Goal: Task Accomplishment & Management: Complete application form

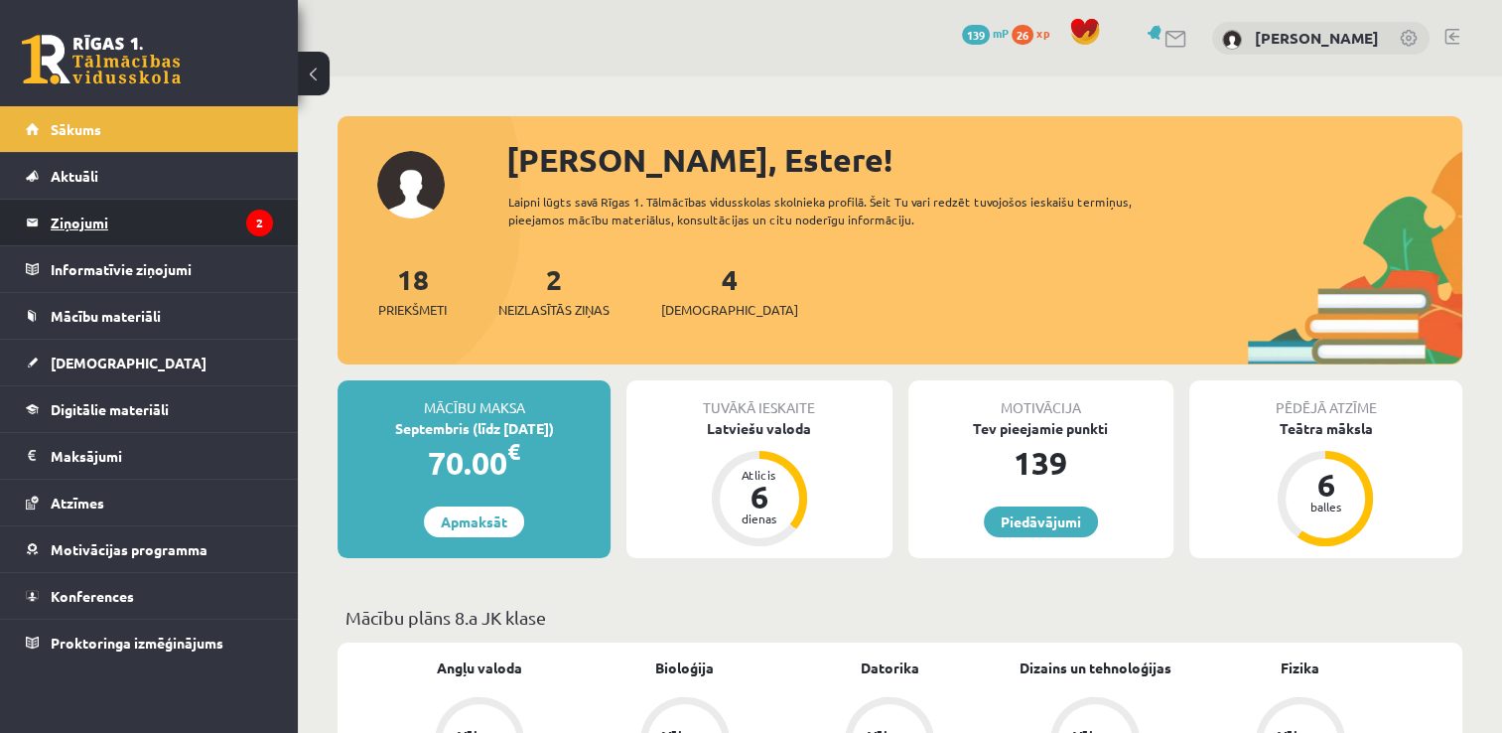
click at [90, 221] on legend "Ziņojumi 2" at bounding box center [162, 223] width 222 height 46
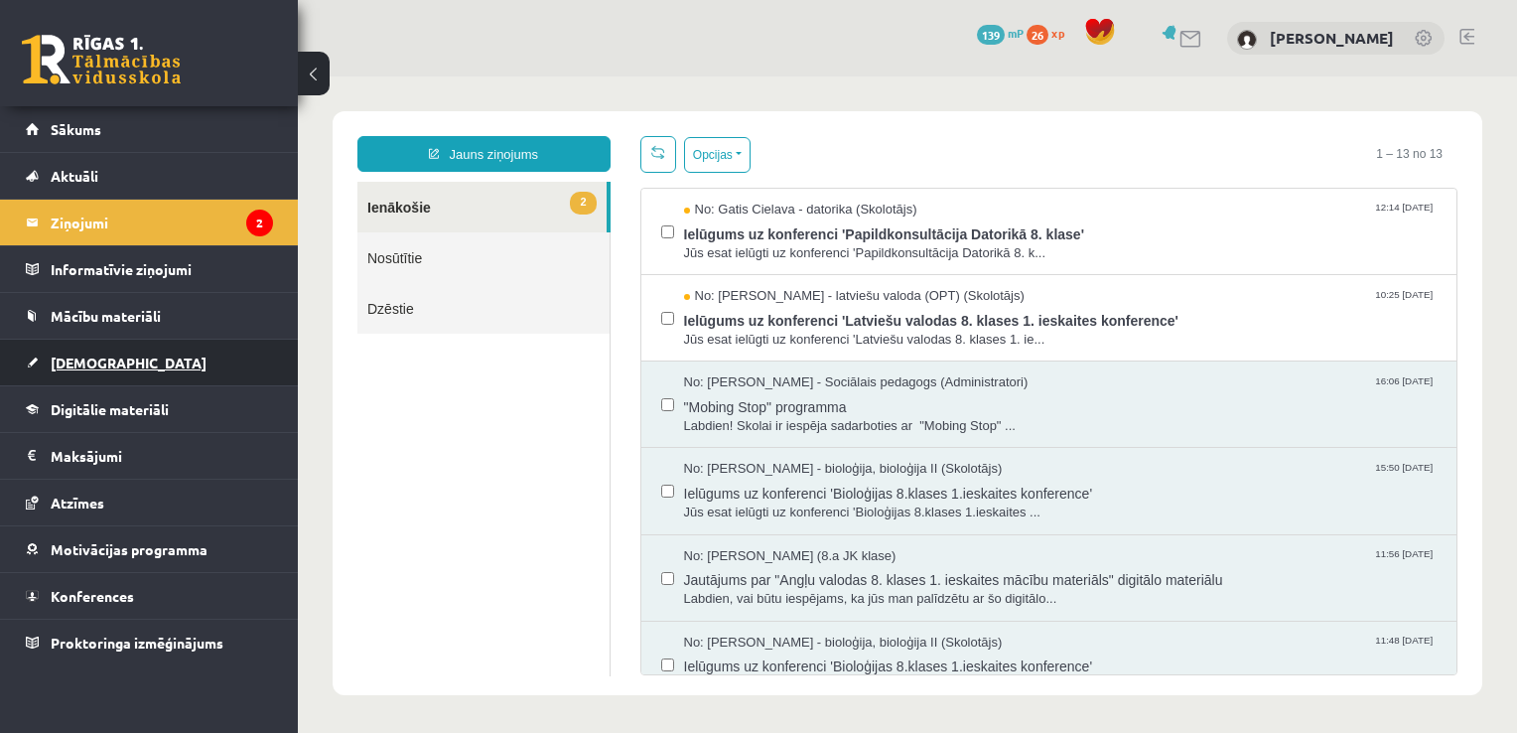
click at [75, 363] on span "[DEMOGRAPHIC_DATA]" at bounding box center [129, 362] width 156 height 18
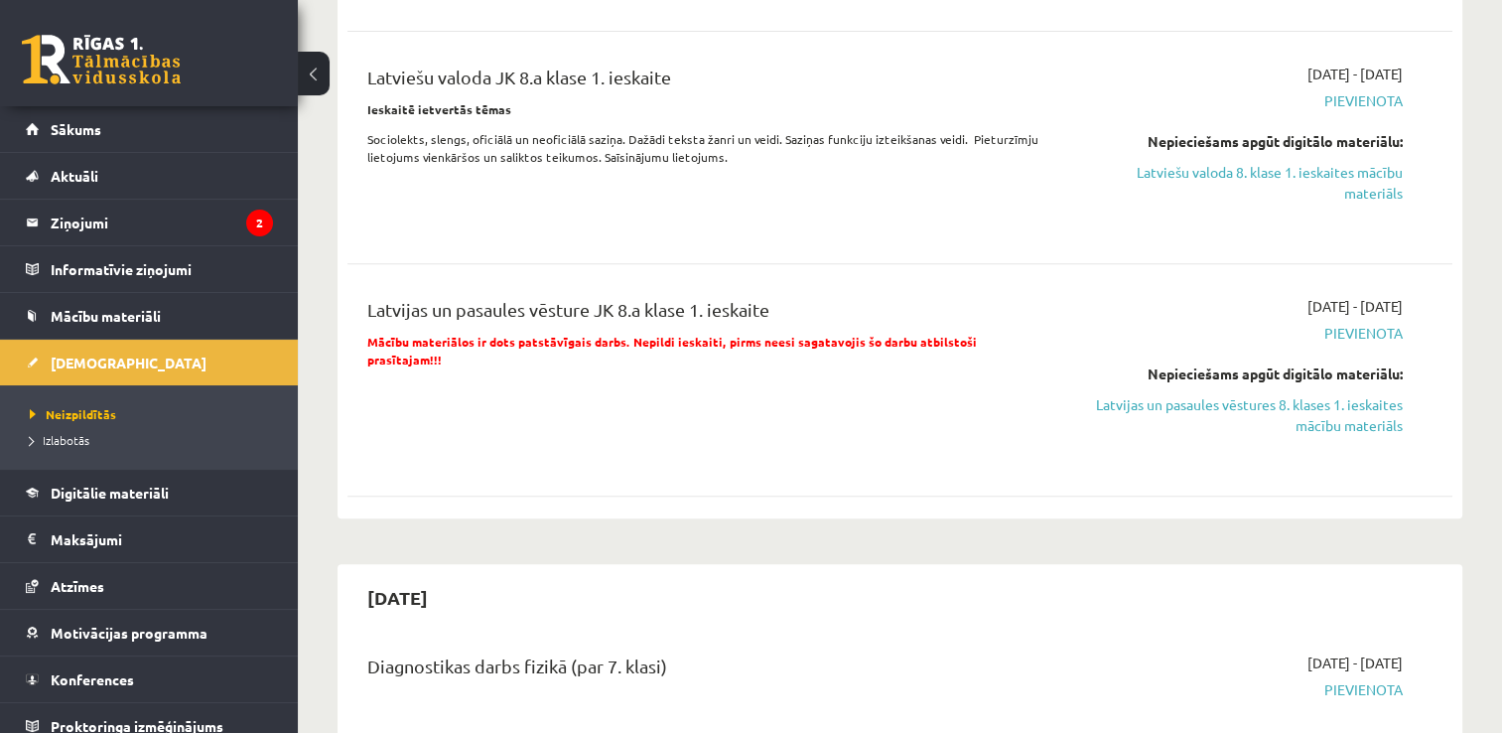
scroll to position [794, 0]
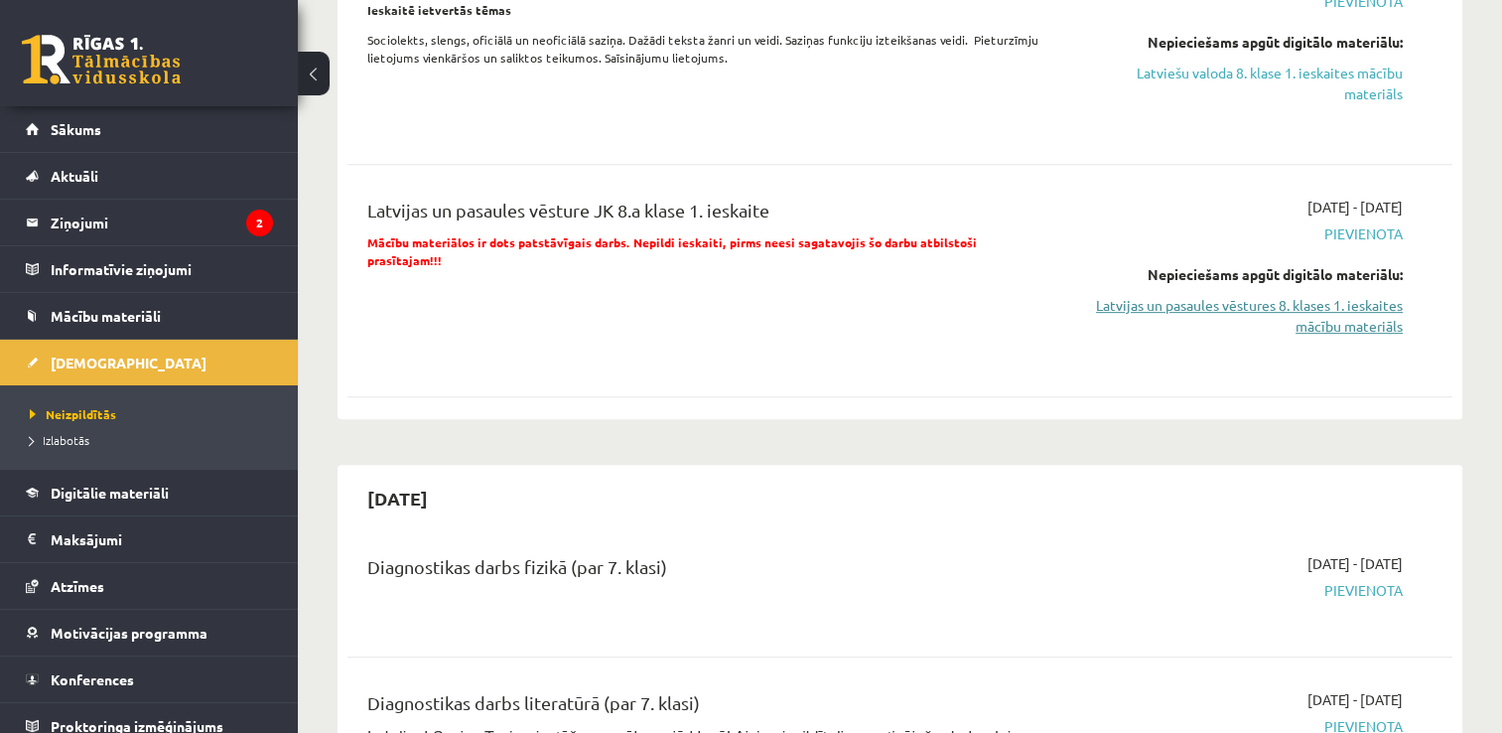
click at [1298, 336] on link "Latvijas un pasaules vēstures 8. klases 1. ieskaites mācību materiāls" at bounding box center [1240, 316] width 326 height 42
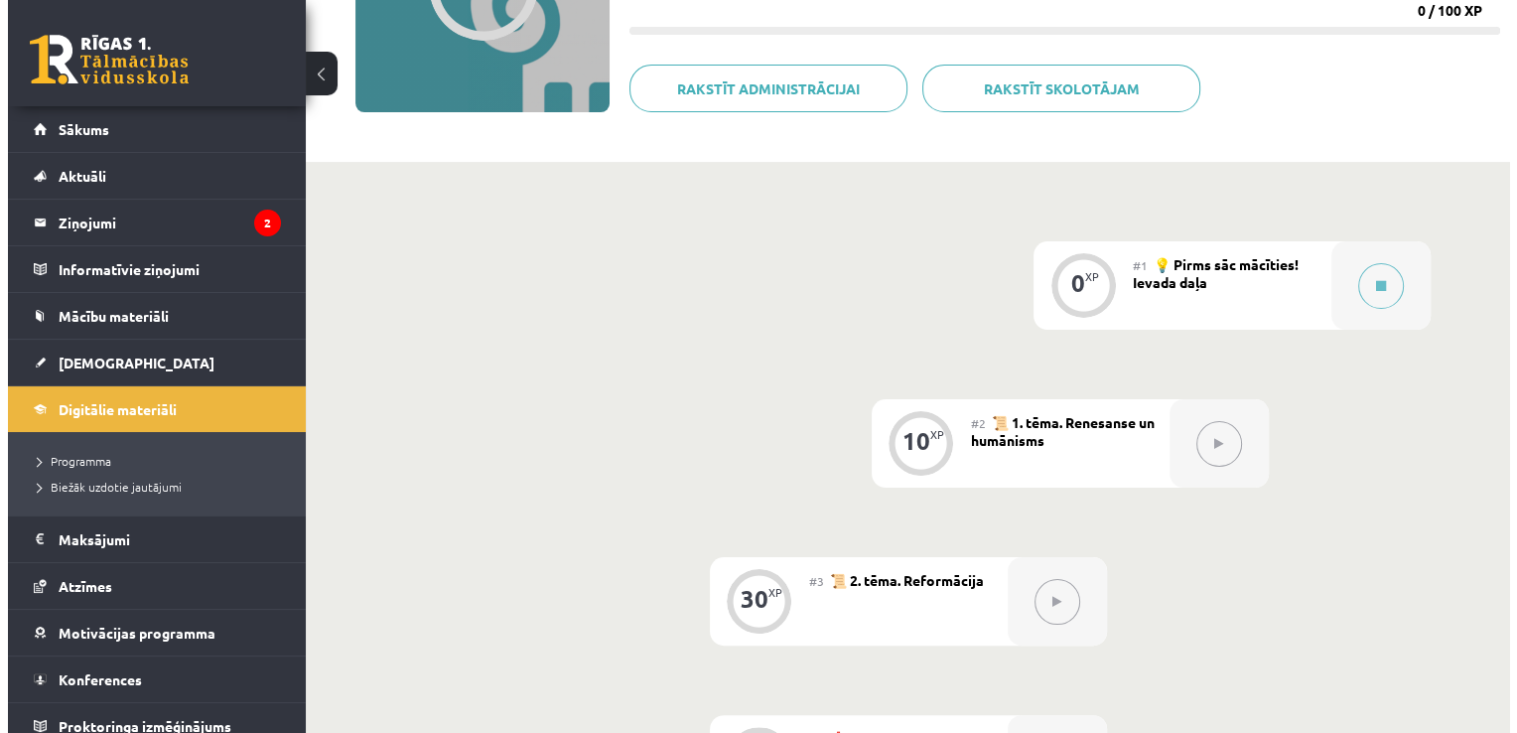
scroll to position [298, 0]
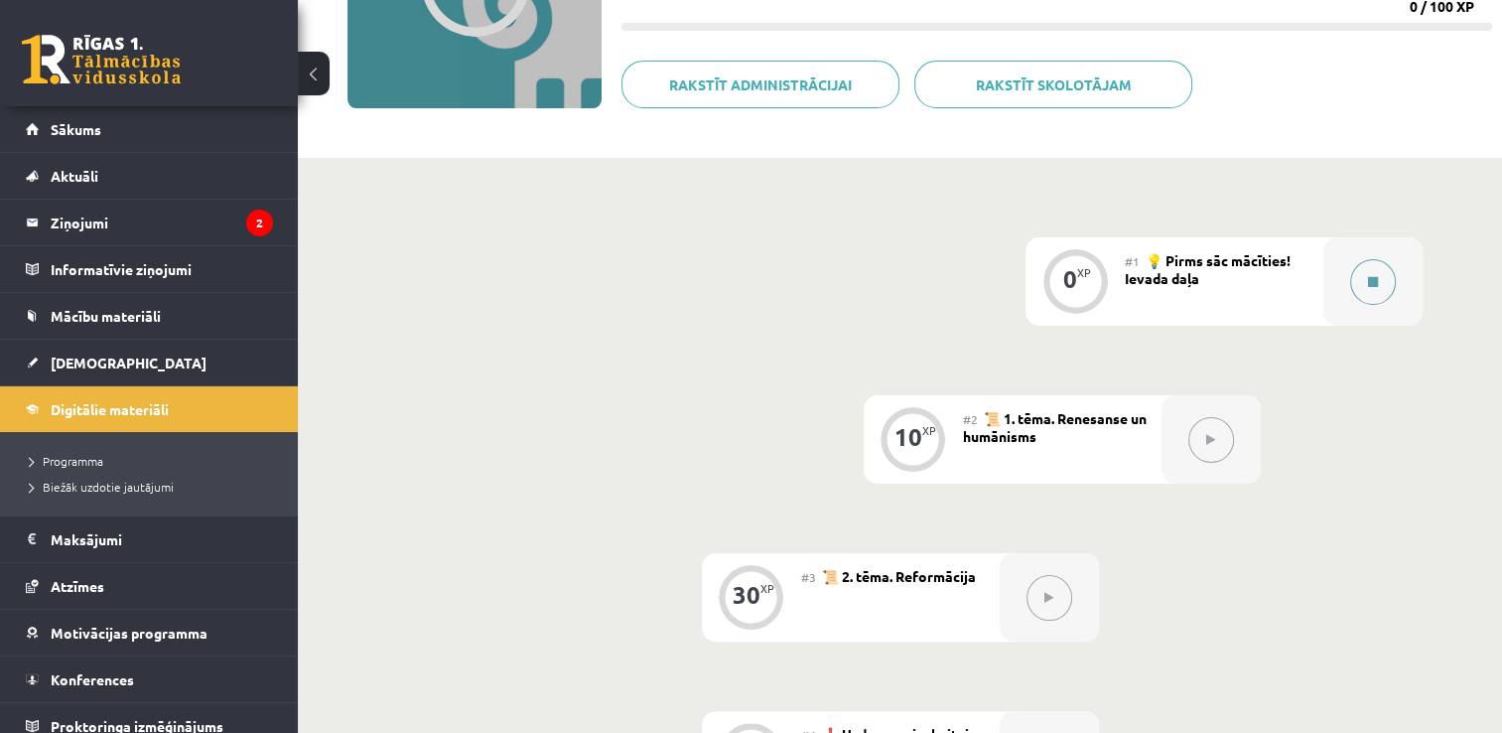
click at [1356, 281] on button at bounding box center [1373, 282] width 46 height 46
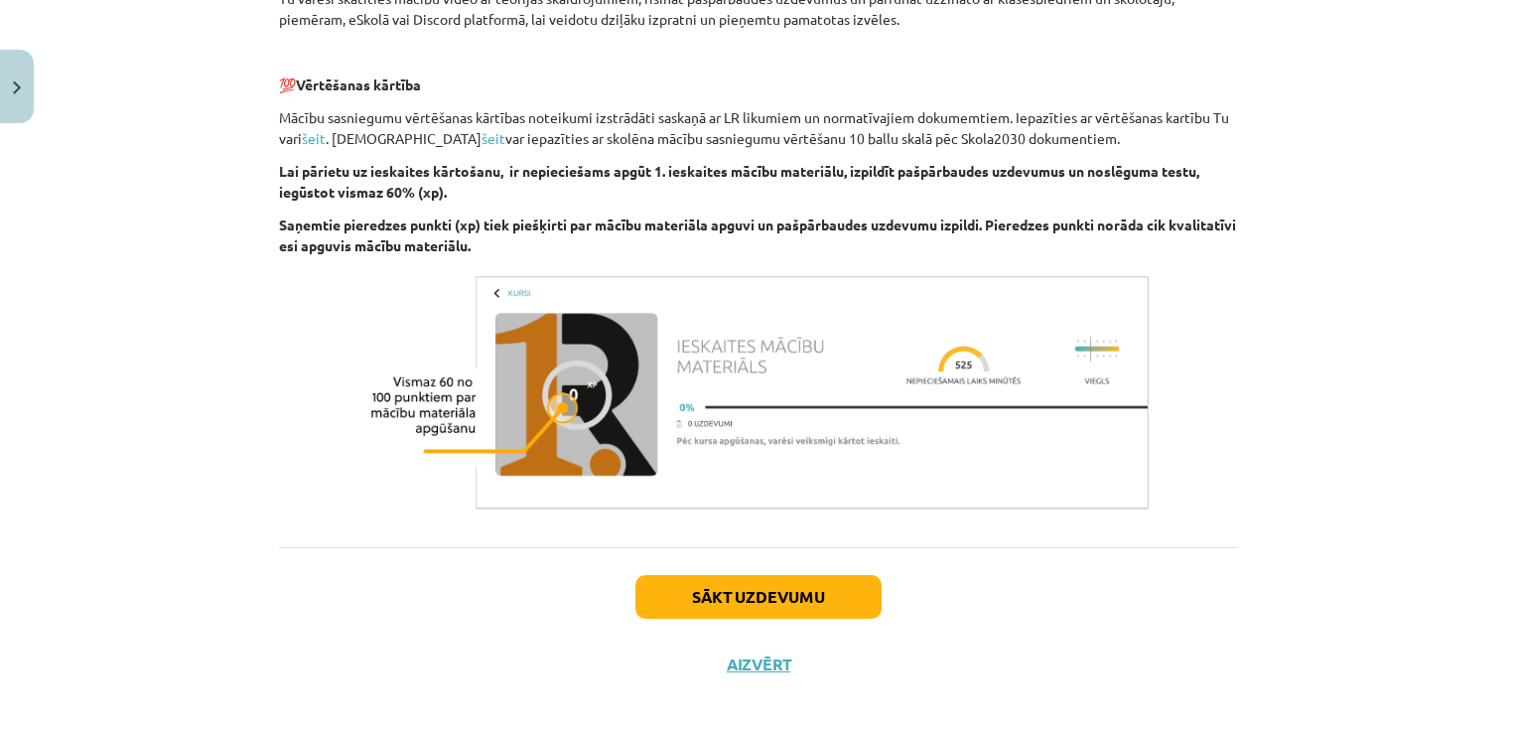
scroll to position [734, 0]
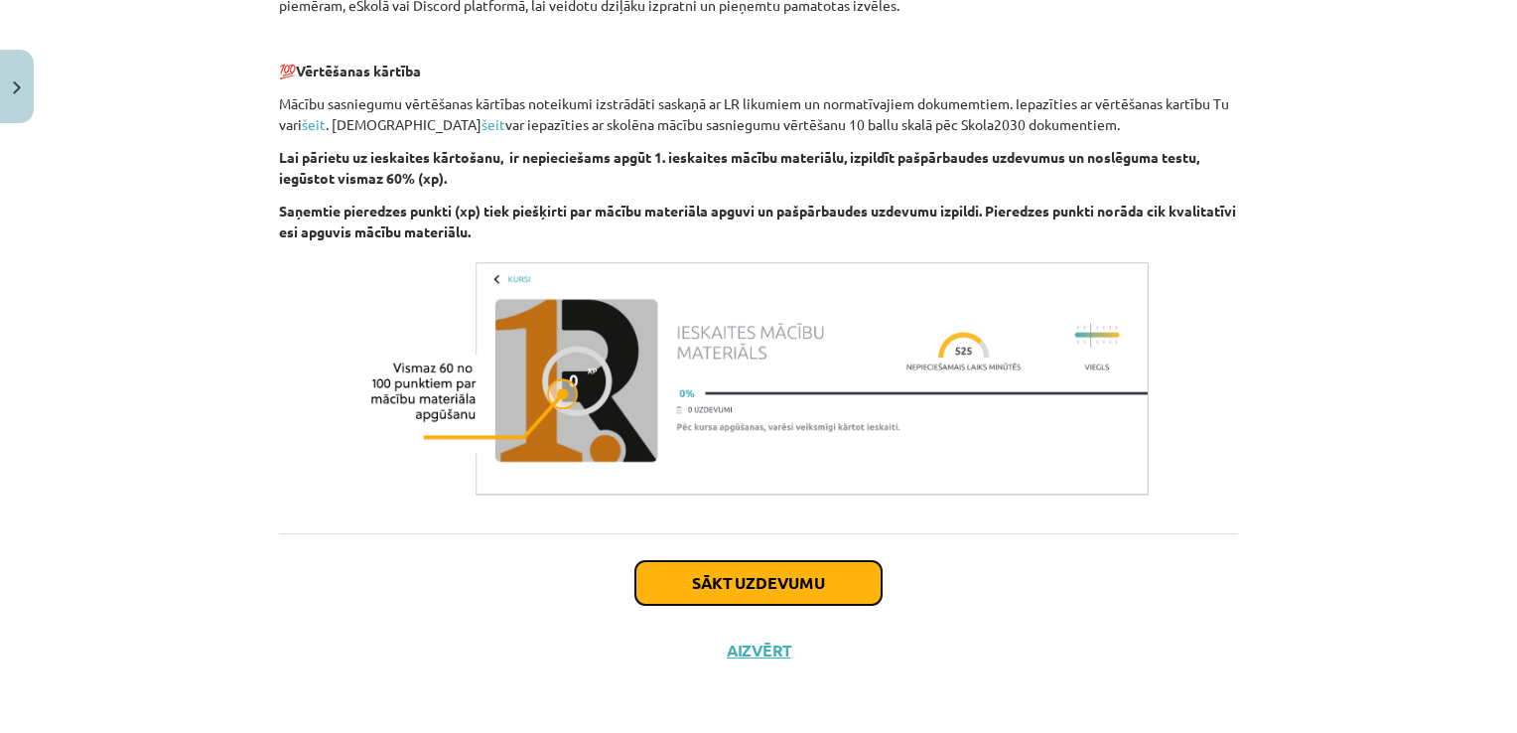
click at [780, 592] on button "Sākt uzdevumu" at bounding box center [758, 583] width 246 height 44
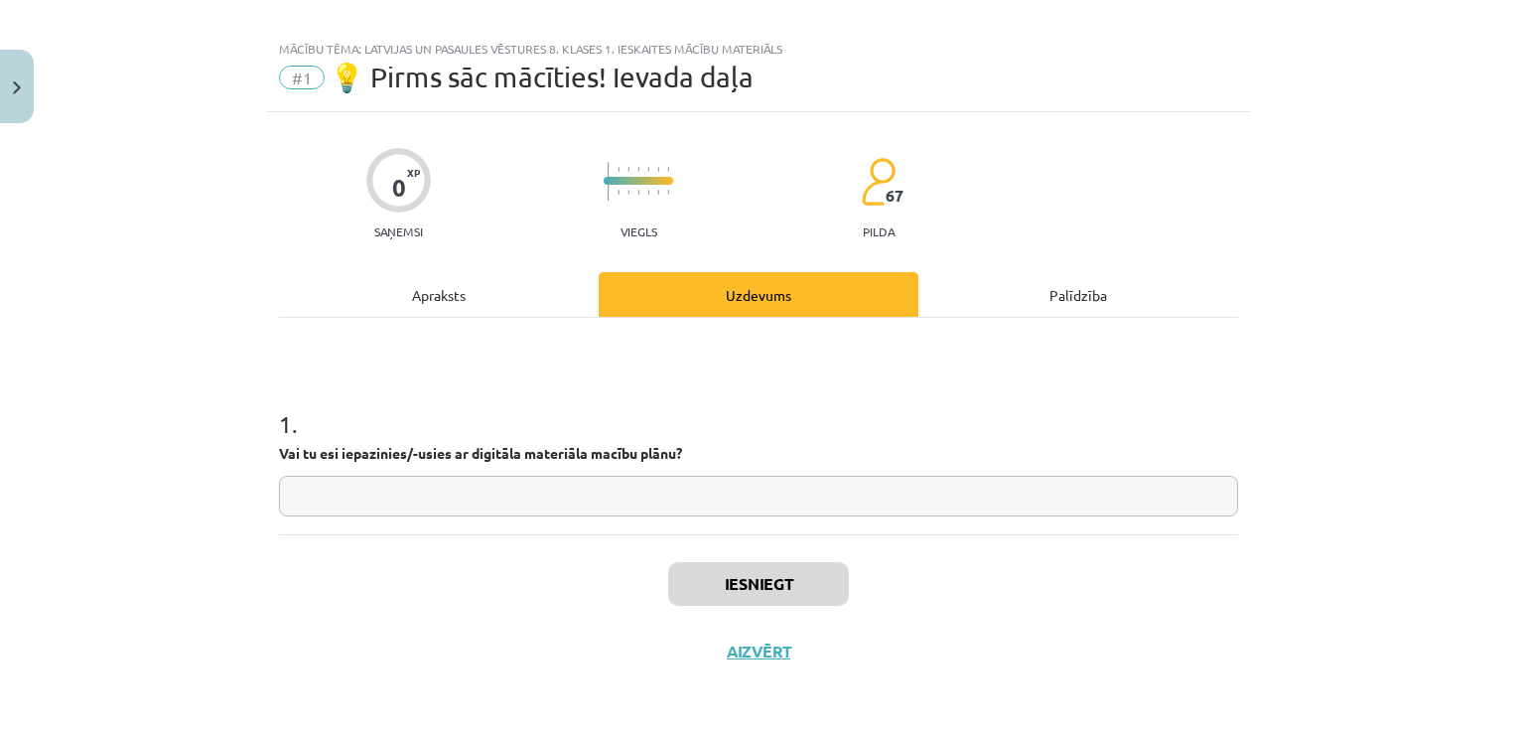
click at [552, 505] on input "text" at bounding box center [758, 496] width 959 height 41
type input "**"
click at [735, 574] on button "Iesniegt" at bounding box center [758, 584] width 181 height 44
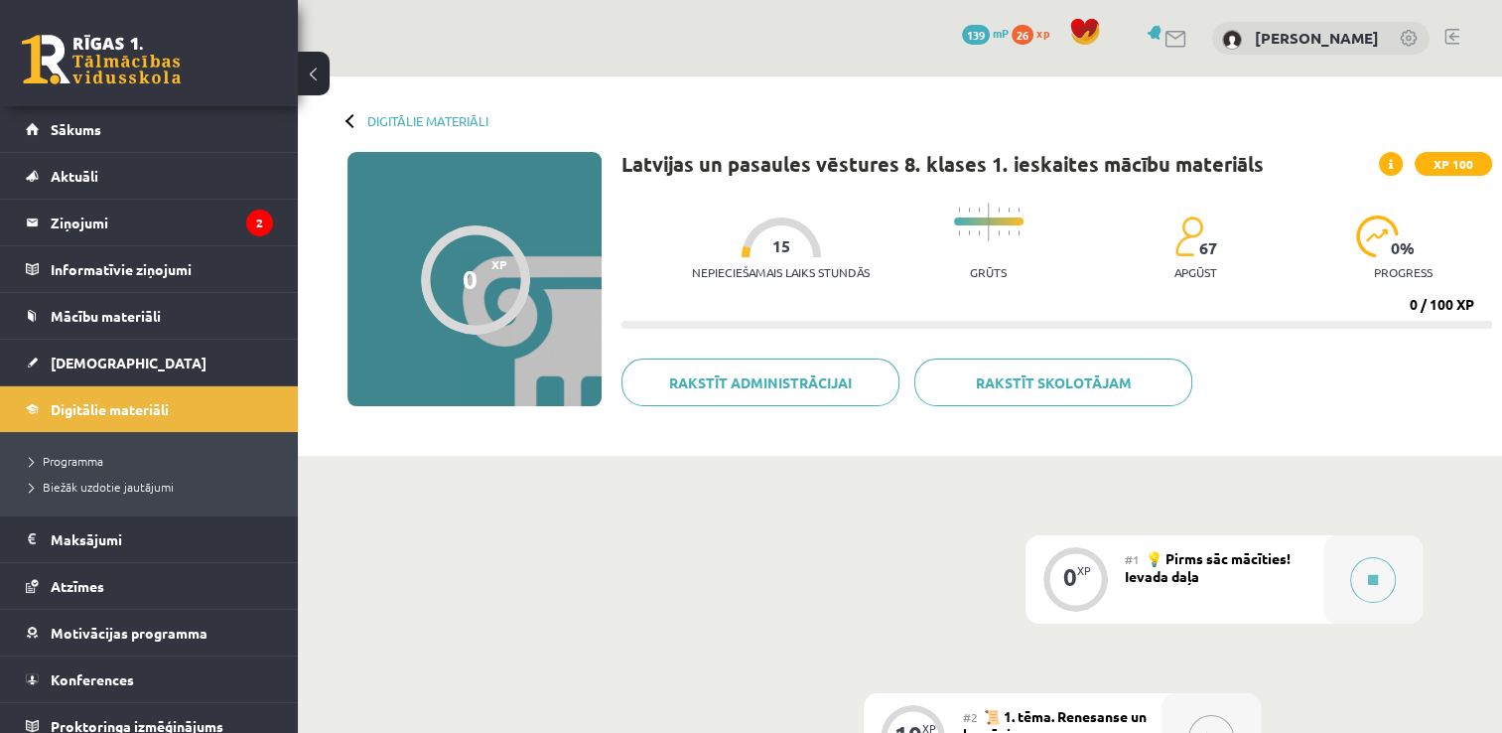
scroll to position [397, 0]
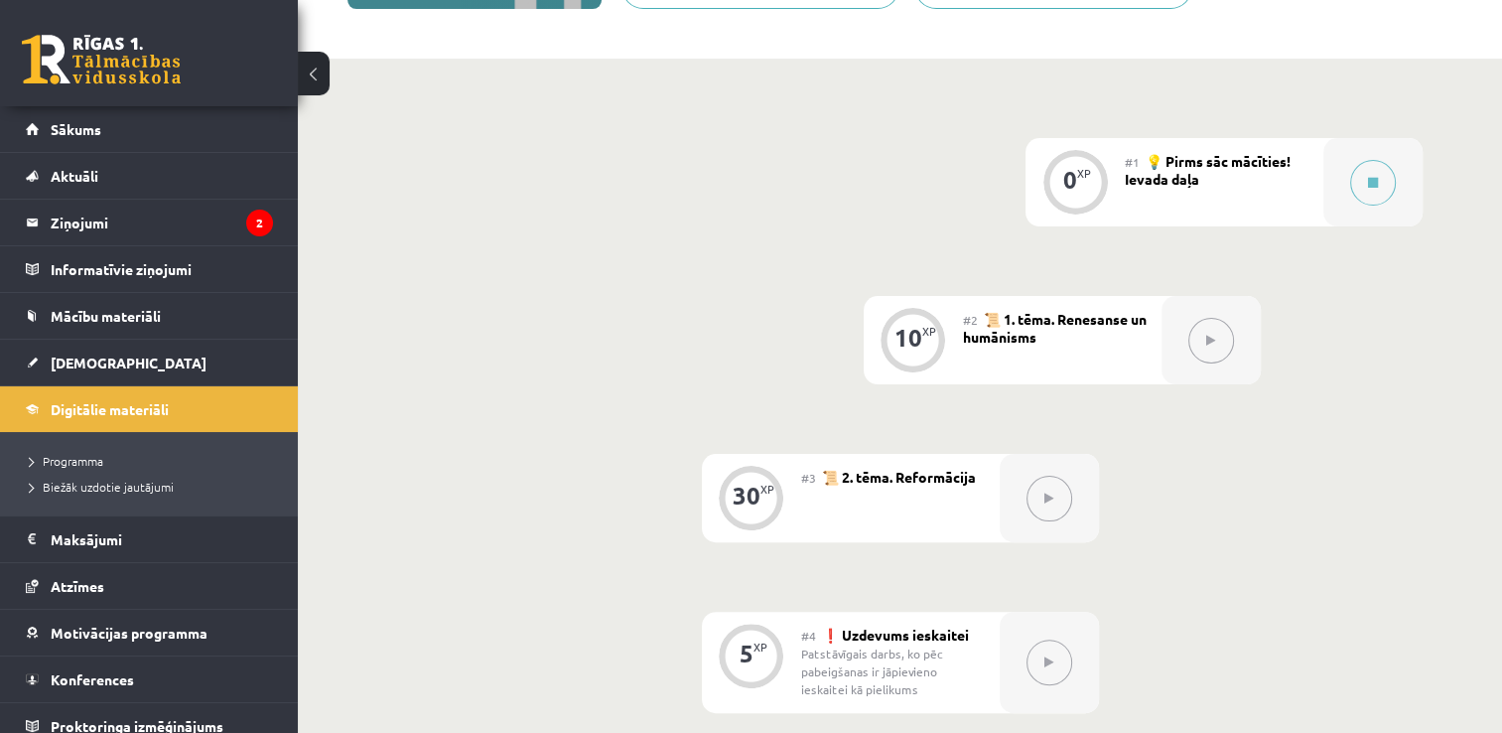
click at [1203, 354] on button at bounding box center [1211, 341] width 46 height 46
click at [1216, 341] on button at bounding box center [1211, 341] width 46 height 46
click at [1211, 343] on icon at bounding box center [1210, 341] width 9 height 12
click at [1212, 346] on button at bounding box center [1211, 341] width 46 height 46
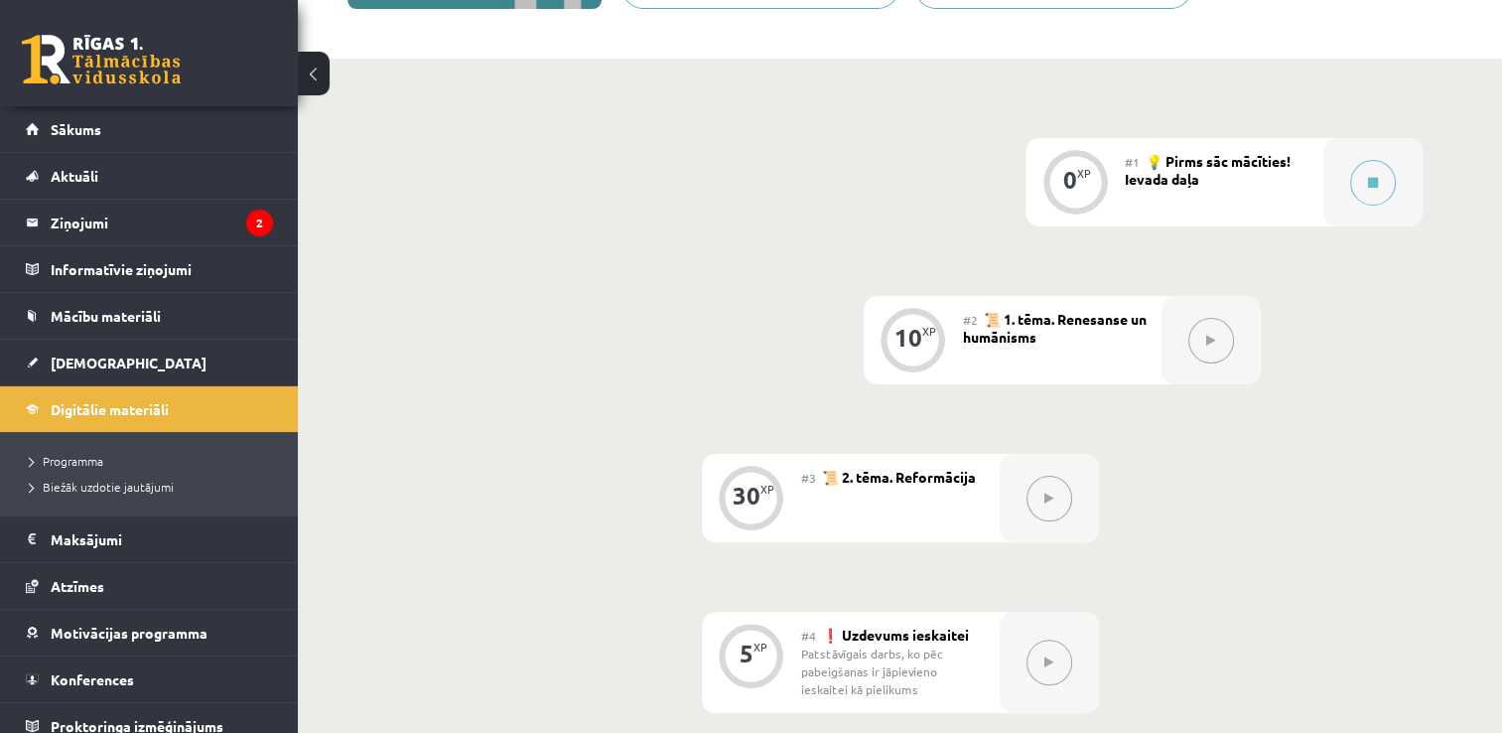
click at [1220, 359] on button at bounding box center [1211, 341] width 46 height 46
click at [1214, 345] on icon at bounding box center [1210, 341] width 9 height 12
click at [1211, 341] on icon at bounding box center [1210, 341] width 9 height 12
click at [1032, 518] on div at bounding box center [1049, 498] width 99 height 88
click at [1048, 509] on button at bounding box center [1049, 499] width 46 height 46
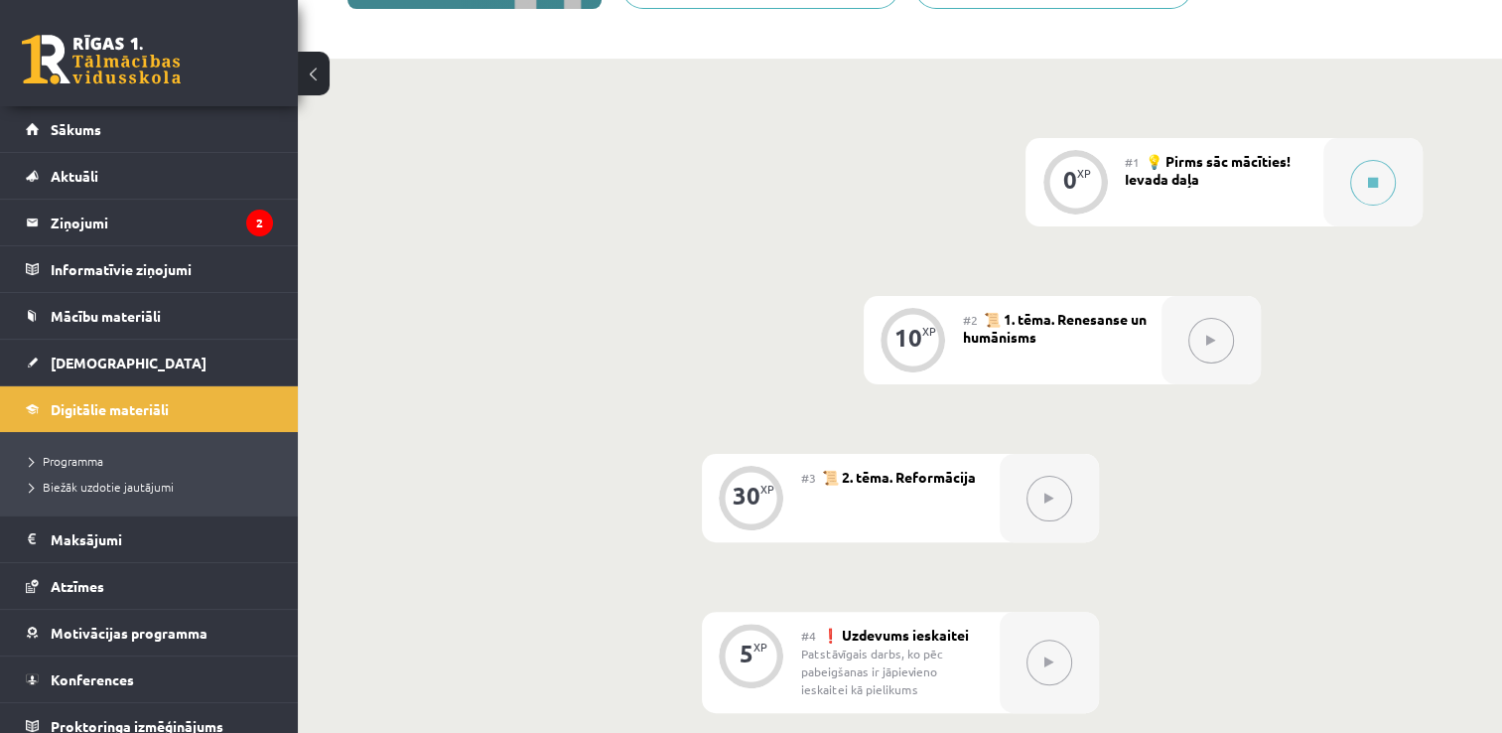
click at [1203, 339] on button at bounding box center [1211, 341] width 46 height 46
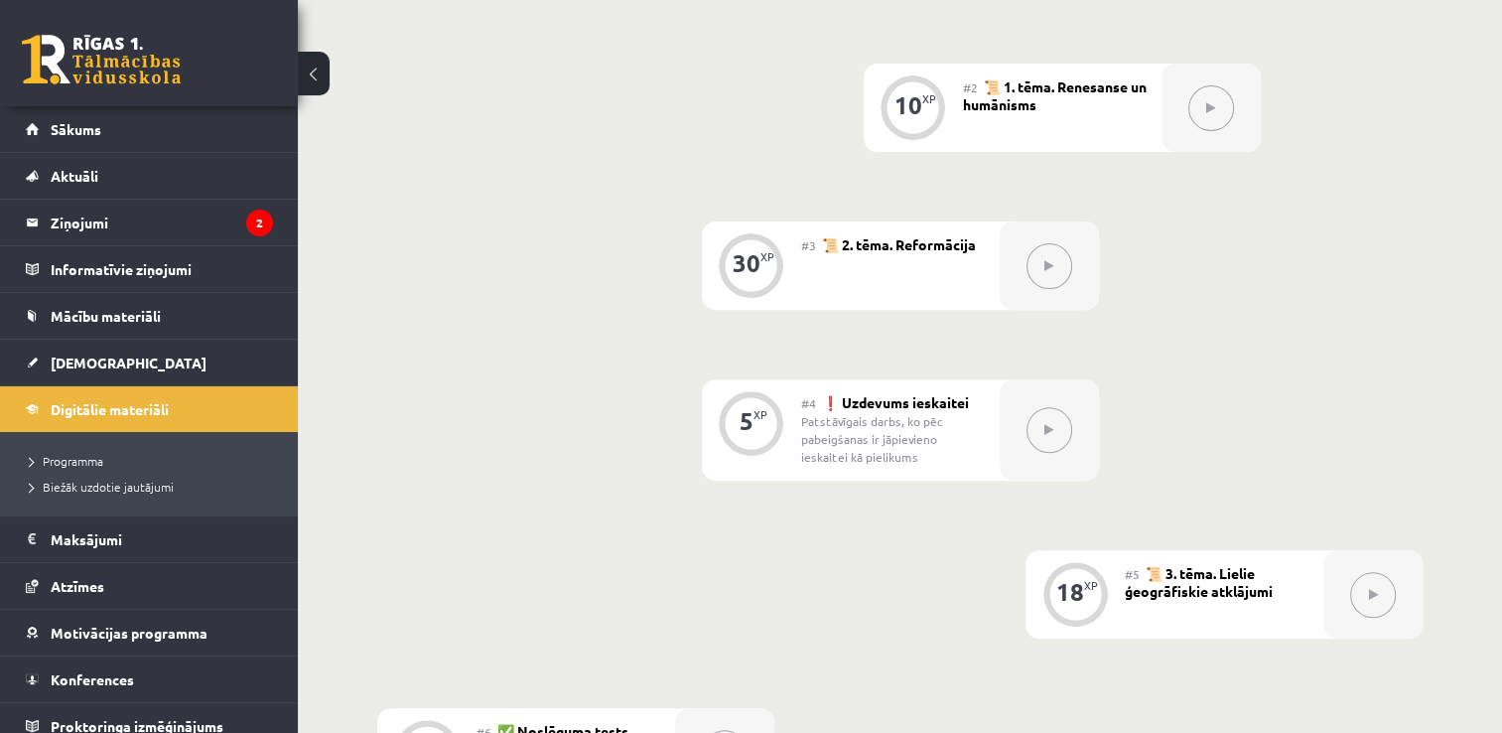
scroll to position [502, 0]
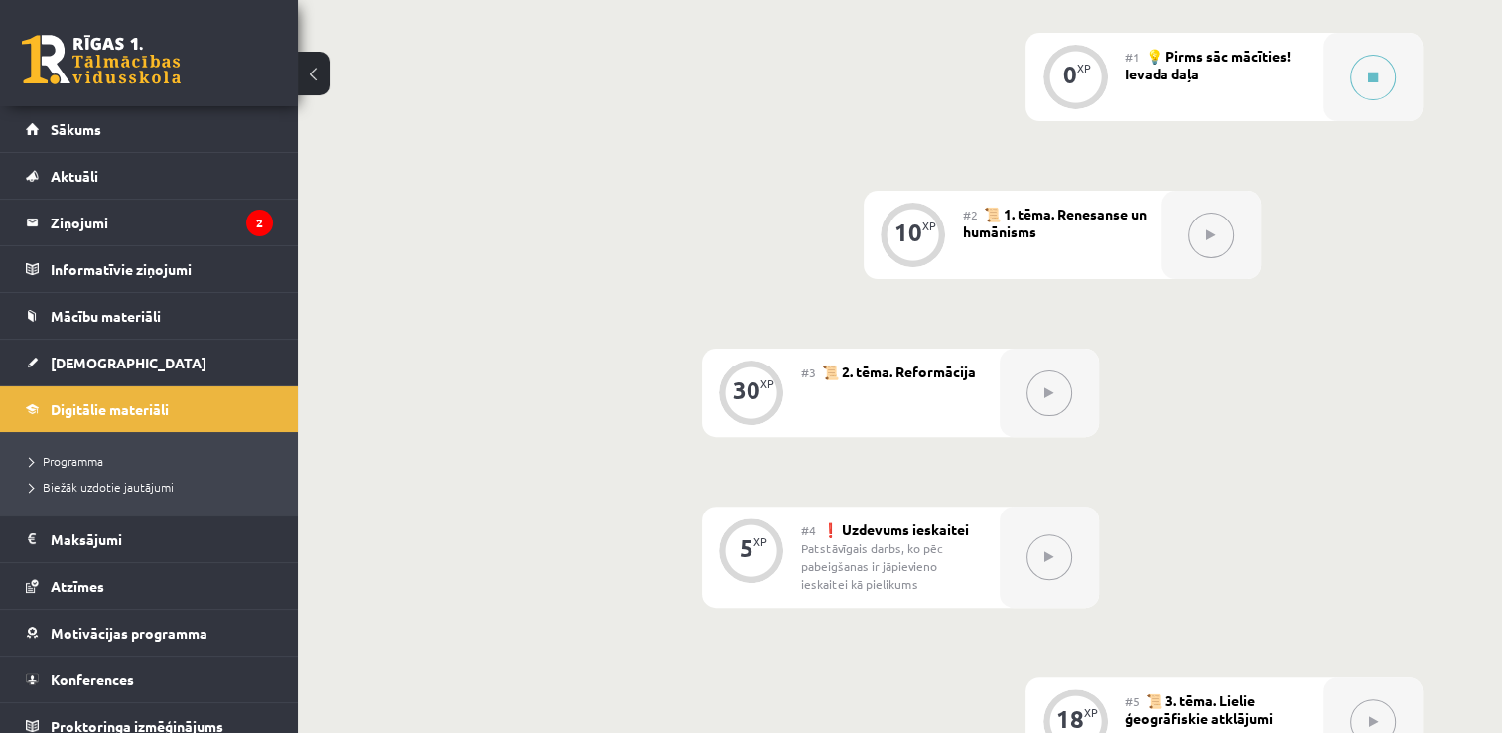
click at [1222, 236] on button at bounding box center [1211, 235] width 46 height 46
click at [1101, 239] on div "#2 📜 1. tēma. Renesanse un humānisms" at bounding box center [1062, 235] width 199 height 88
click at [1283, 362] on div "0 XP #1 💡 Pirms sāc mācīties! Ievada daļa 10 XP #2 📜 1. tēma. Renesanse un humā…" at bounding box center [899, 557] width 1045 height 1048
click at [1211, 248] on button at bounding box center [1211, 235] width 46 height 46
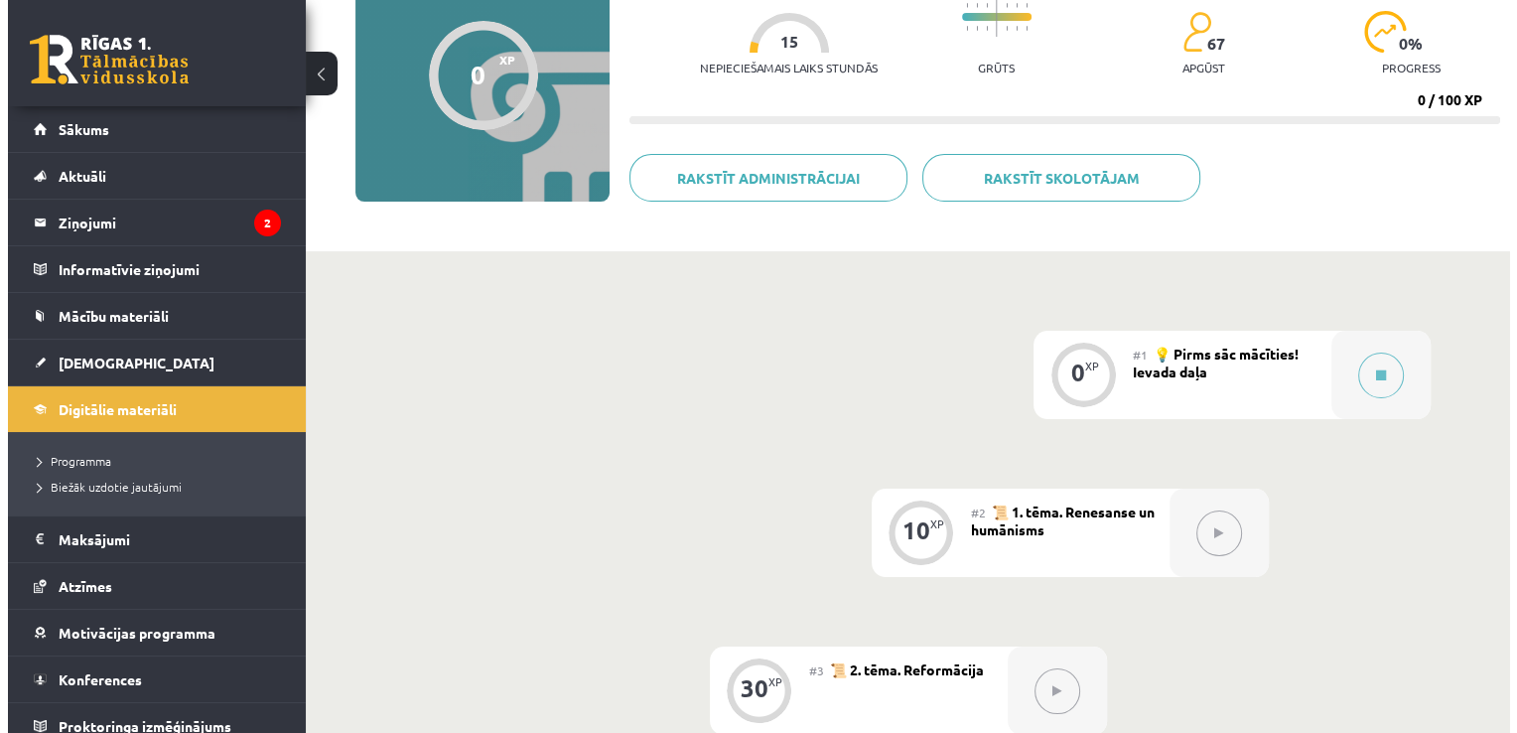
scroll to position [105, 0]
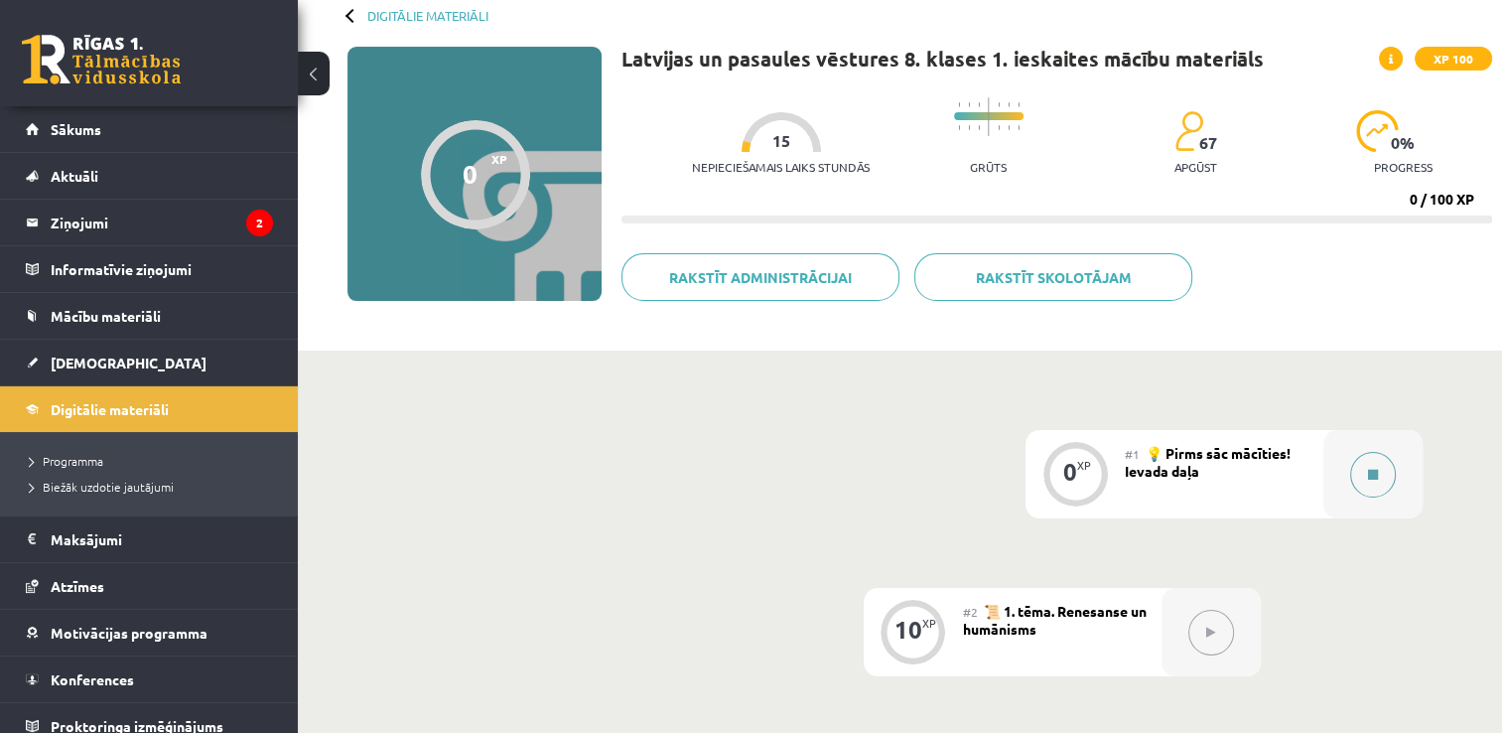
click at [1377, 480] on button at bounding box center [1373, 475] width 46 height 46
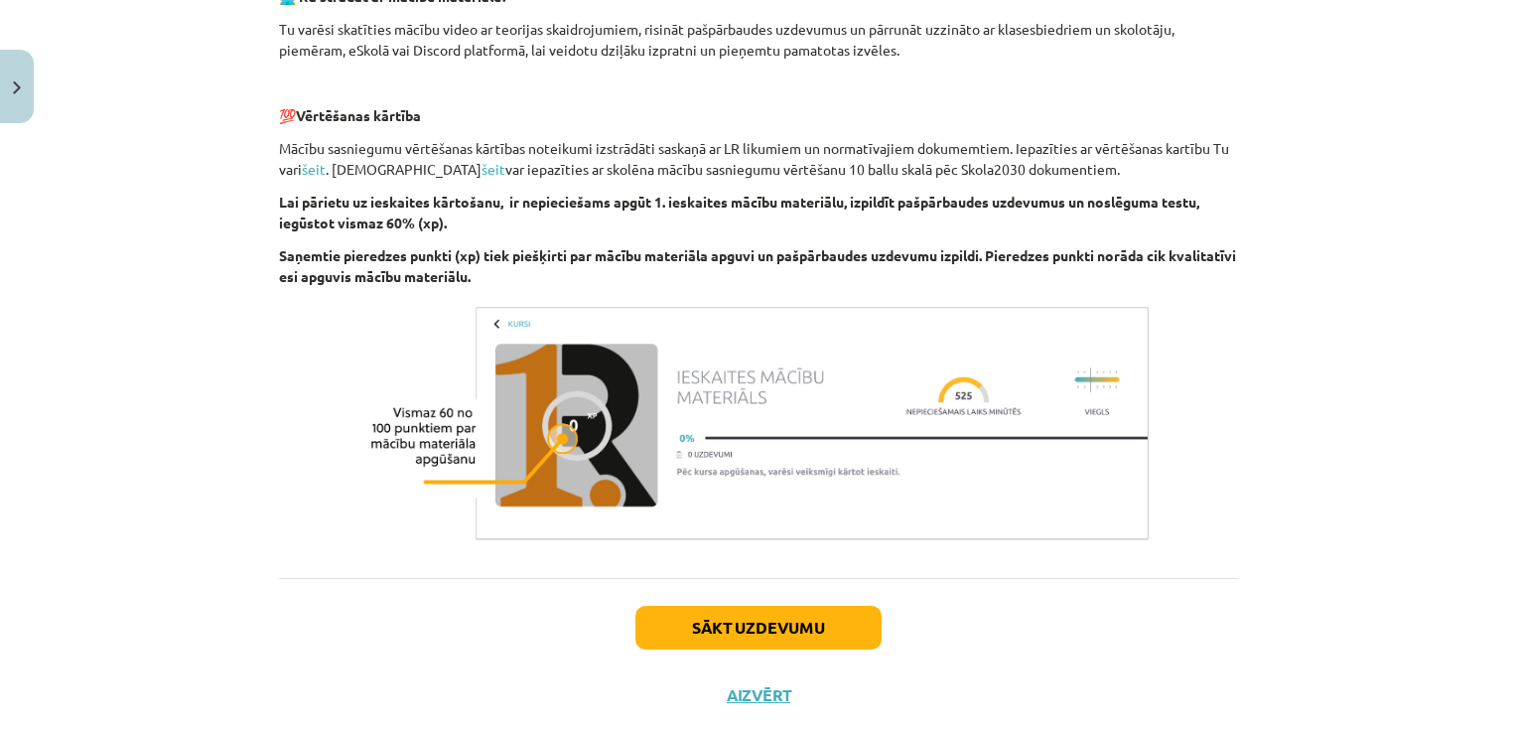
scroll to position [734, 0]
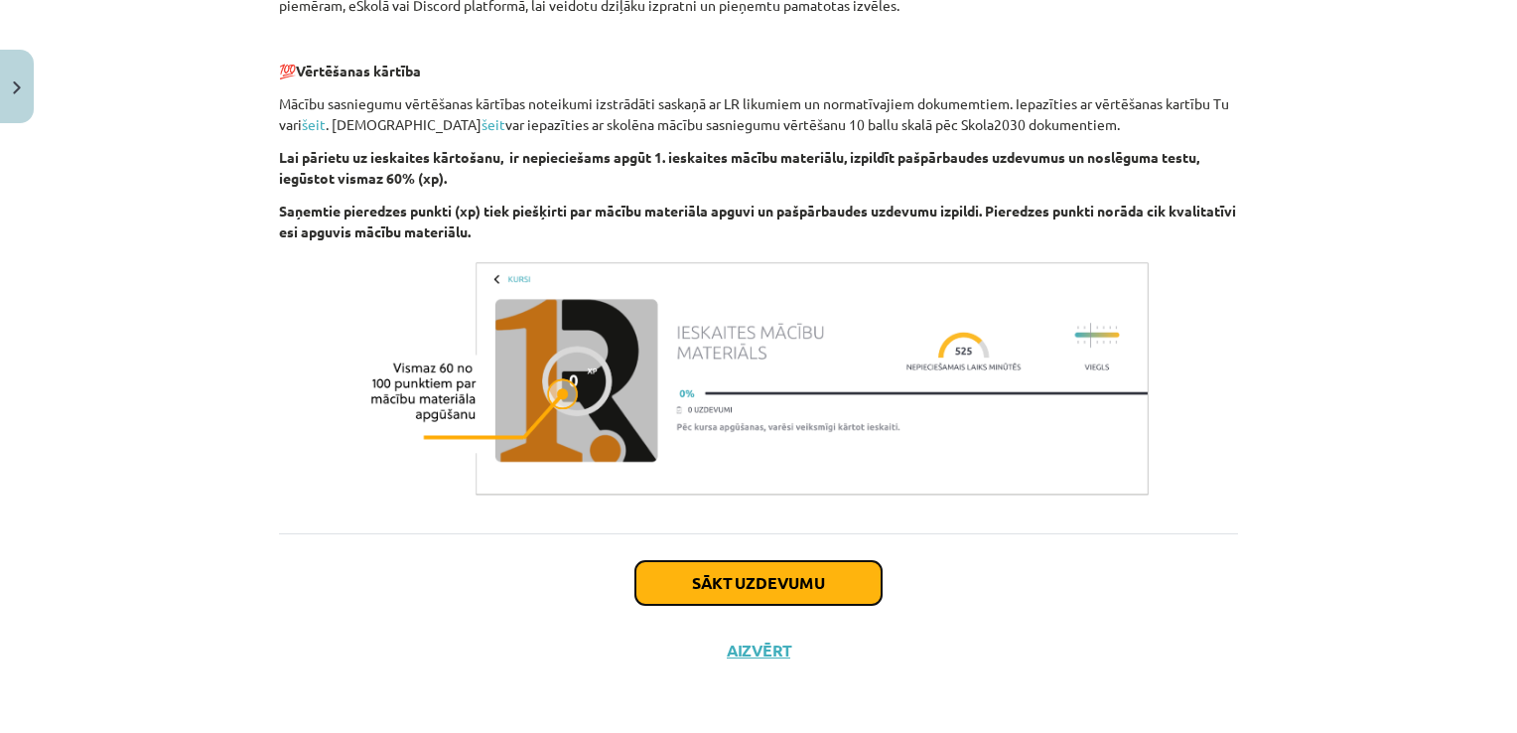
click at [747, 578] on button "Sākt uzdevumu" at bounding box center [758, 583] width 246 height 44
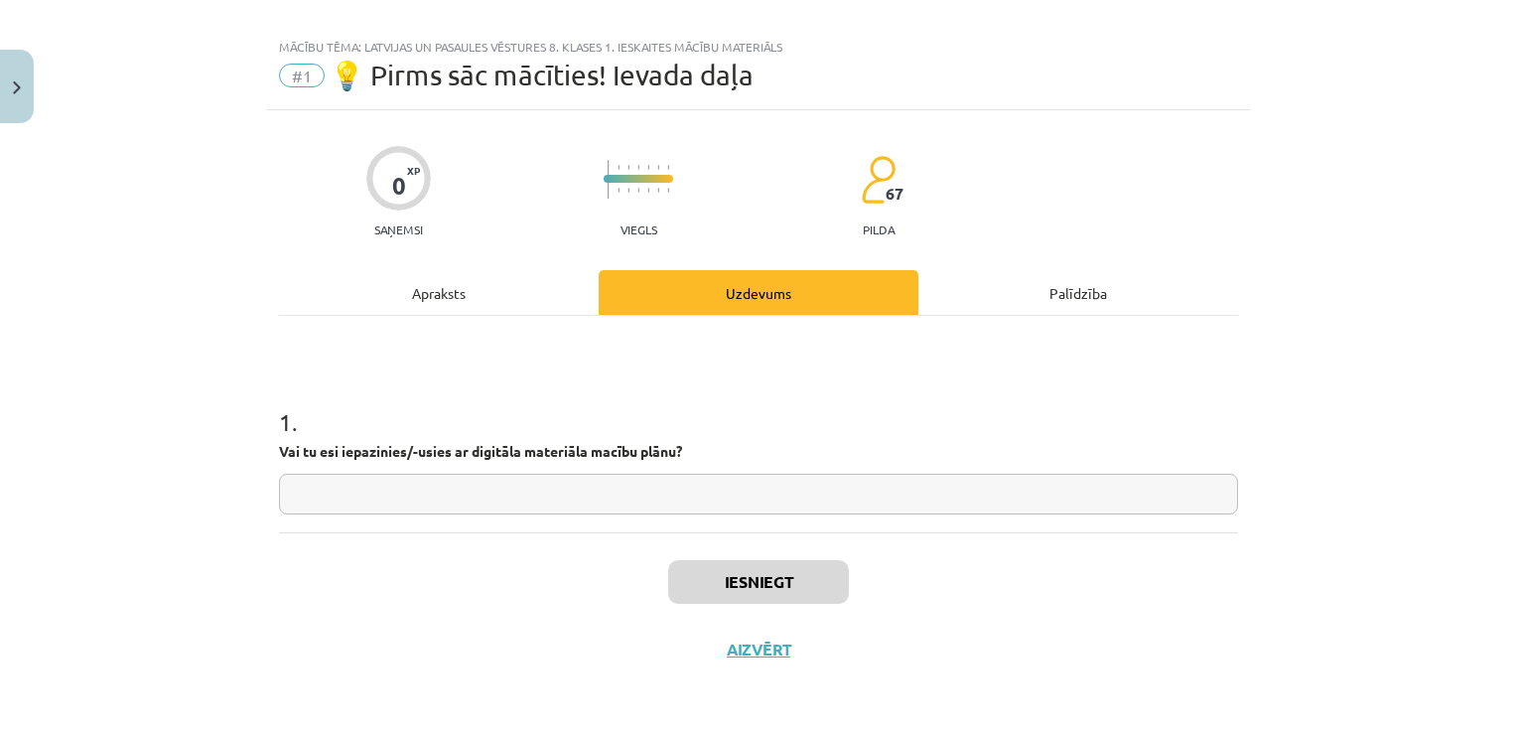
scroll to position [20, 0]
click at [507, 498] on input "text" at bounding box center [758, 496] width 959 height 41
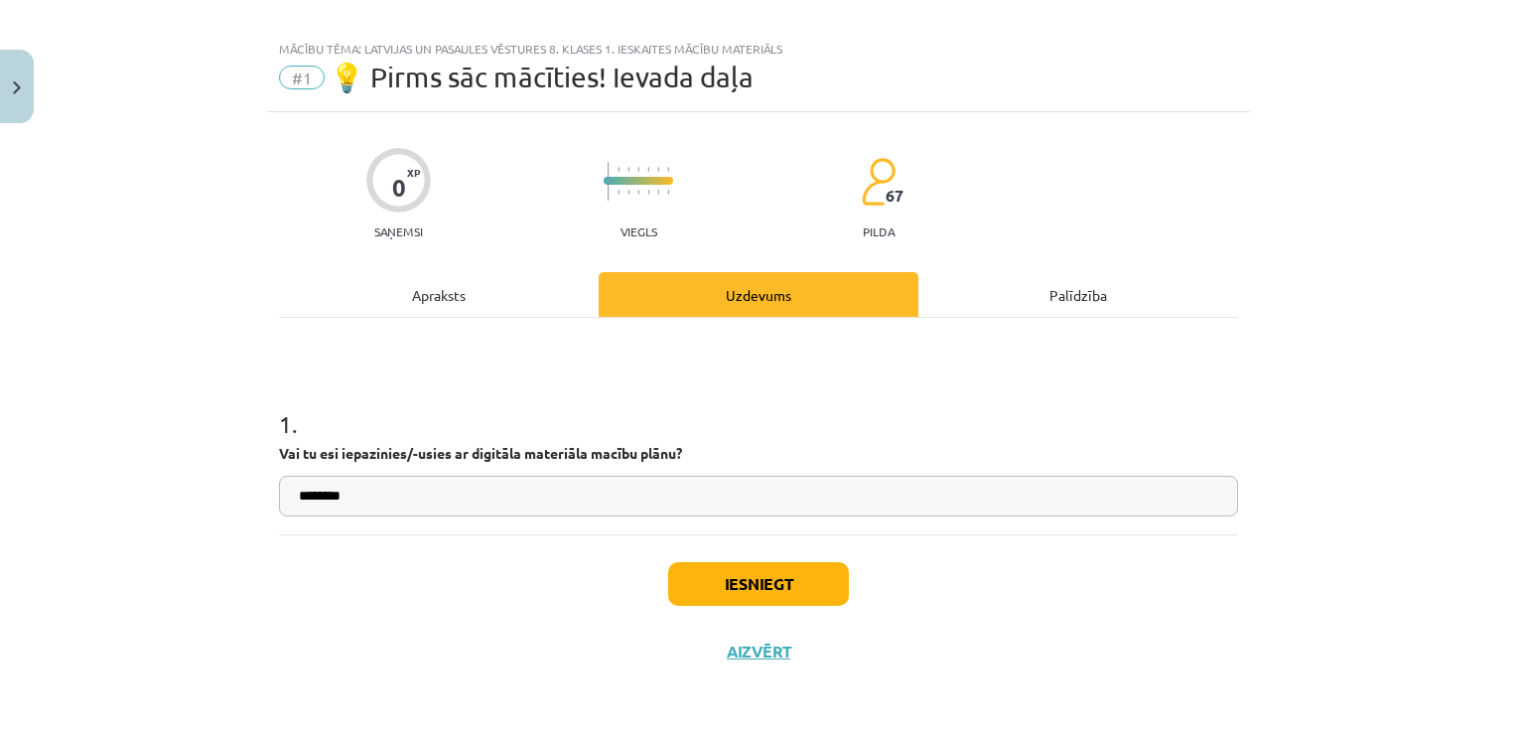
type input "********"
drag, startPoint x: 799, startPoint y: 572, endPoint x: 787, endPoint y: 577, distance: 12.9
click at [787, 577] on button "Iesniegt" at bounding box center [758, 584] width 181 height 44
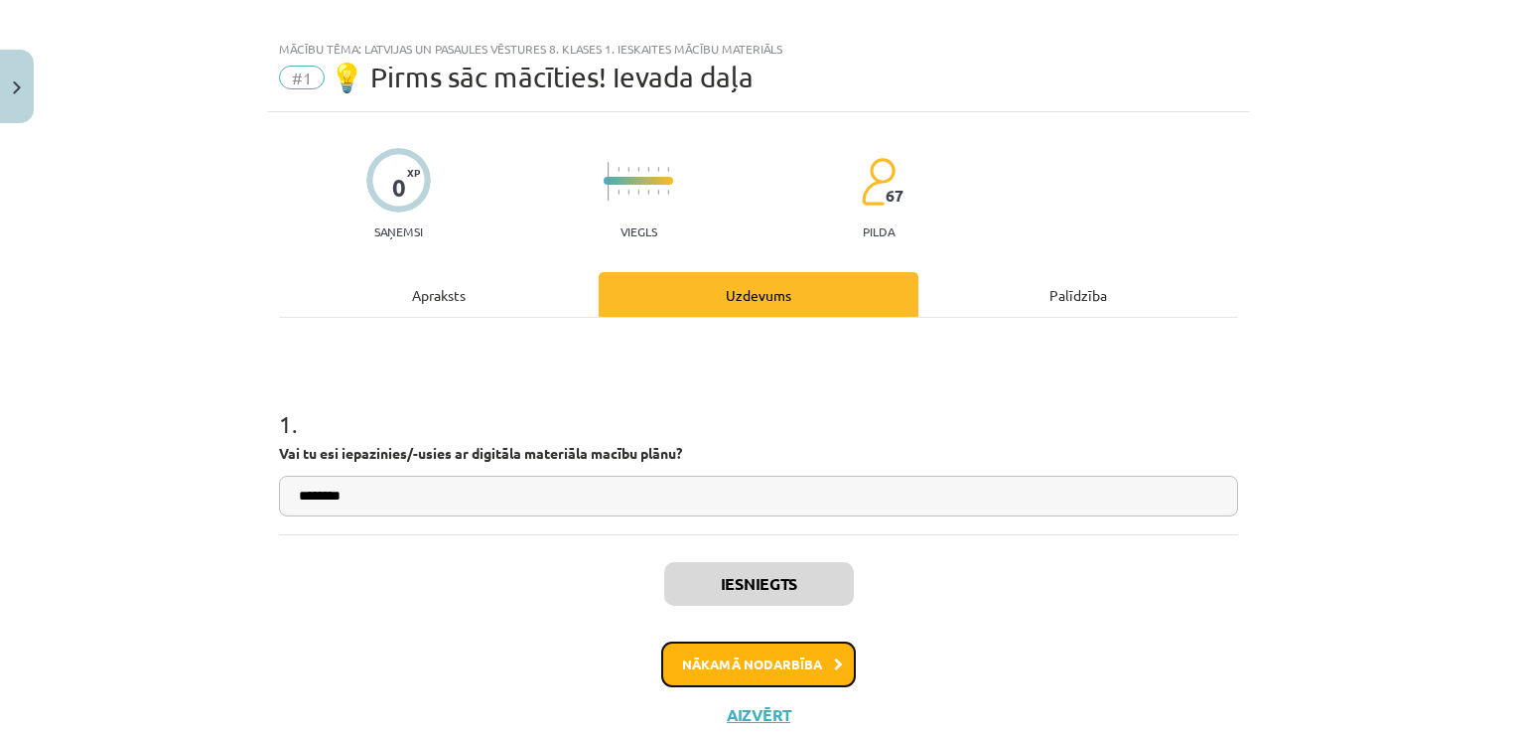
click at [776, 658] on button "Nākamā nodarbība" at bounding box center [758, 664] width 195 height 46
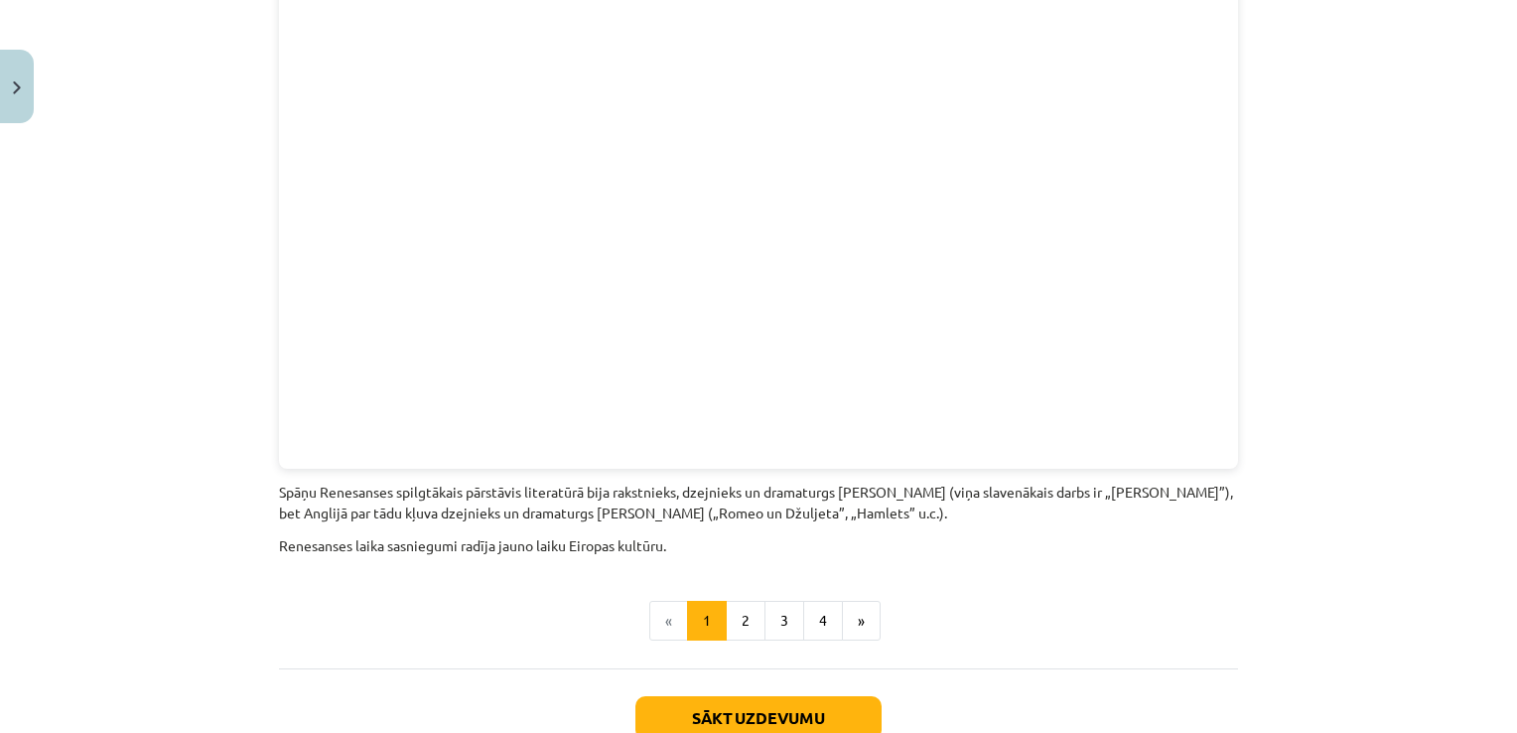
scroll to position [4388, 0]
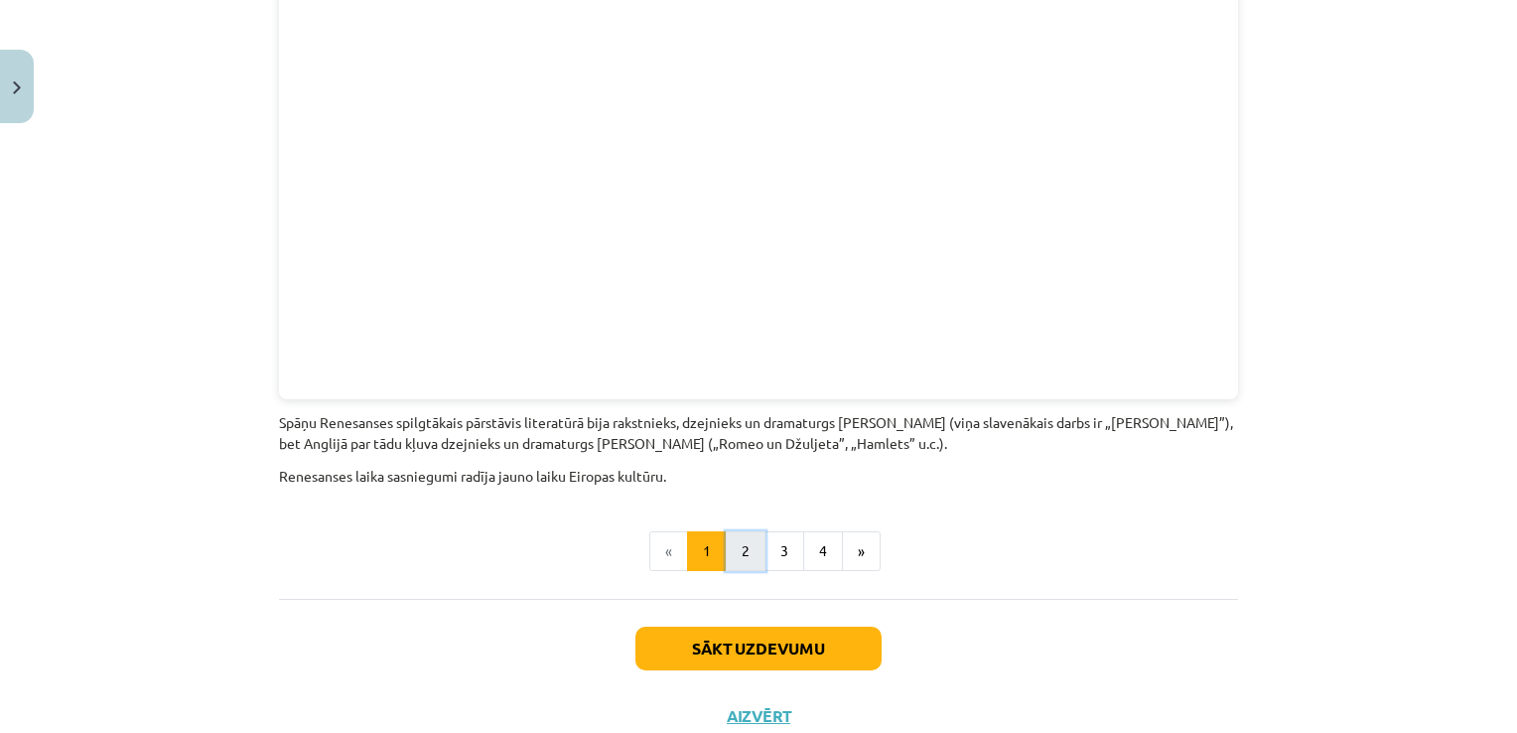
click at [739, 531] on button "2" at bounding box center [746, 551] width 40 height 40
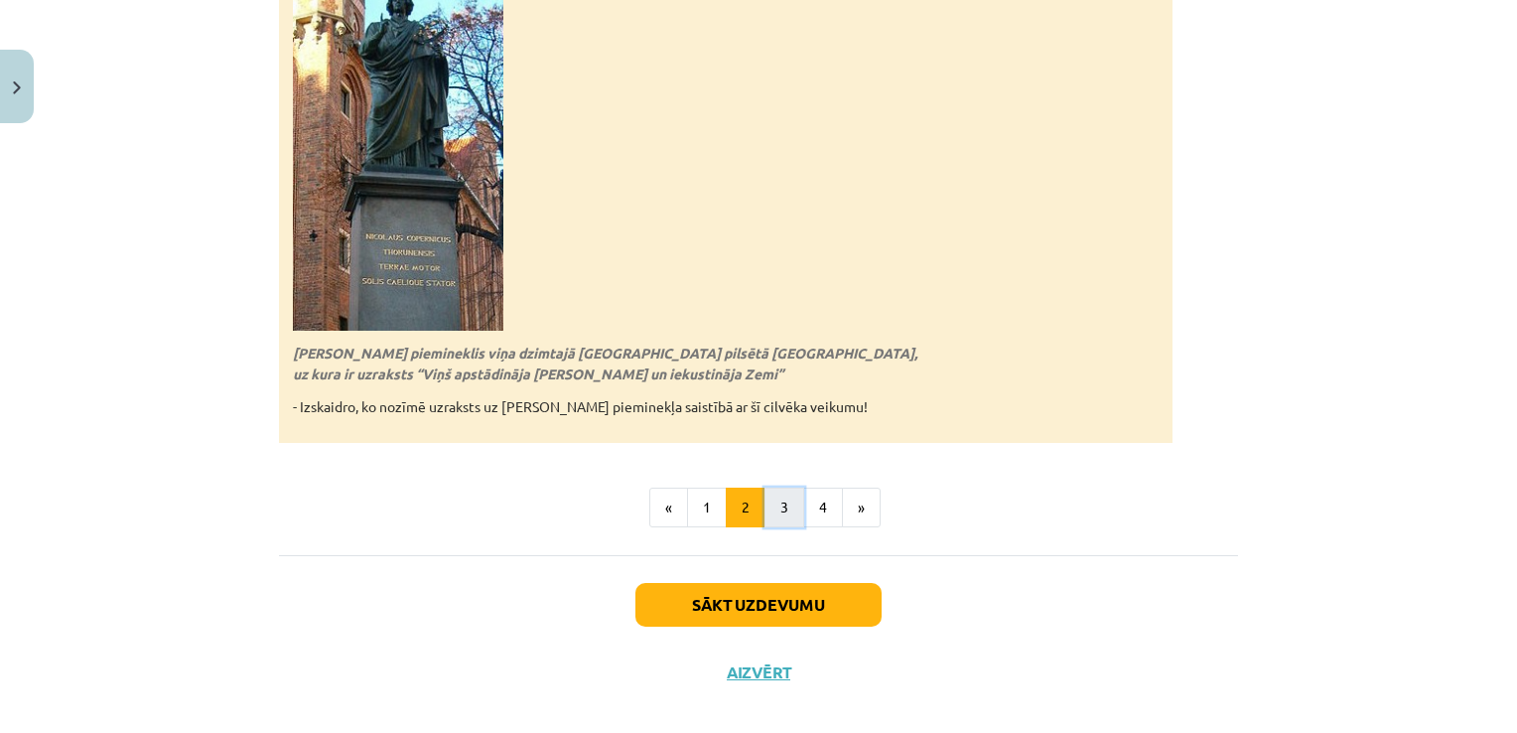
click at [775, 487] on button "3" at bounding box center [784, 507] width 40 height 40
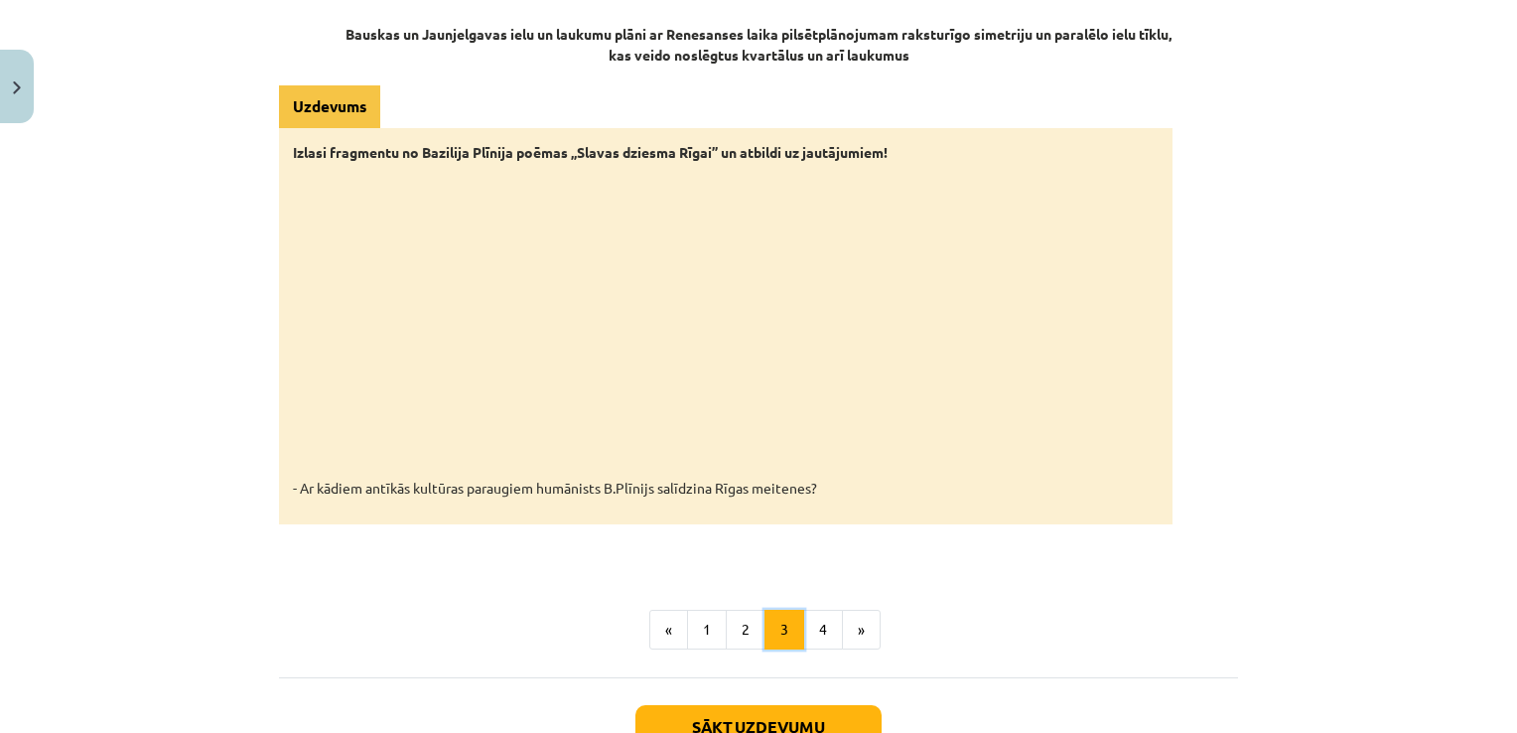
scroll to position [3165, 0]
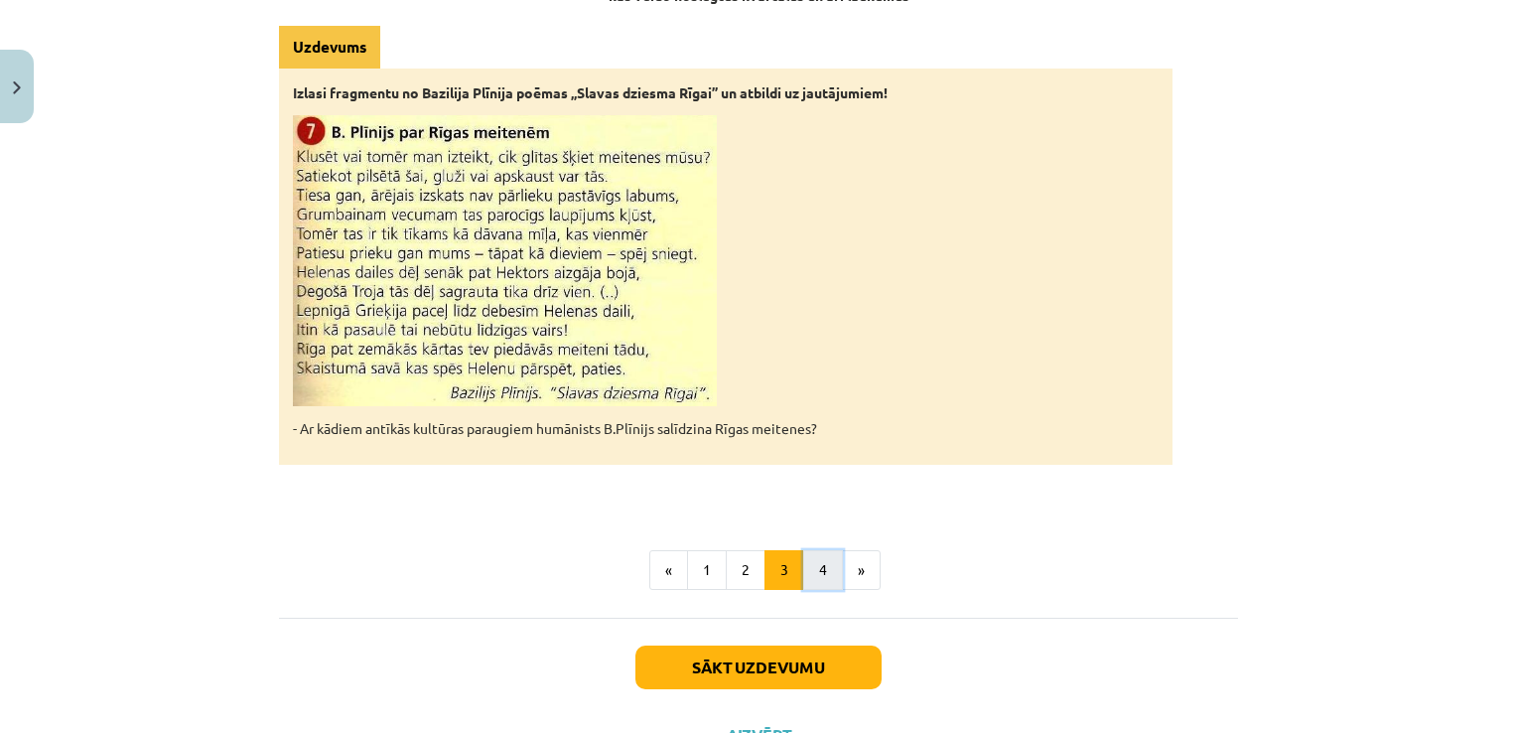
click at [822, 550] on button "4" at bounding box center [823, 570] width 40 height 40
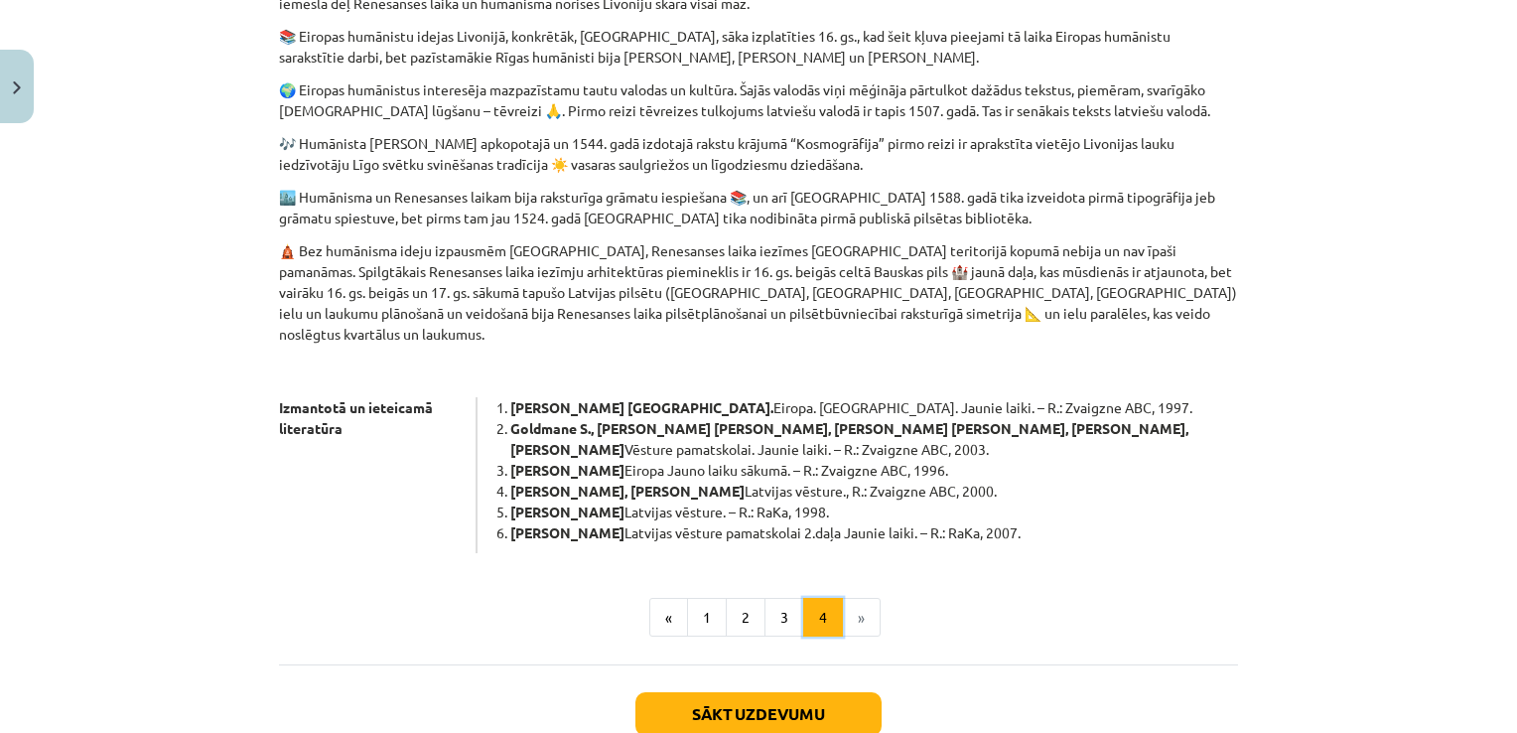
scroll to position [1006, 0]
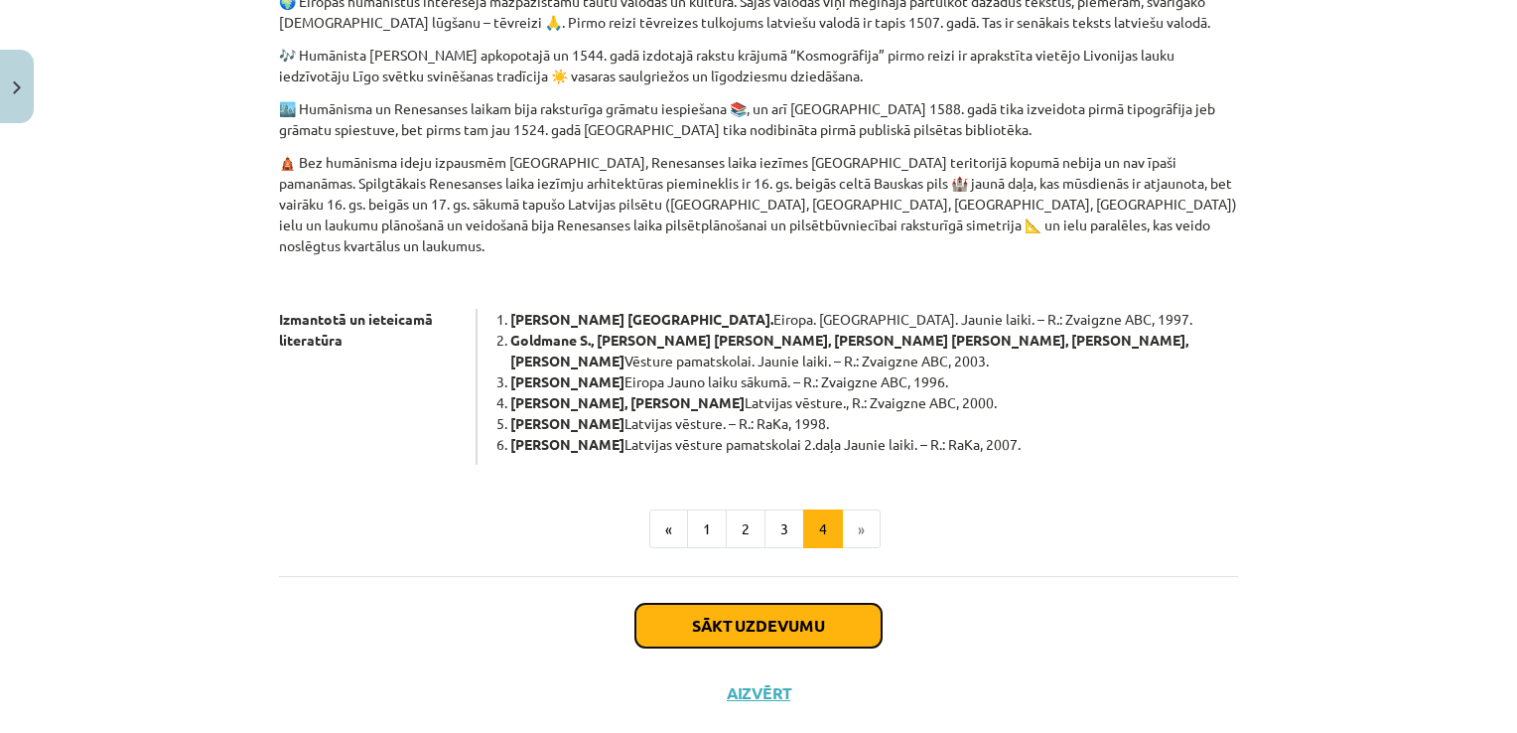
click at [731, 604] on button "Sākt uzdevumu" at bounding box center [758, 626] width 246 height 44
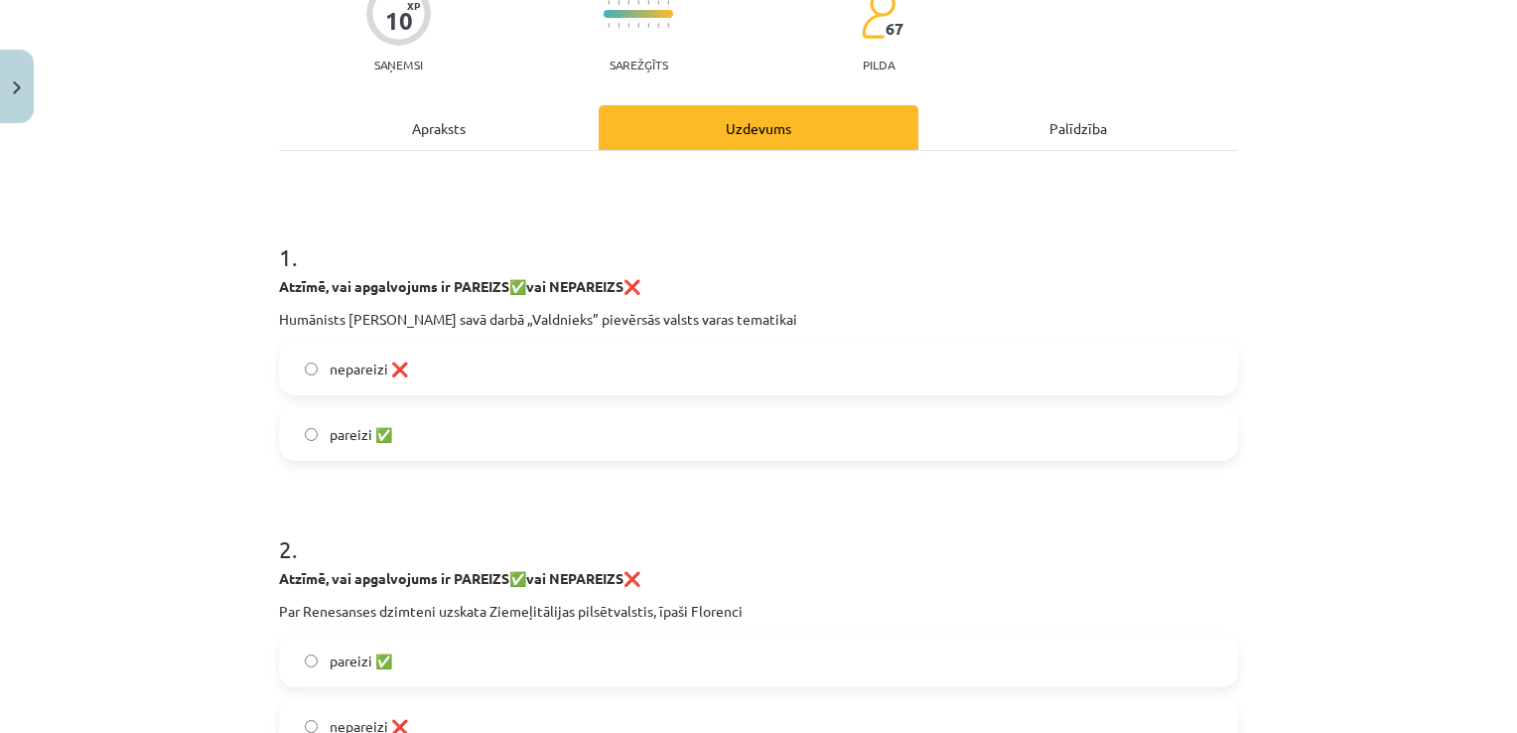
scroll to position [248, 0]
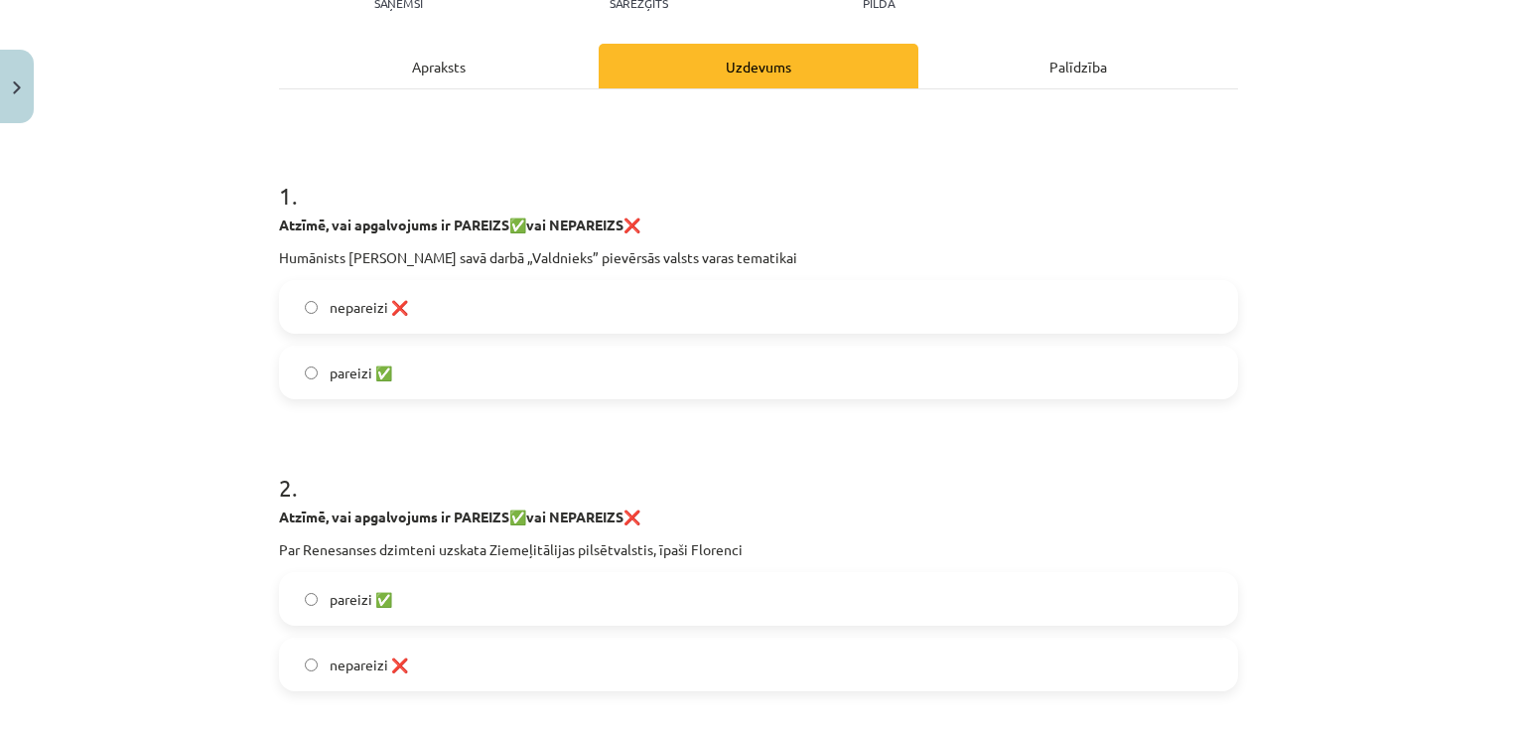
click at [532, 378] on label "pareizi ✅" at bounding box center [758, 372] width 955 height 50
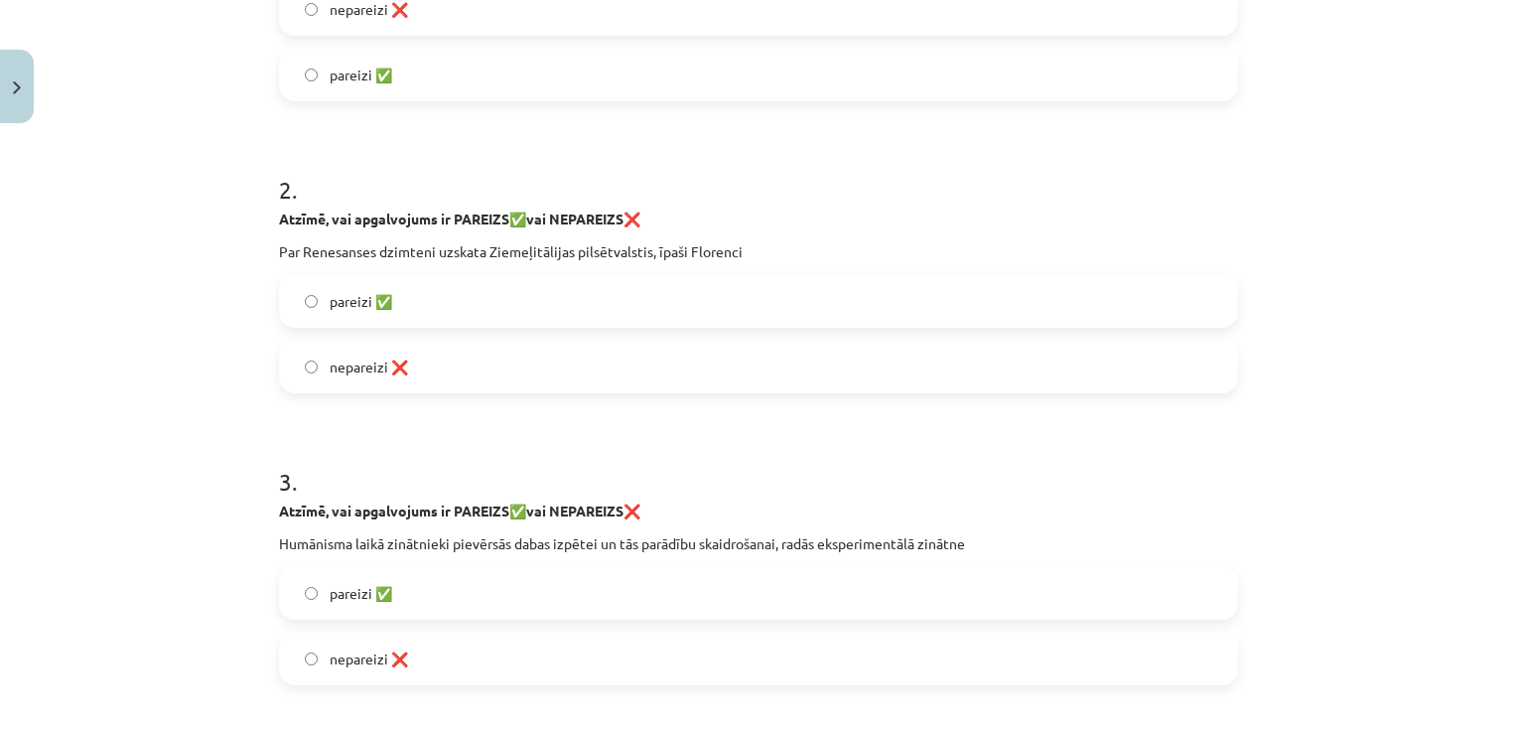
scroll to position [645, 0]
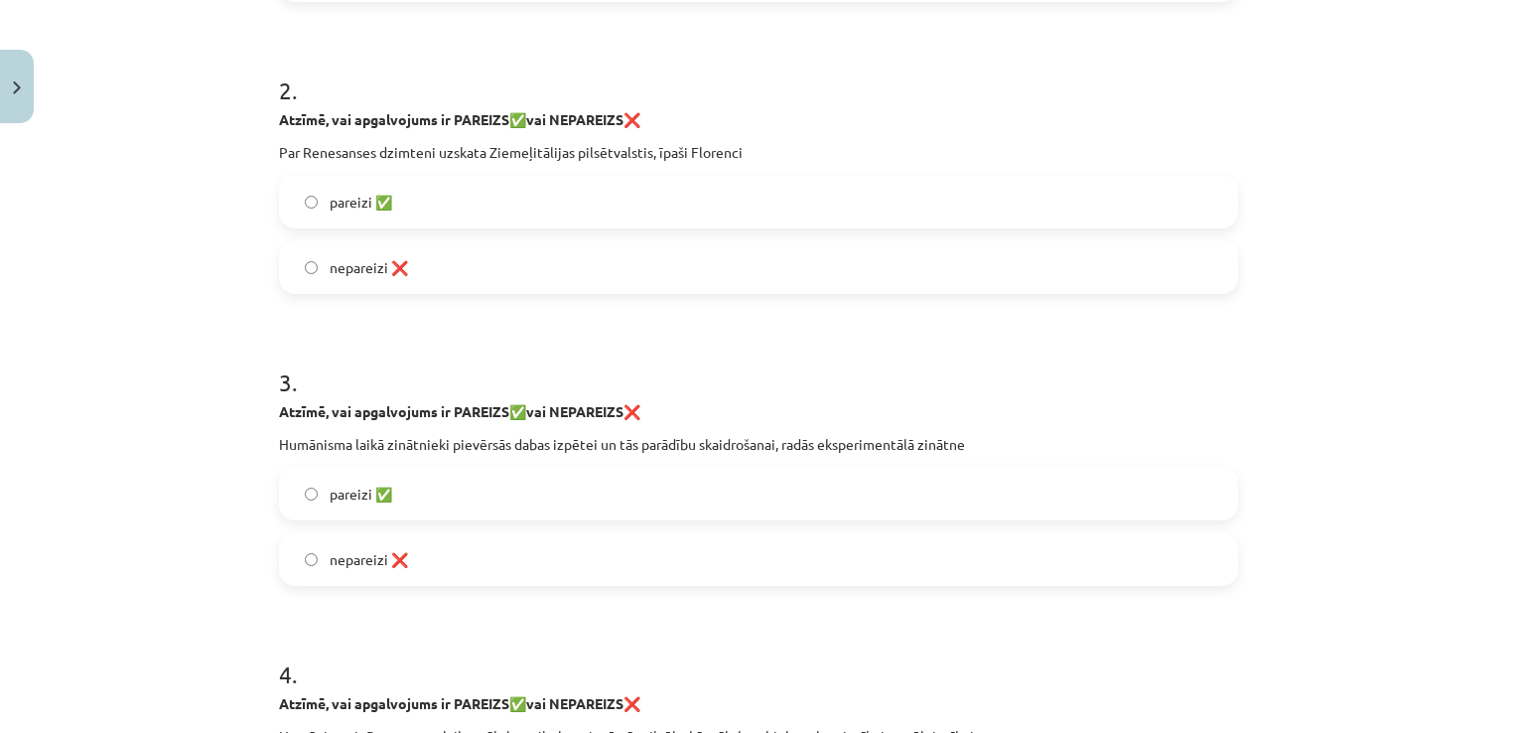
click at [498, 187] on label "pareizi ✅" at bounding box center [758, 202] width 955 height 50
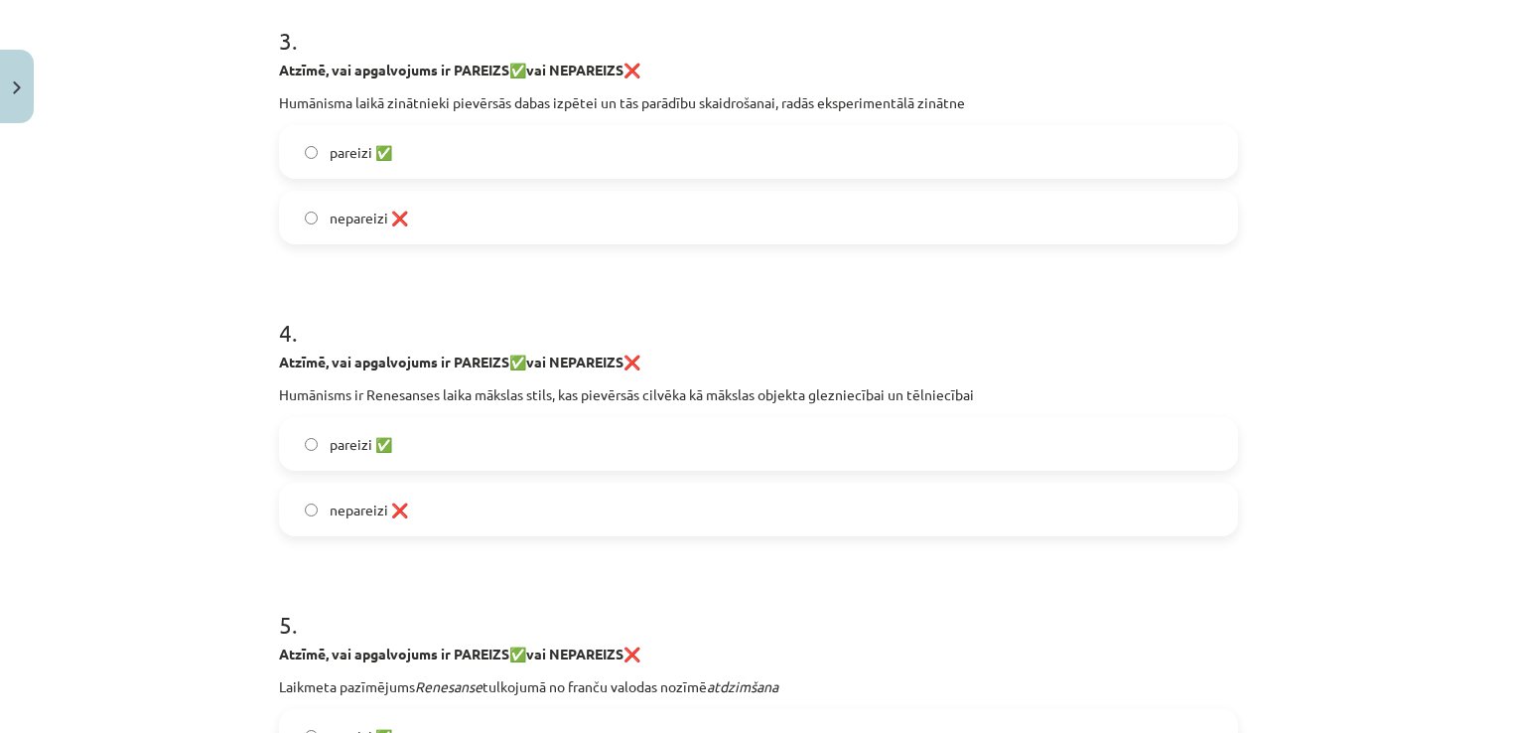
scroll to position [943, 0]
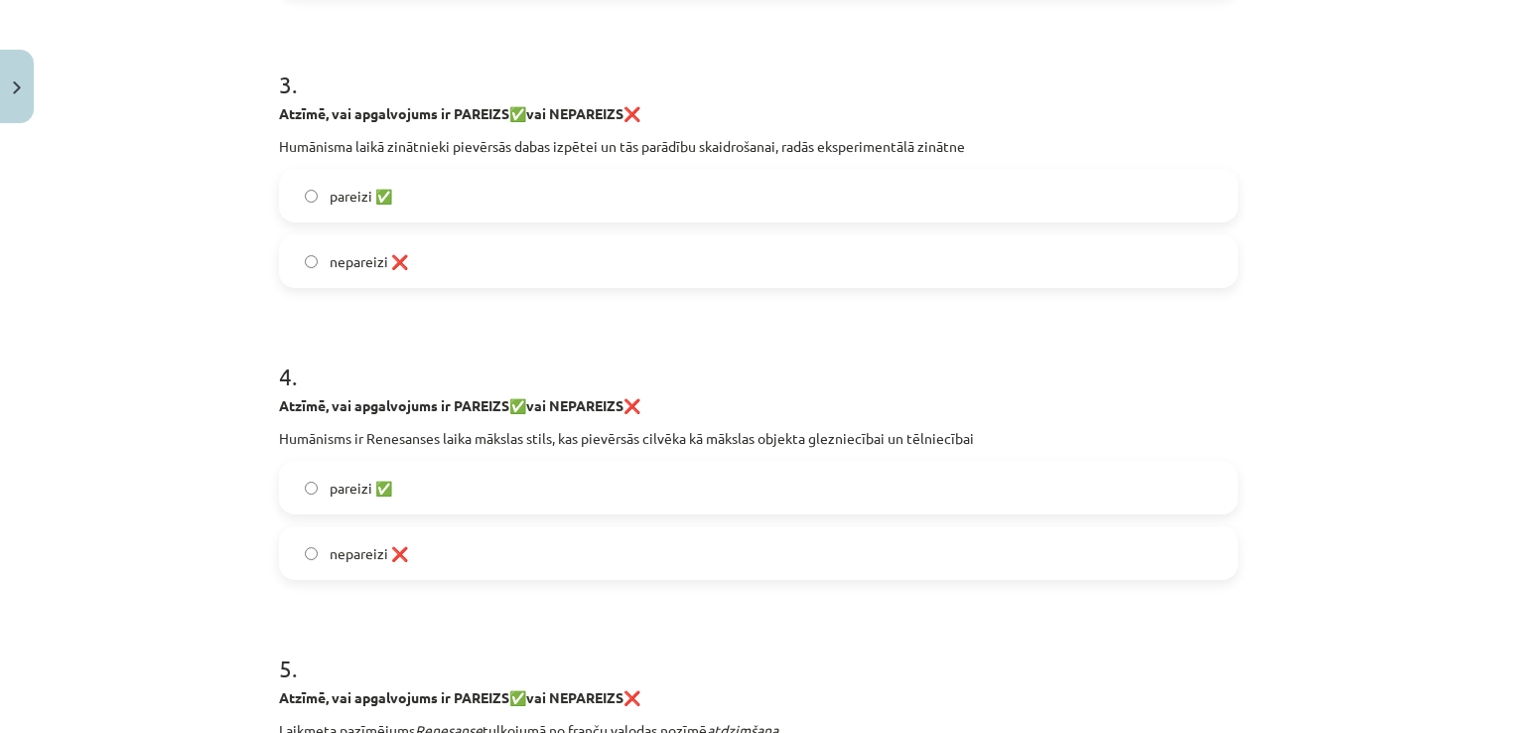
click at [598, 191] on label "pareizi ✅" at bounding box center [758, 196] width 955 height 50
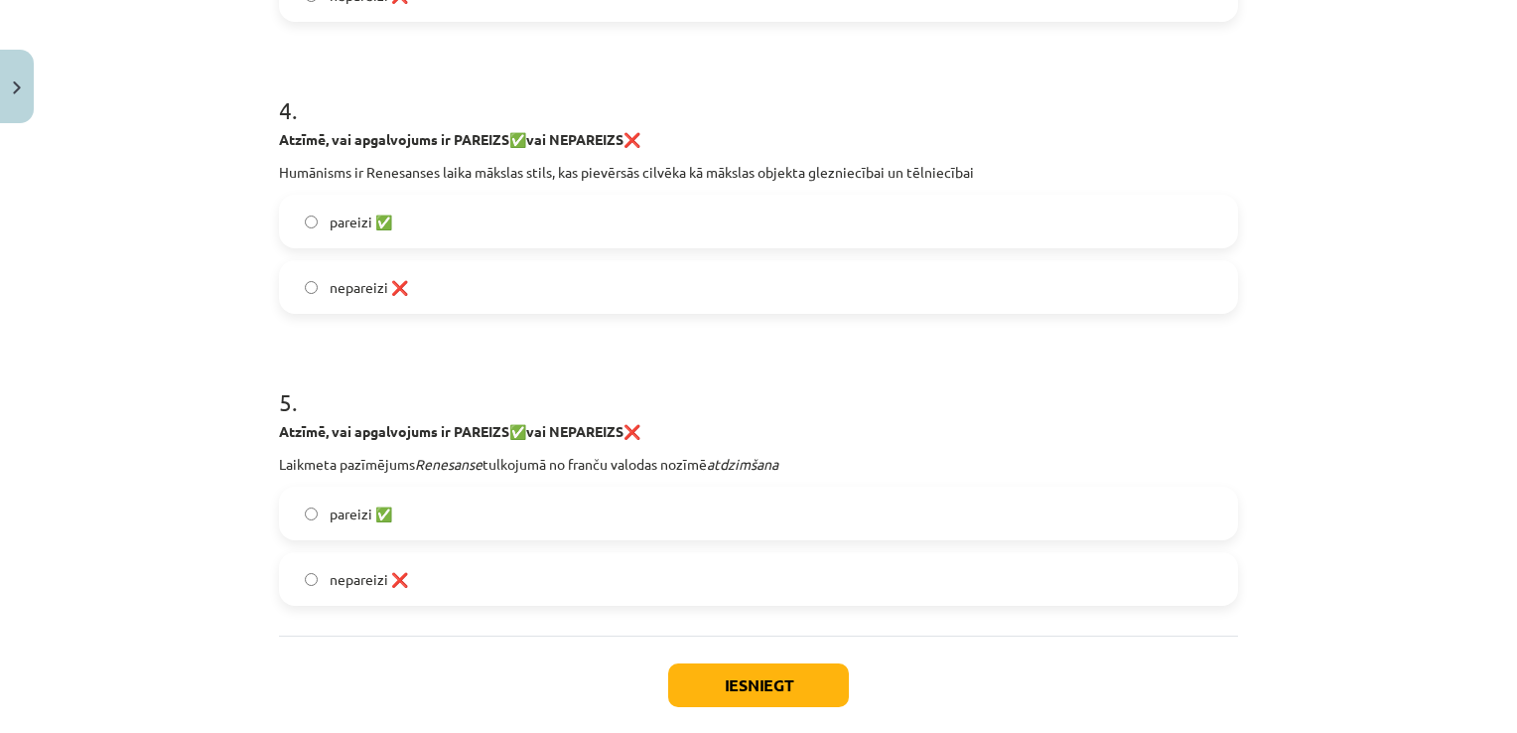
scroll to position [1241, 0]
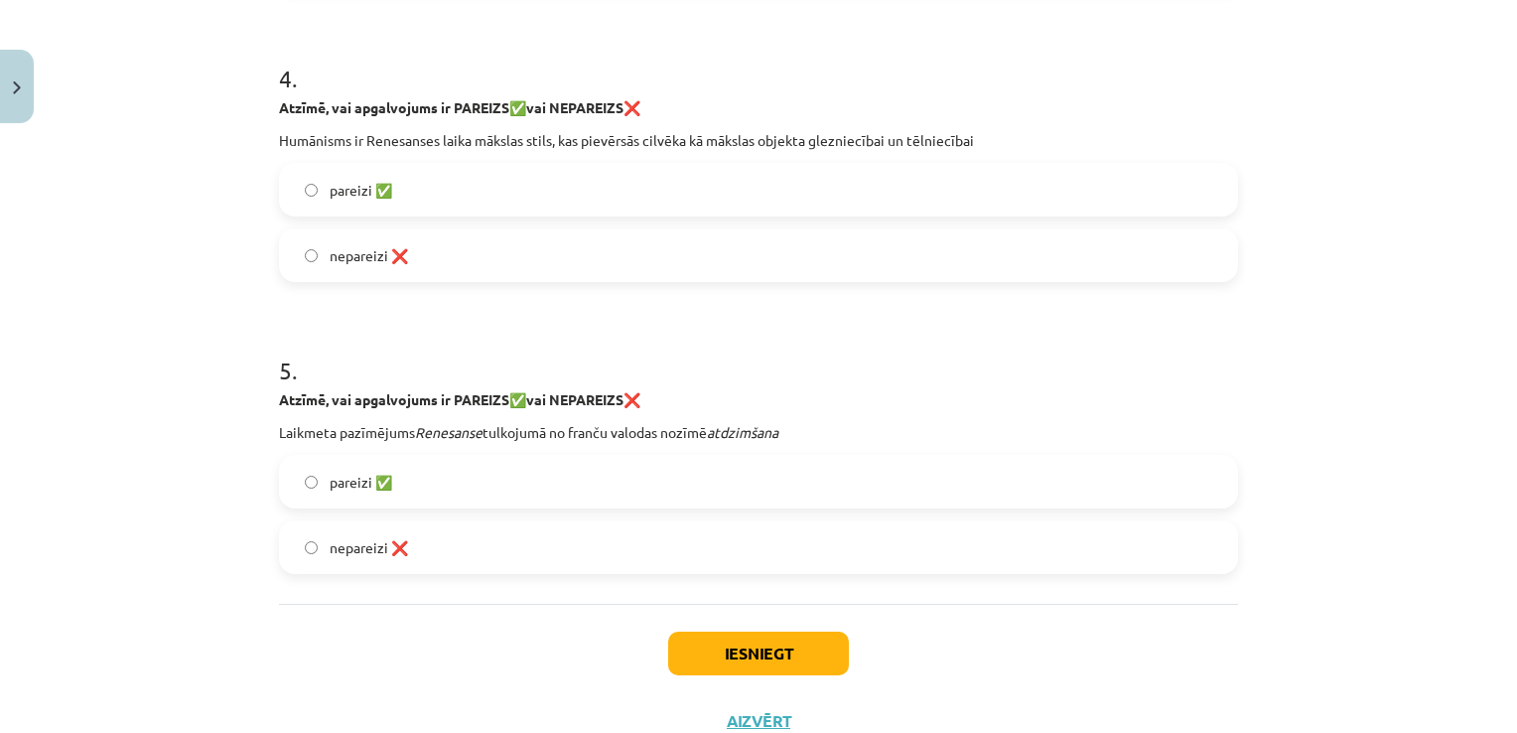
click at [746, 260] on label "nepareizi ❌" at bounding box center [758, 255] width 955 height 50
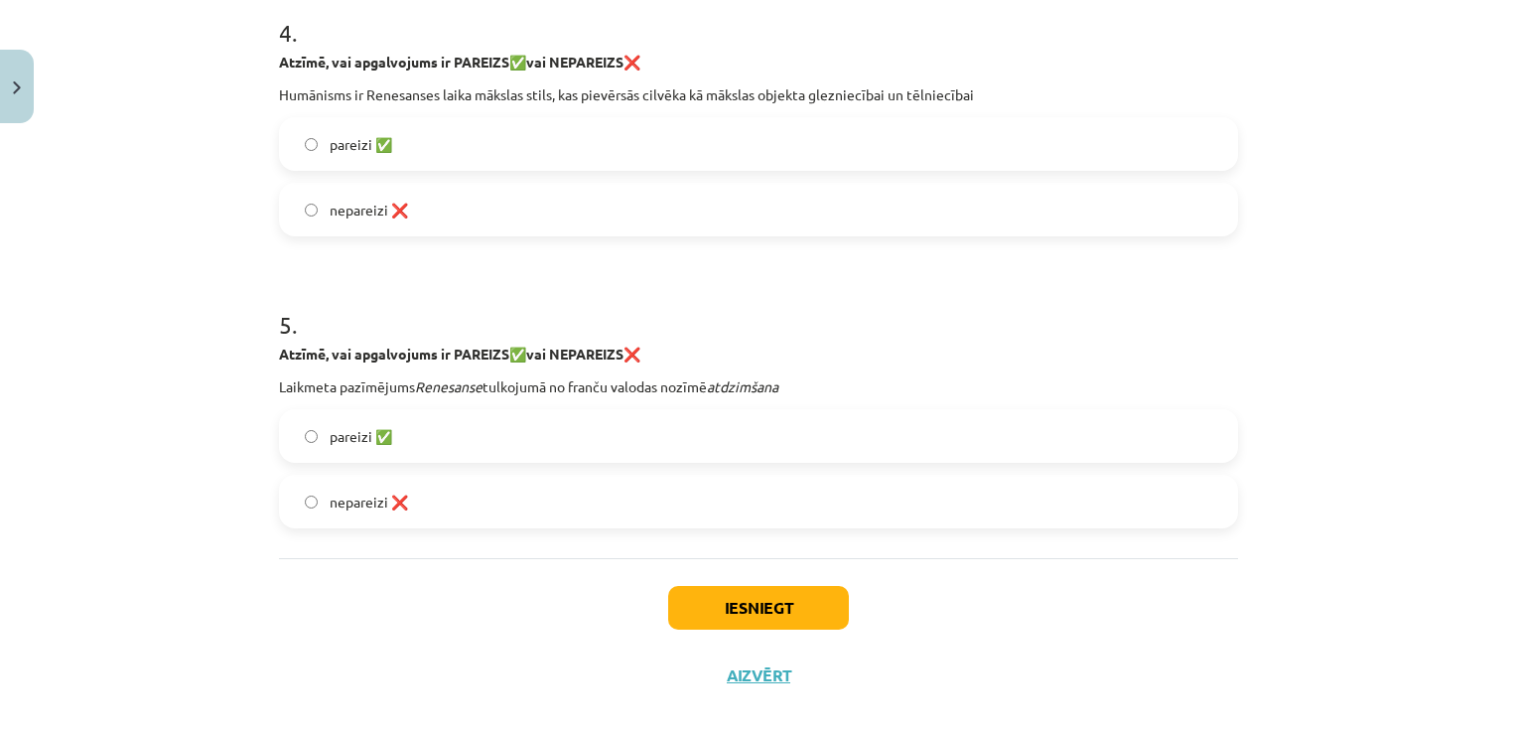
scroll to position [1310, 0]
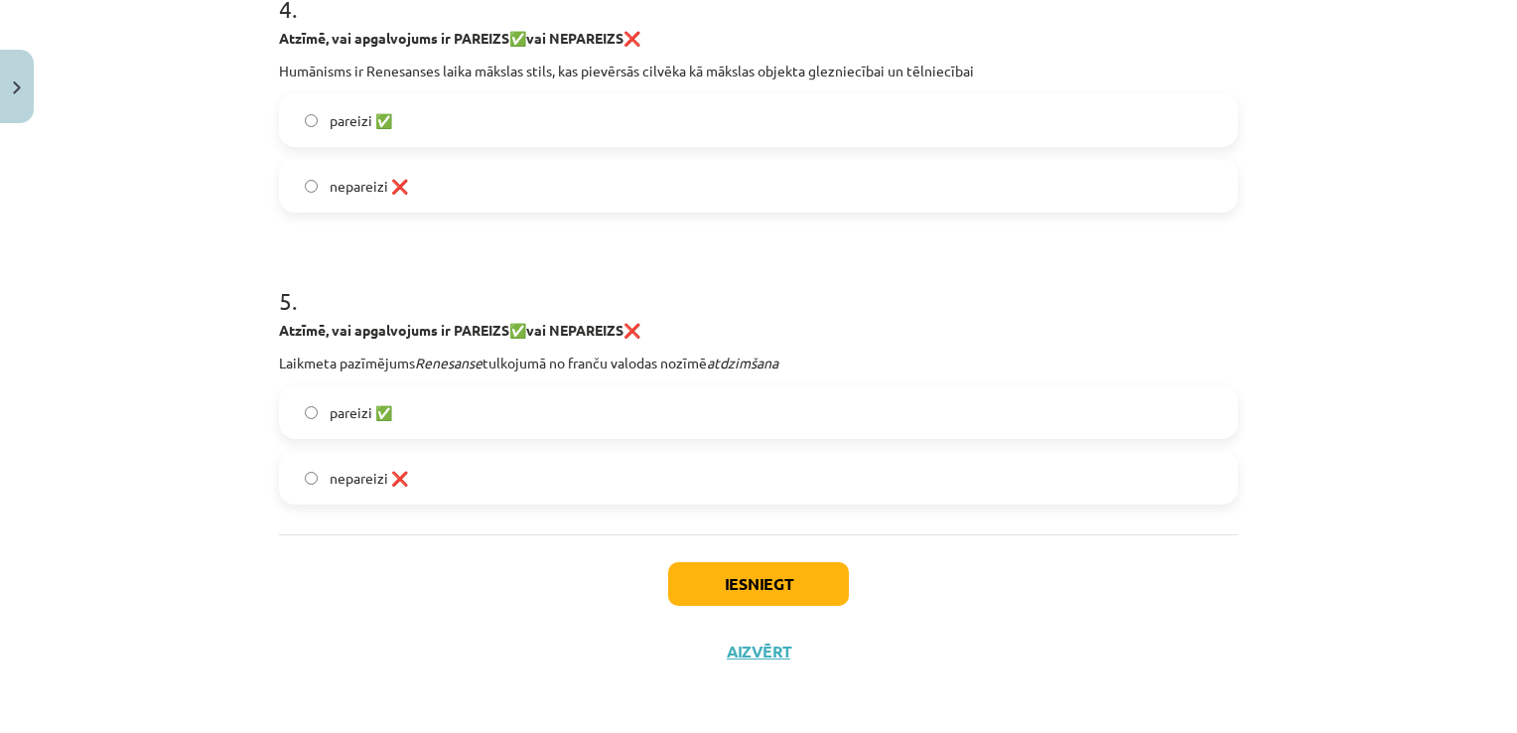
drag, startPoint x: 623, startPoint y: 420, endPoint x: 610, endPoint y: 419, distance: 13.9
click at [620, 421] on label "pareizi ✅" at bounding box center [758, 412] width 955 height 50
drag, startPoint x: 743, startPoint y: 578, endPoint x: 721, endPoint y: 582, distance: 22.2
click at [722, 582] on button "Iesniegt" at bounding box center [758, 584] width 181 height 44
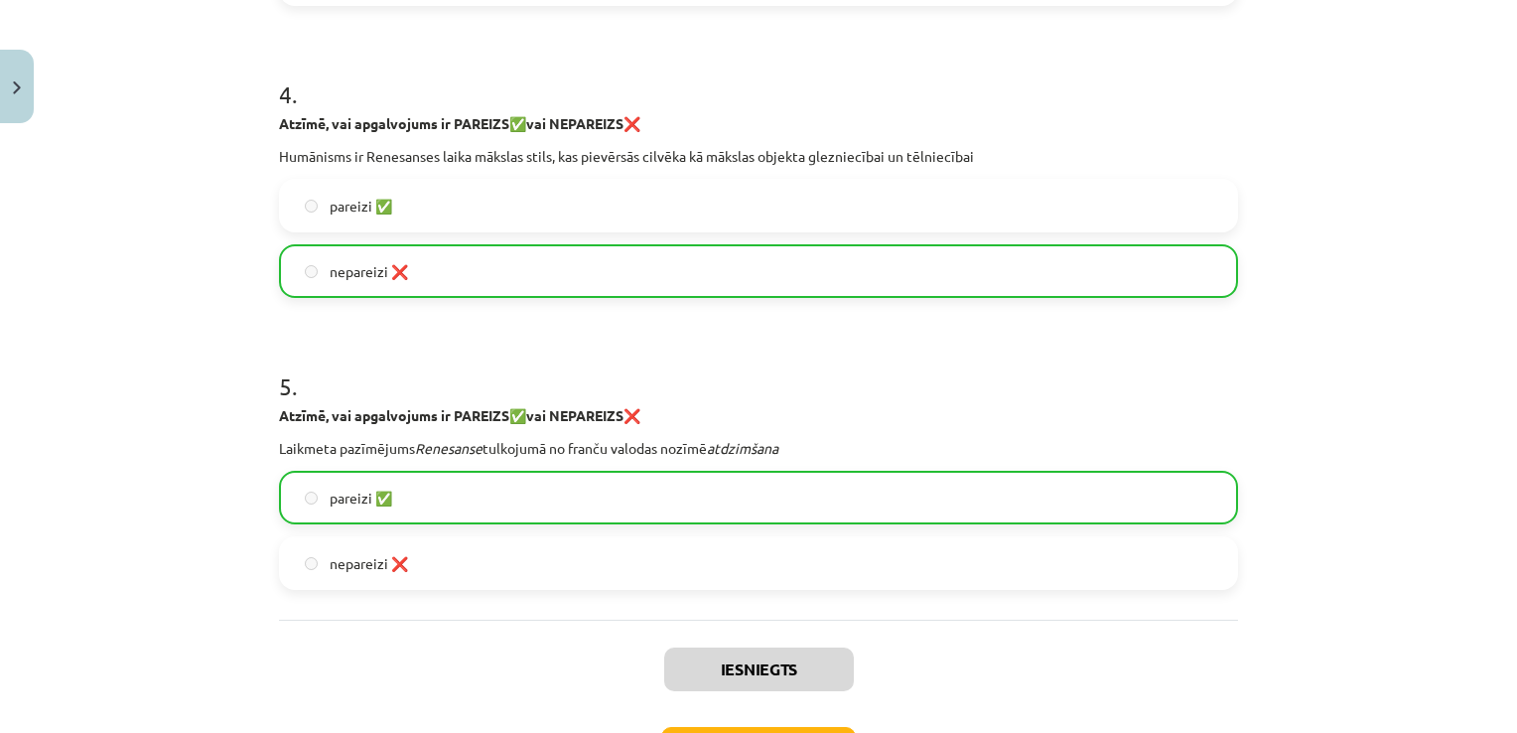
scroll to position [1374, 0]
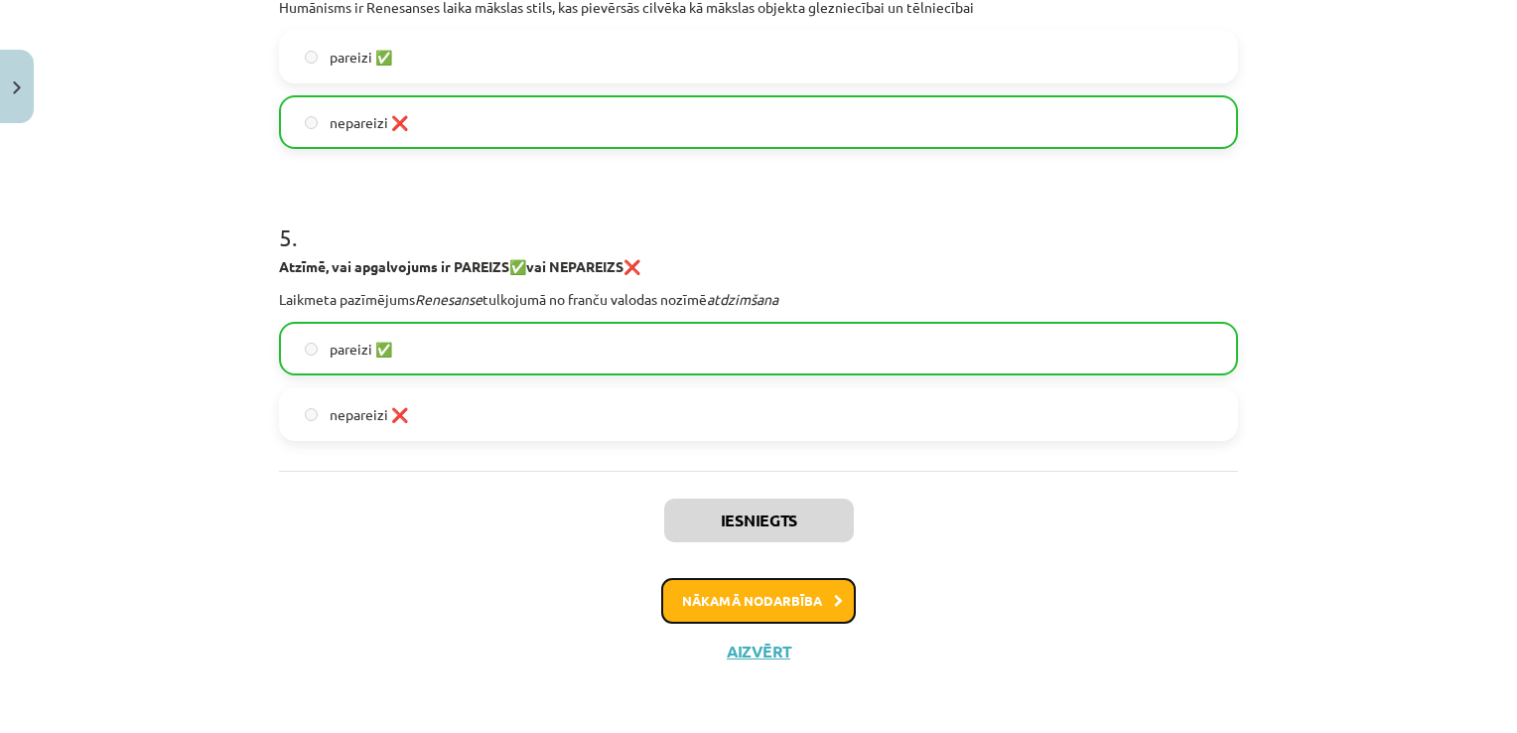
click at [788, 610] on button "Nākamā nodarbība" at bounding box center [758, 601] width 195 height 46
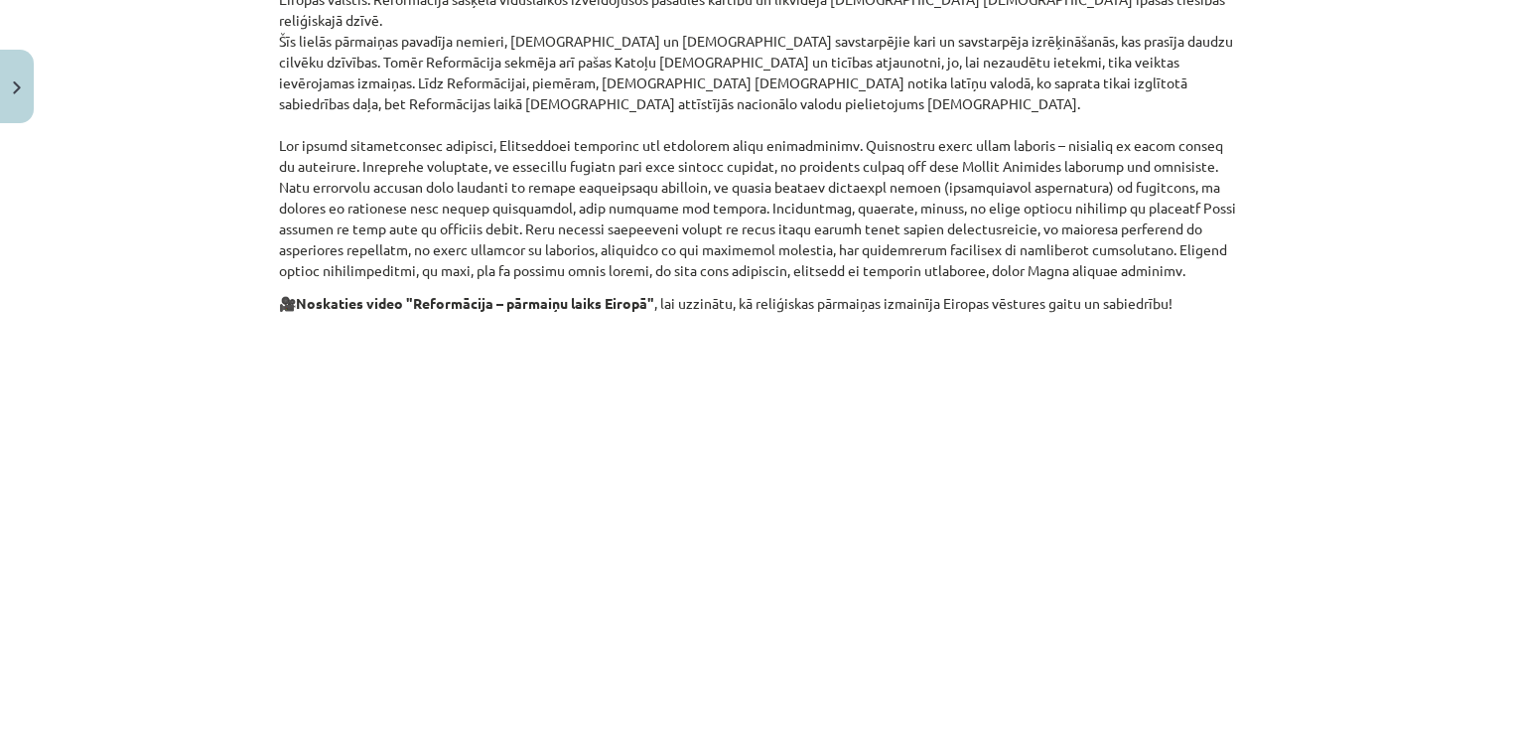
scroll to position [1067, 0]
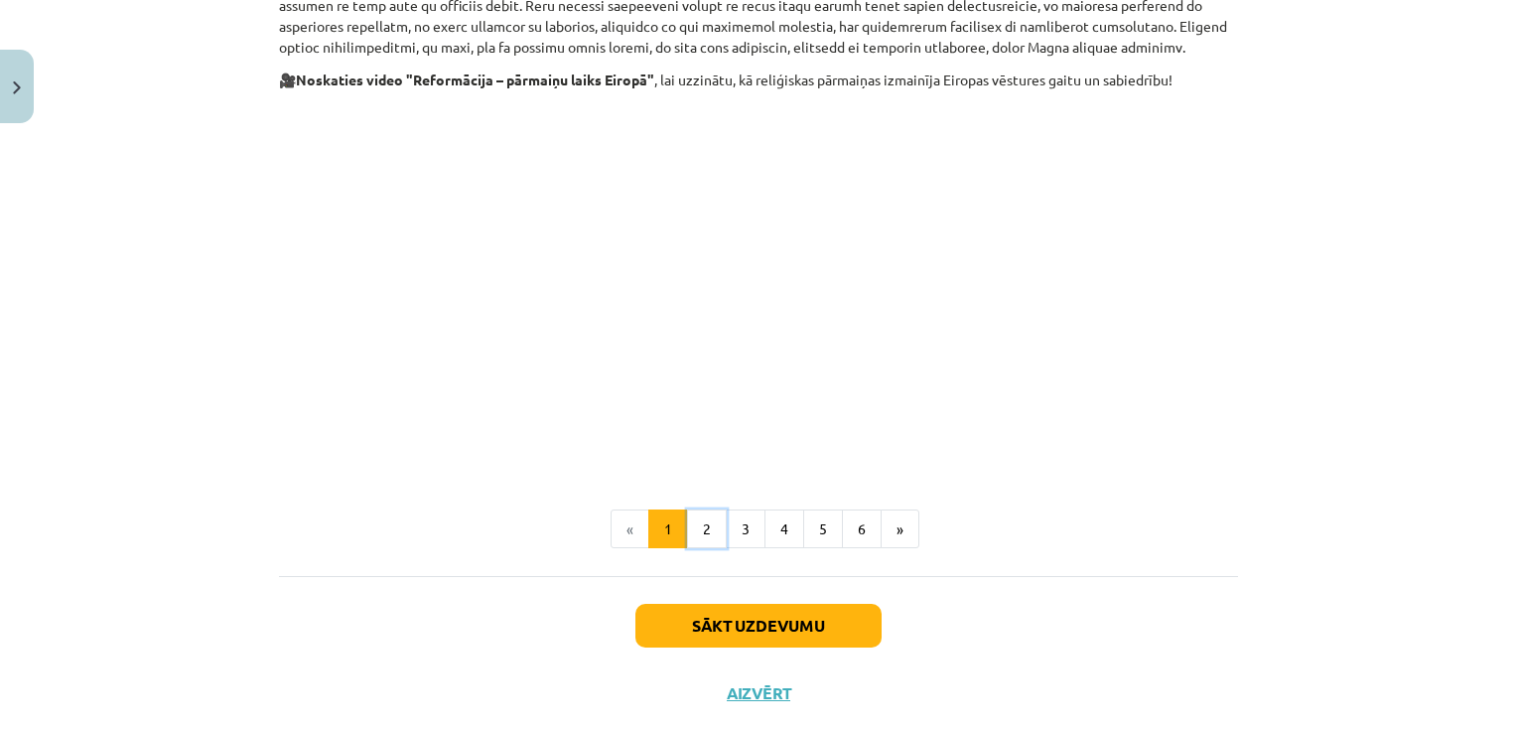
click at [689, 509] on button "2" at bounding box center [707, 529] width 40 height 40
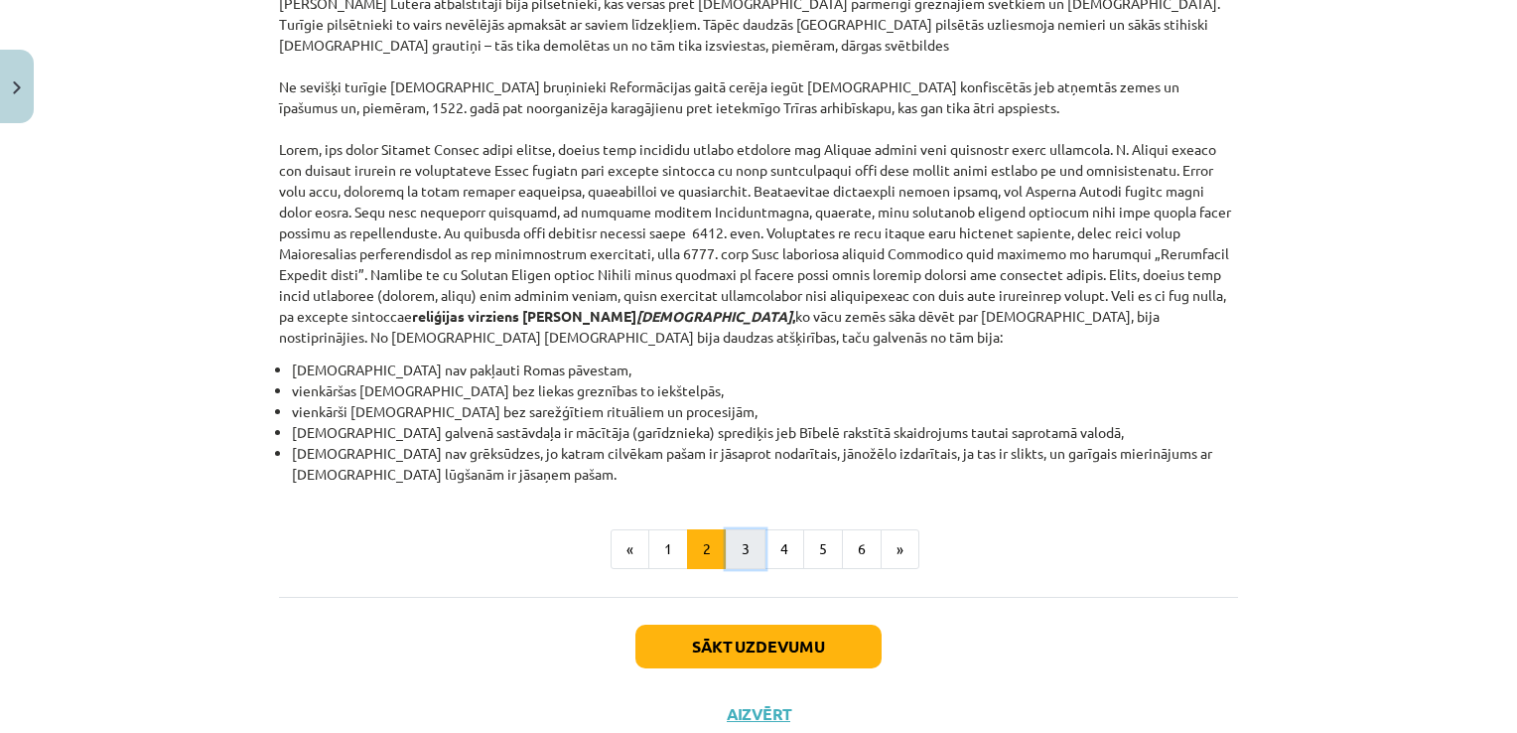
click at [732, 529] on button "3" at bounding box center [746, 549] width 40 height 40
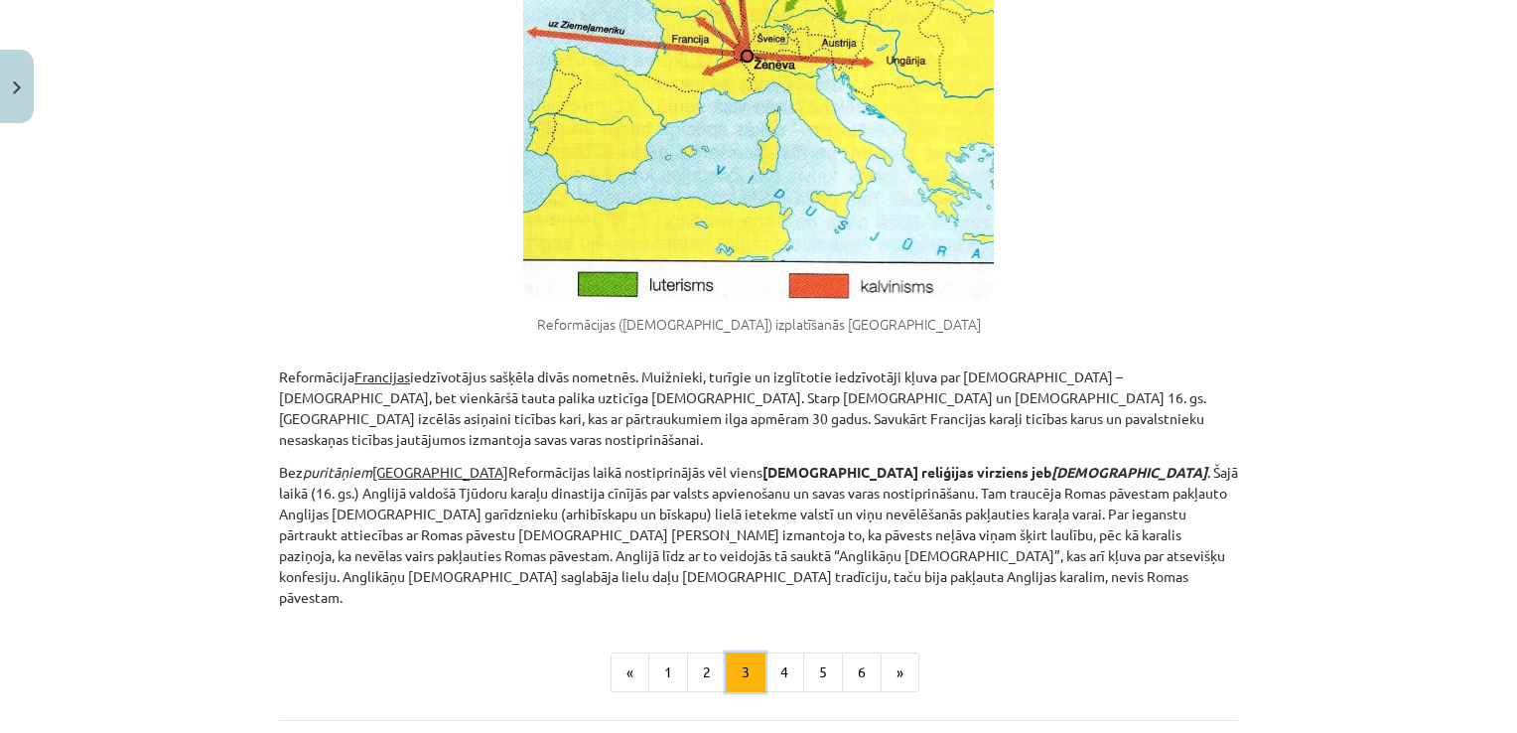
scroll to position [1206, 0]
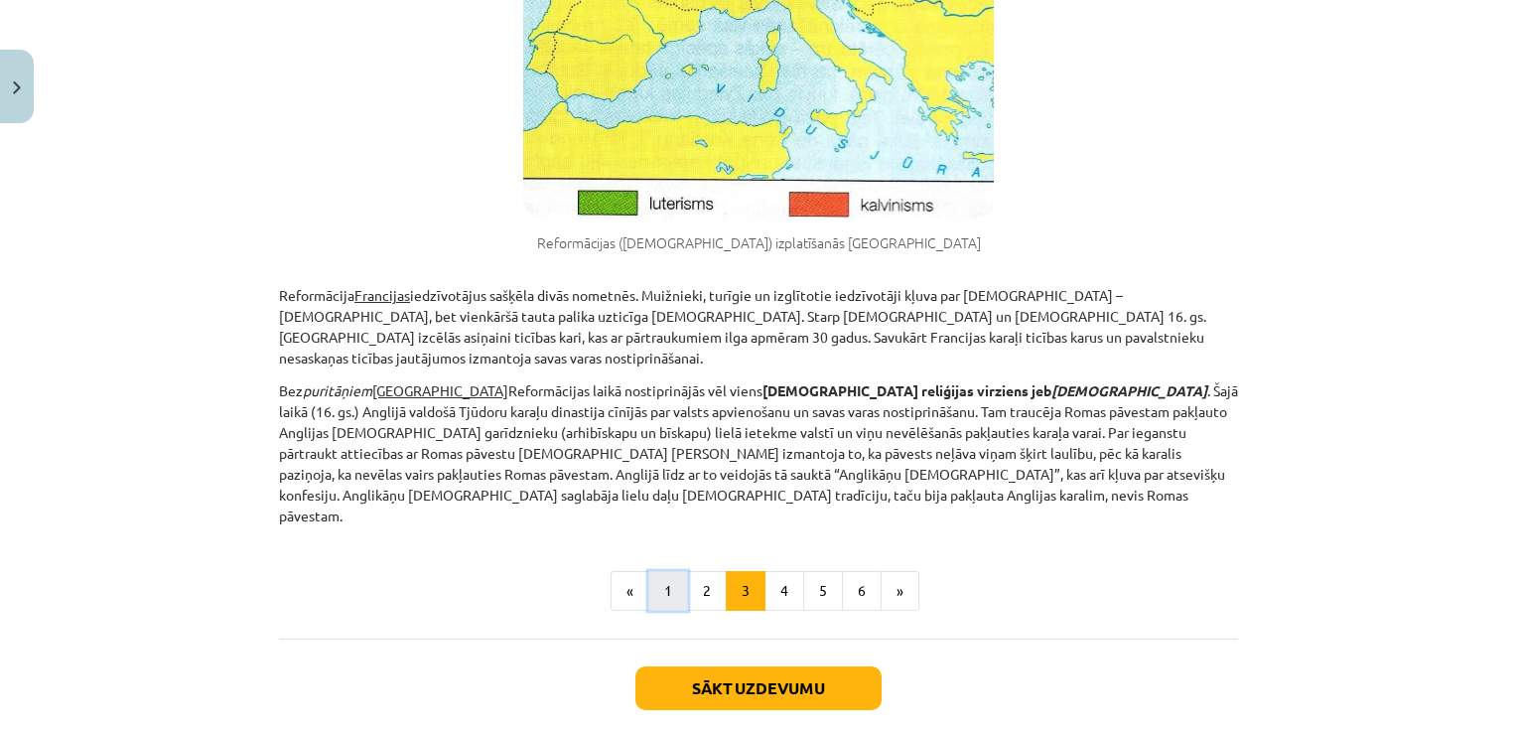
click at [671, 571] on button "1" at bounding box center [668, 591] width 40 height 40
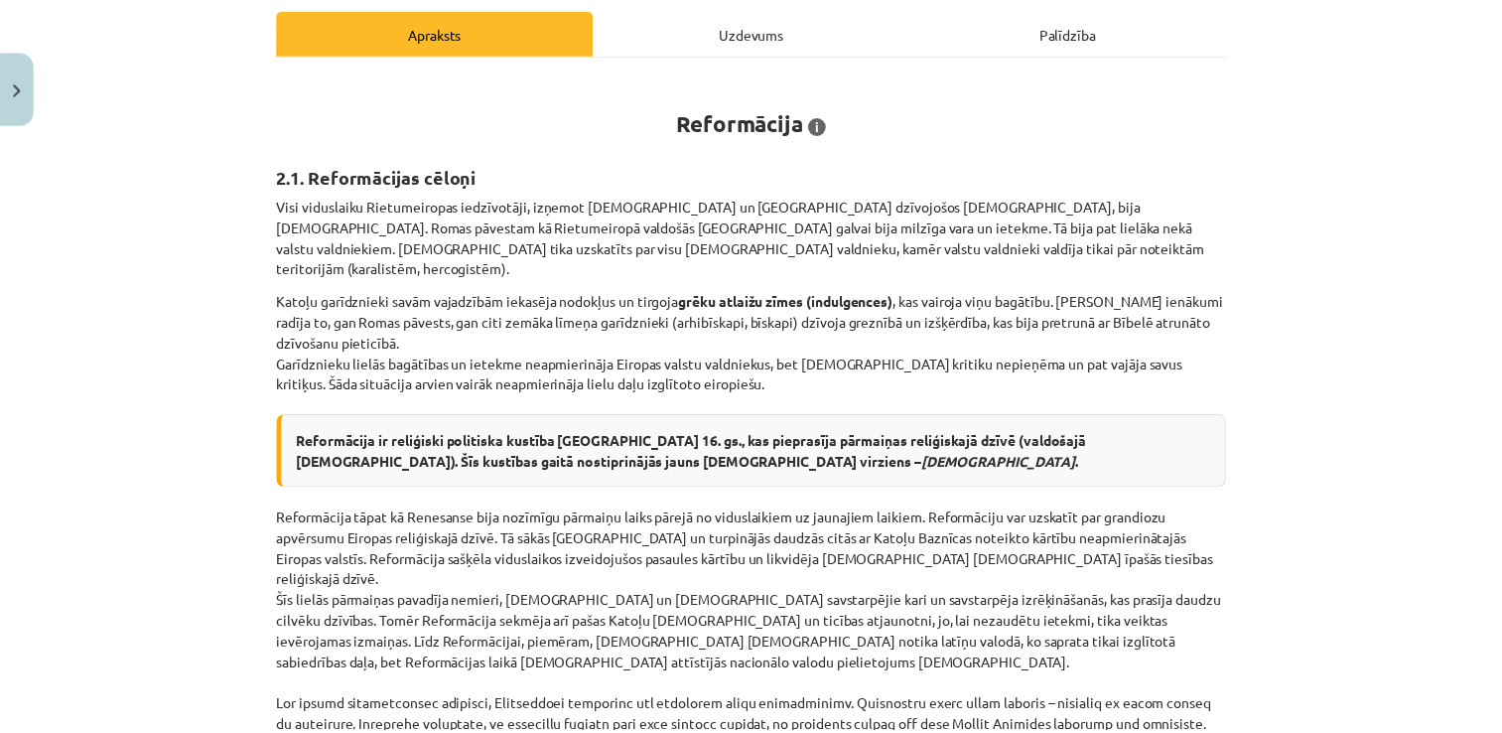
scroll to position [397, 0]
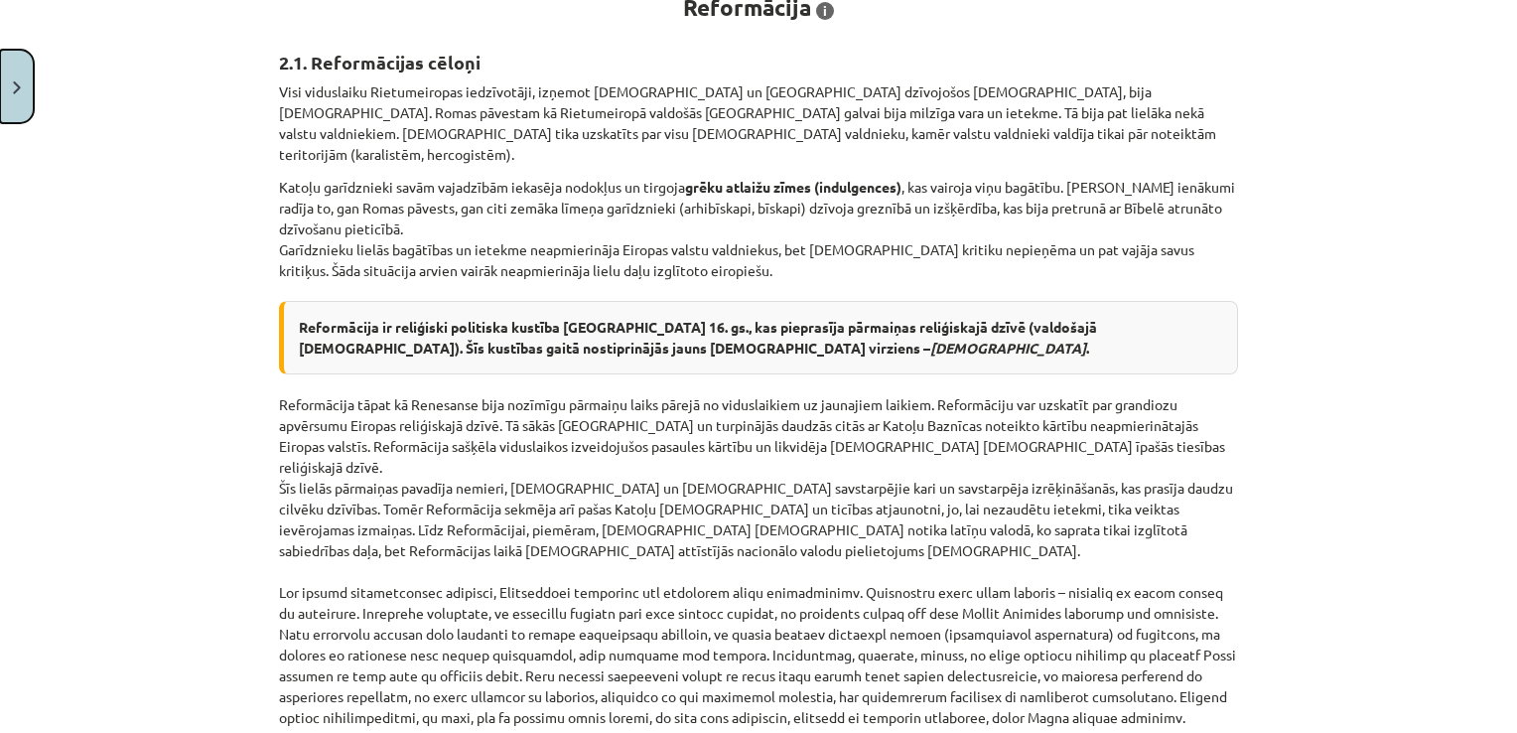
click at [3, 85] on button "Close" at bounding box center [17, 86] width 34 height 73
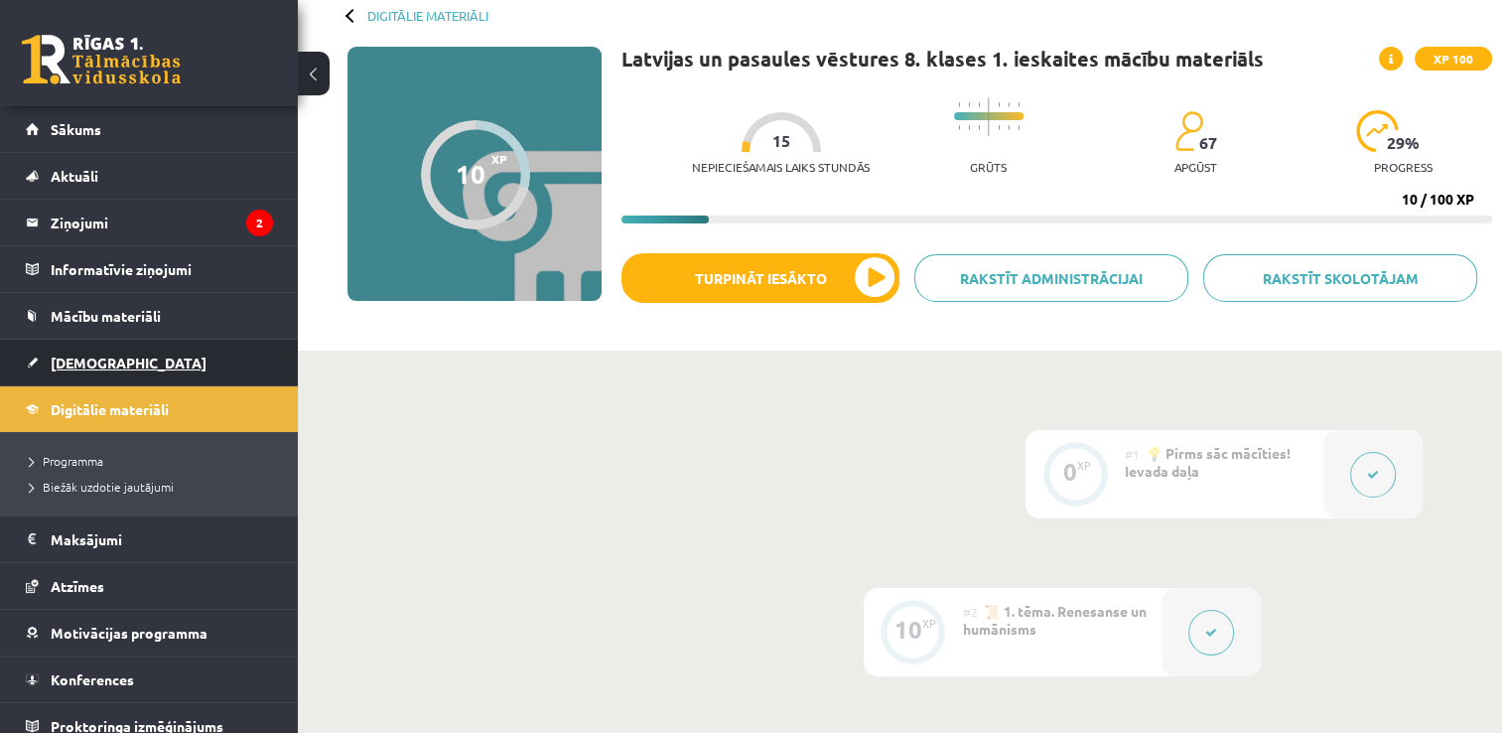
click at [85, 366] on span "[DEMOGRAPHIC_DATA]" at bounding box center [129, 362] width 156 height 18
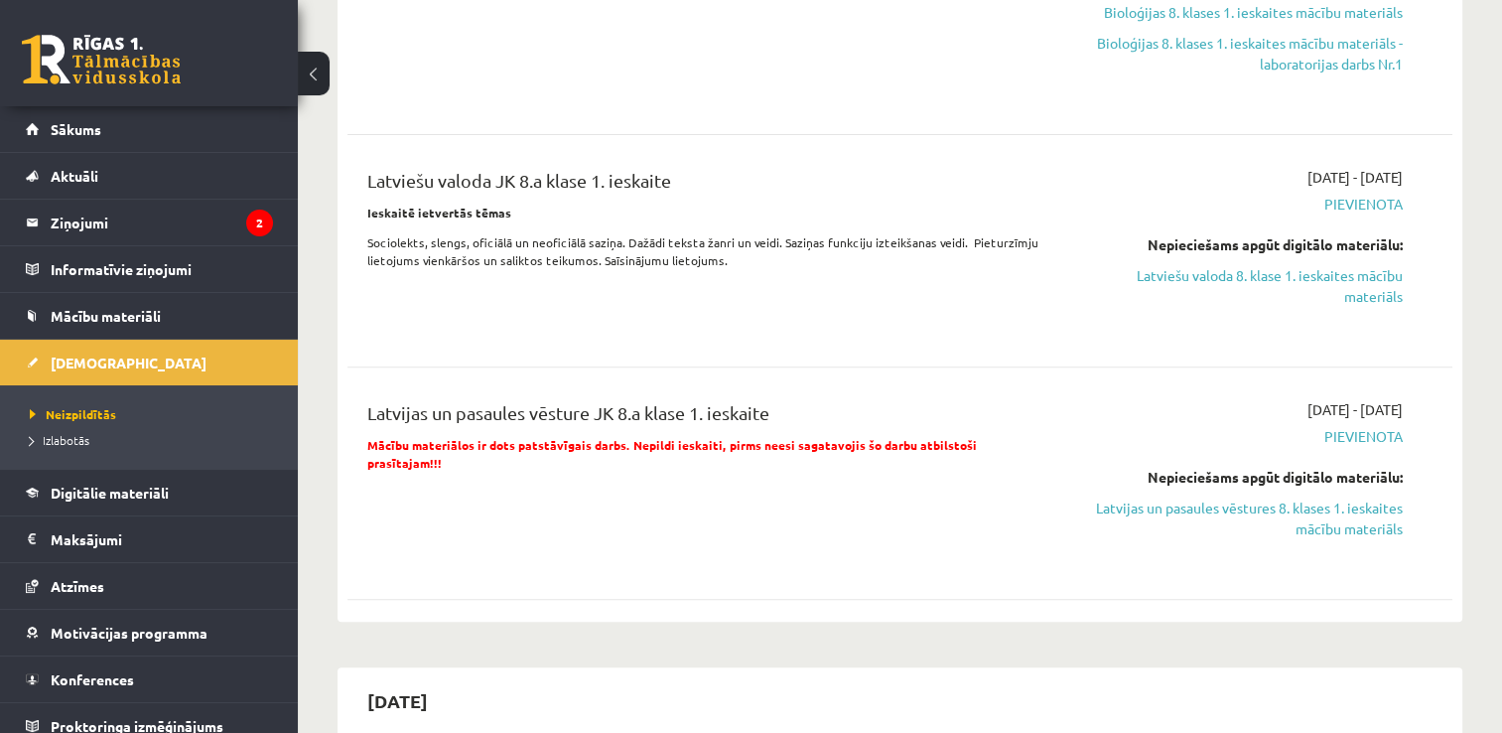
scroll to position [596, 0]
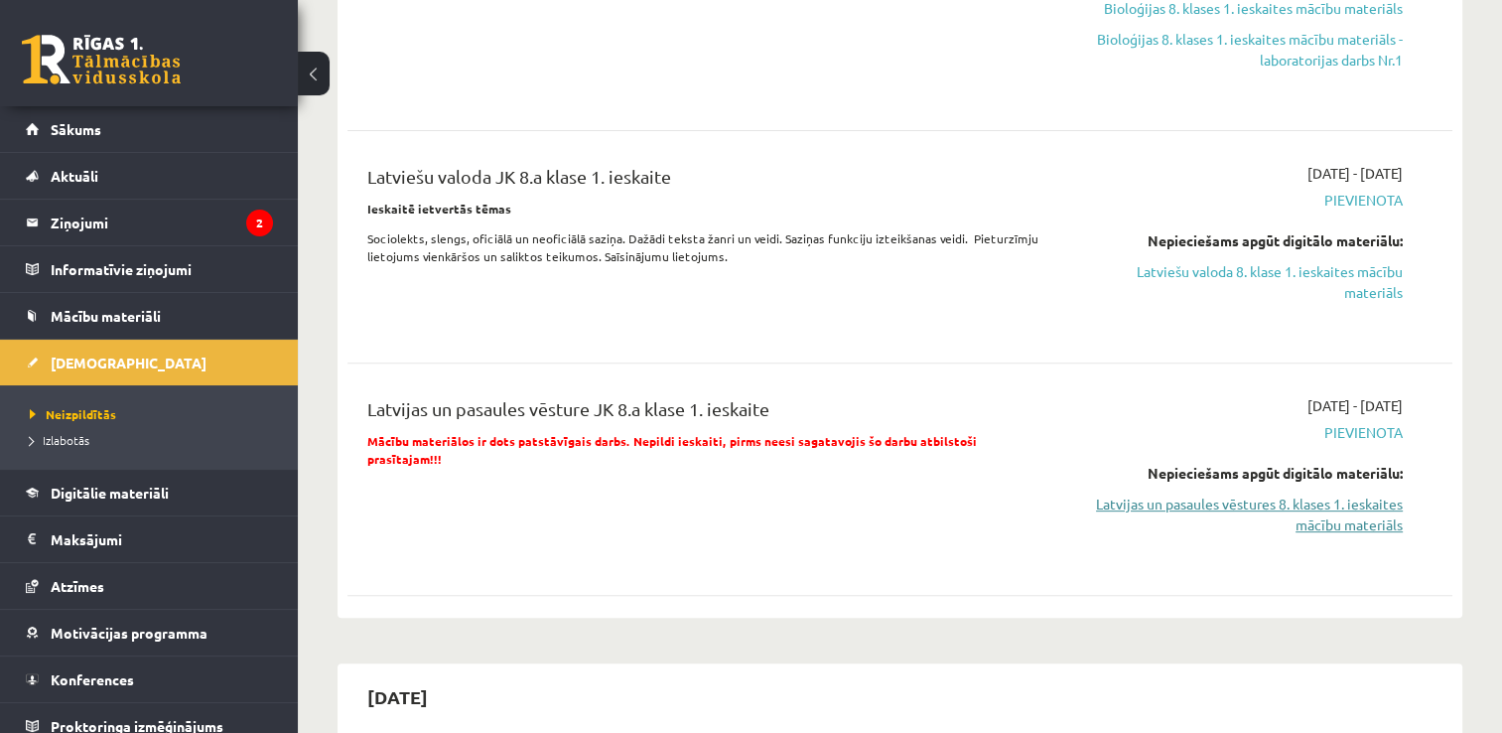
click at [1208, 526] on link "Latvijas un pasaules vēstures 8. klases 1. ieskaites mācību materiāls" at bounding box center [1240, 514] width 326 height 42
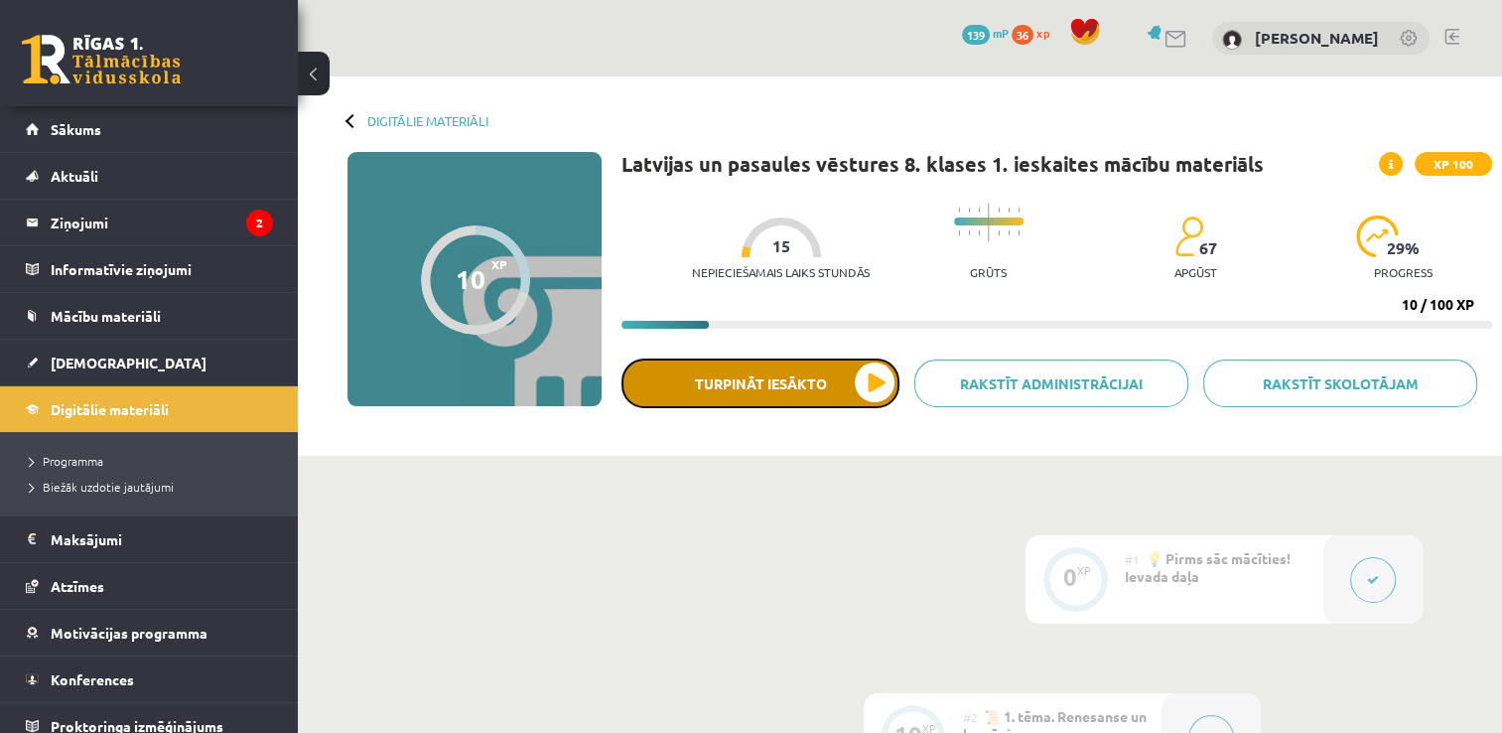
click at [839, 373] on button "Turpināt iesākto" at bounding box center [760, 383] width 278 height 50
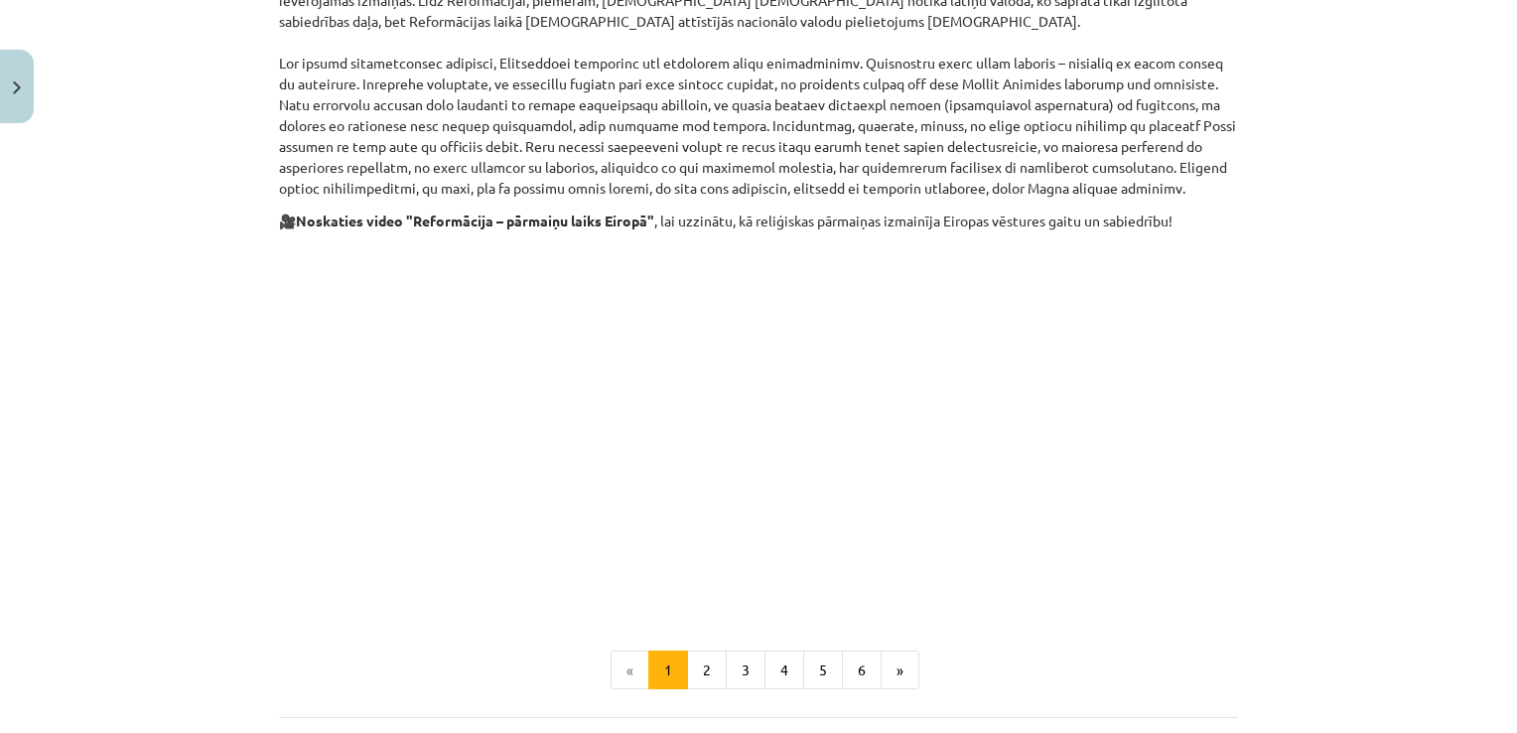
scroll to position [1067, 0]
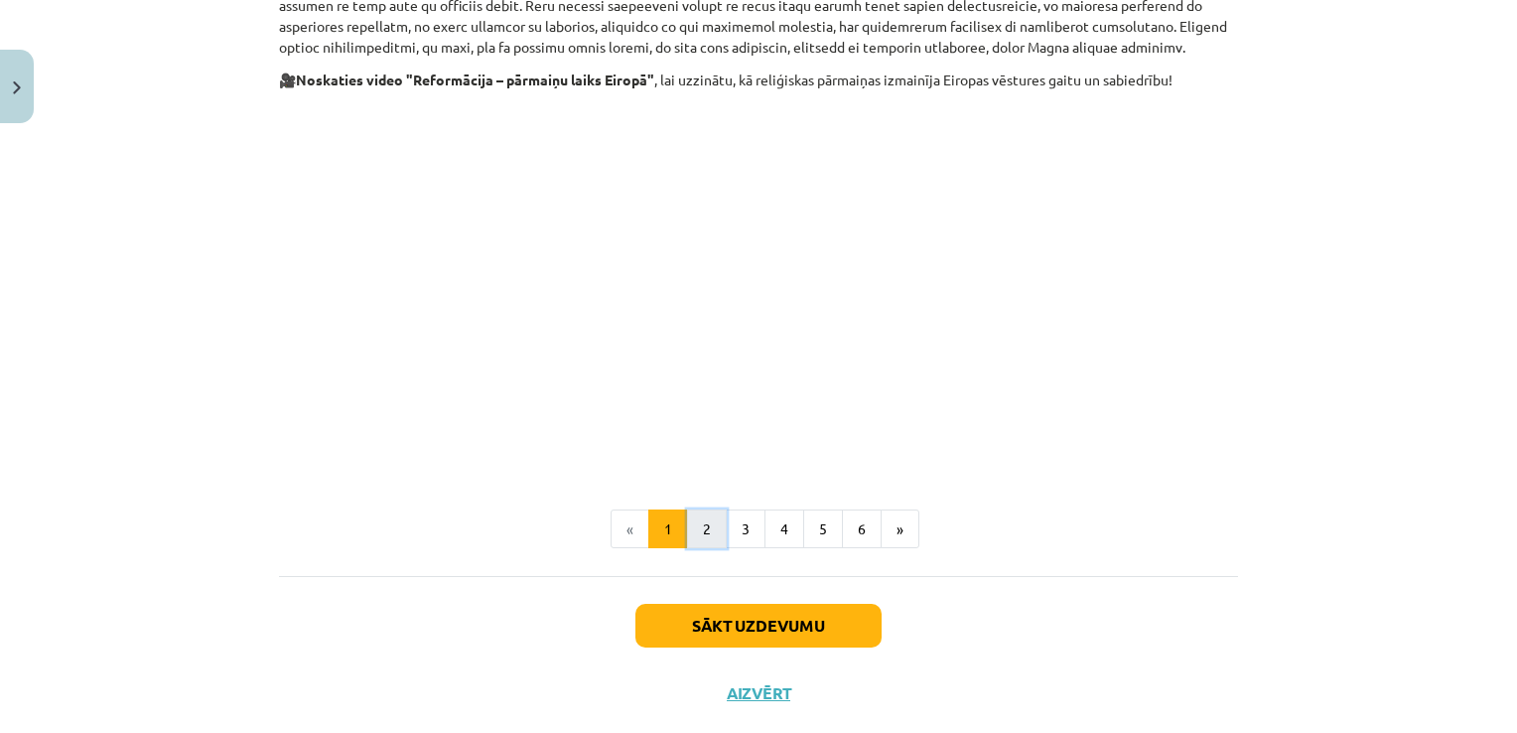
click at [707, 509] on button "2" at bounding box center [707, 529] width 40 height 40
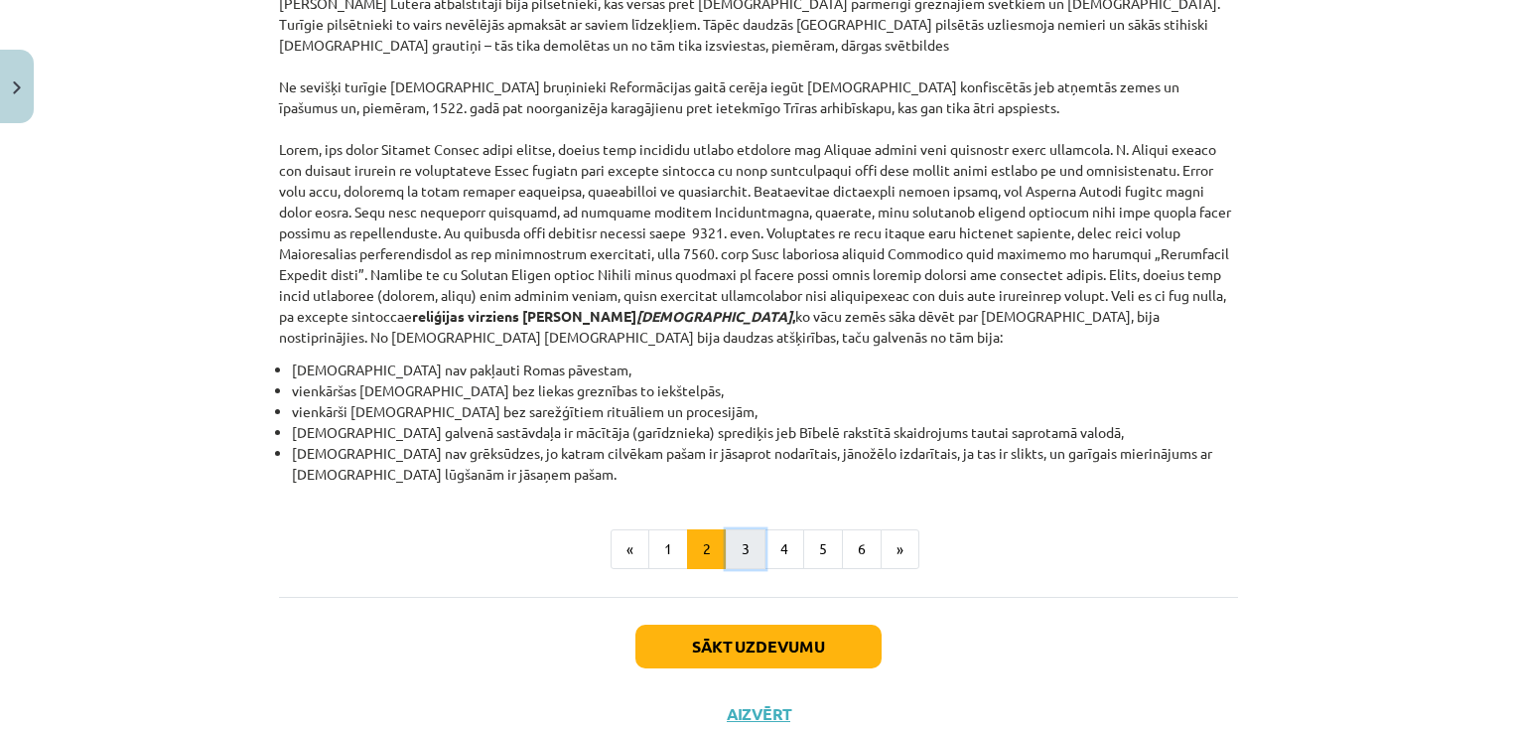
drag, startPoint x: 745, startPoint y: 482, endPoint x: 728, endPoint y: 494, distance: 20.7
click at [739, 529] on button "3" at bounding box center [746, 549] width 40 height 40
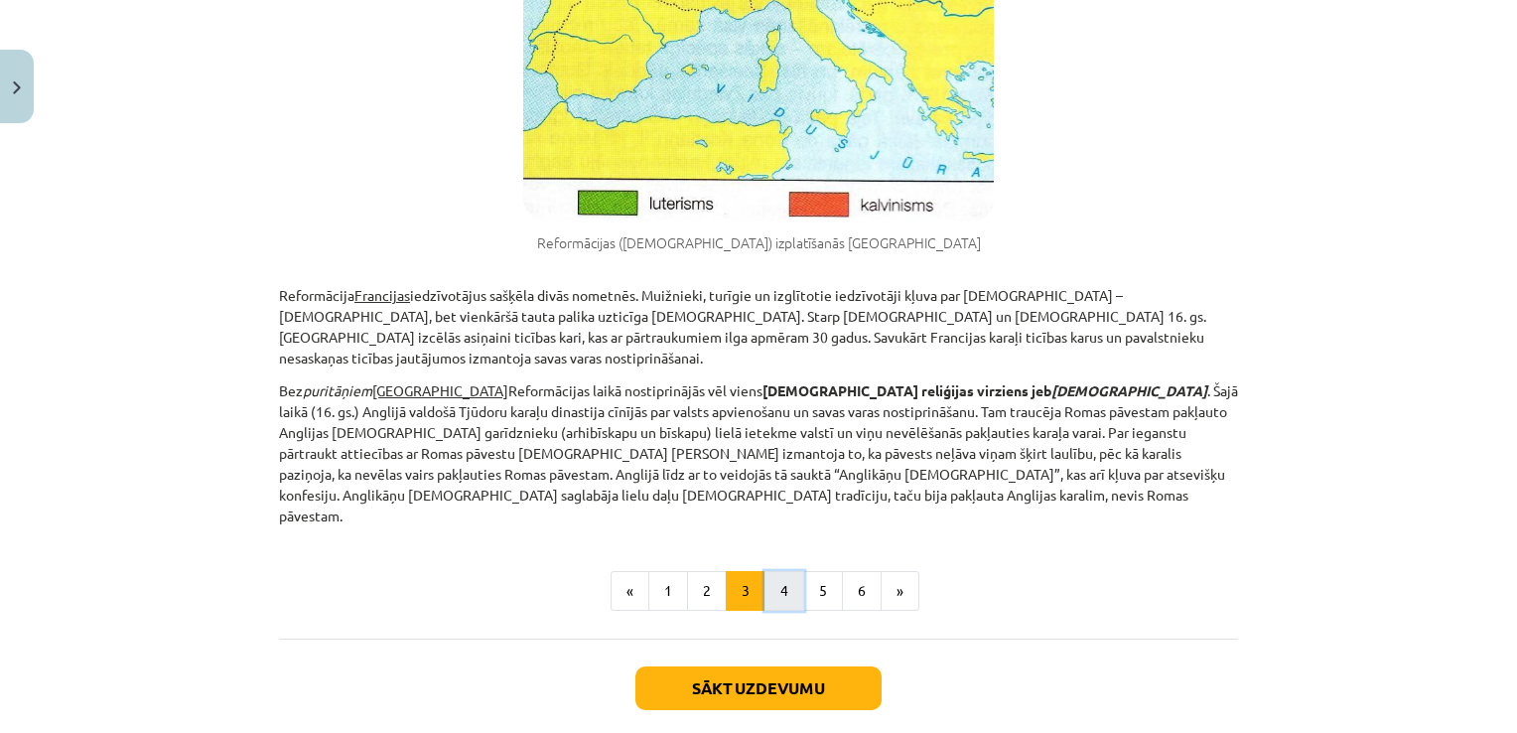
click at [795, 571] on button "4" at bounding box center [784, 591] width 40 height 40
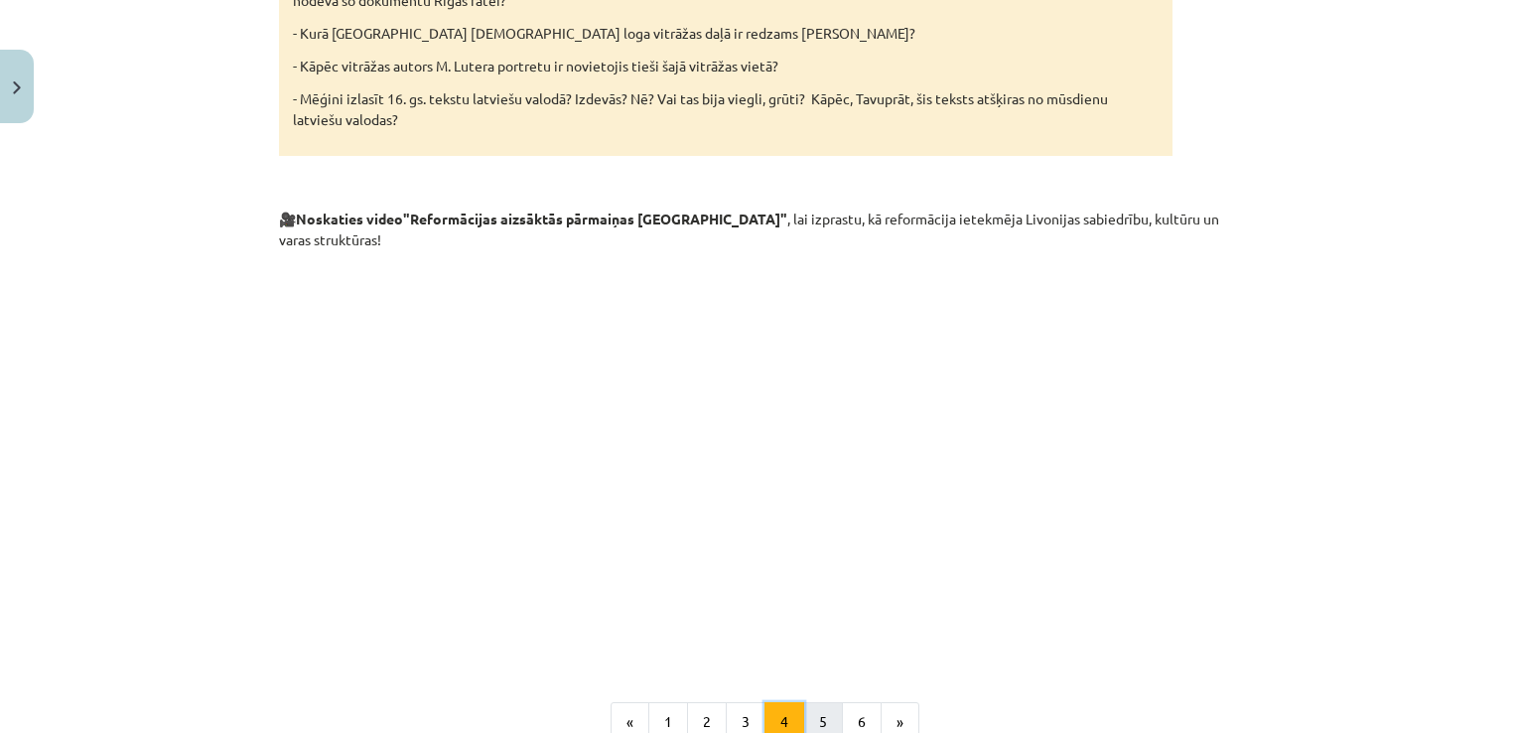
scroll to position [3538, 0]
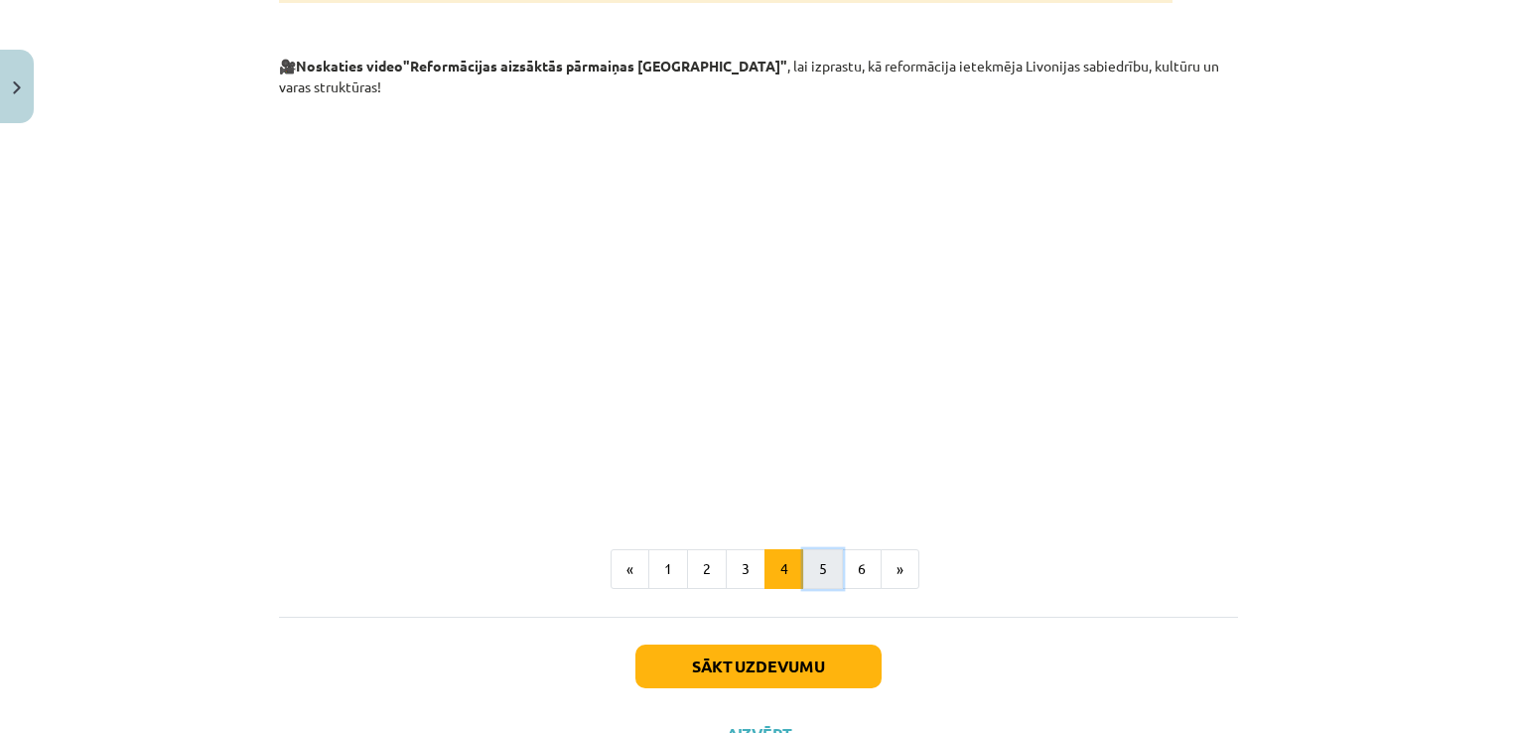
click at [816, 549] on button "5" at bounding box center [823, 569] width 40 height 40
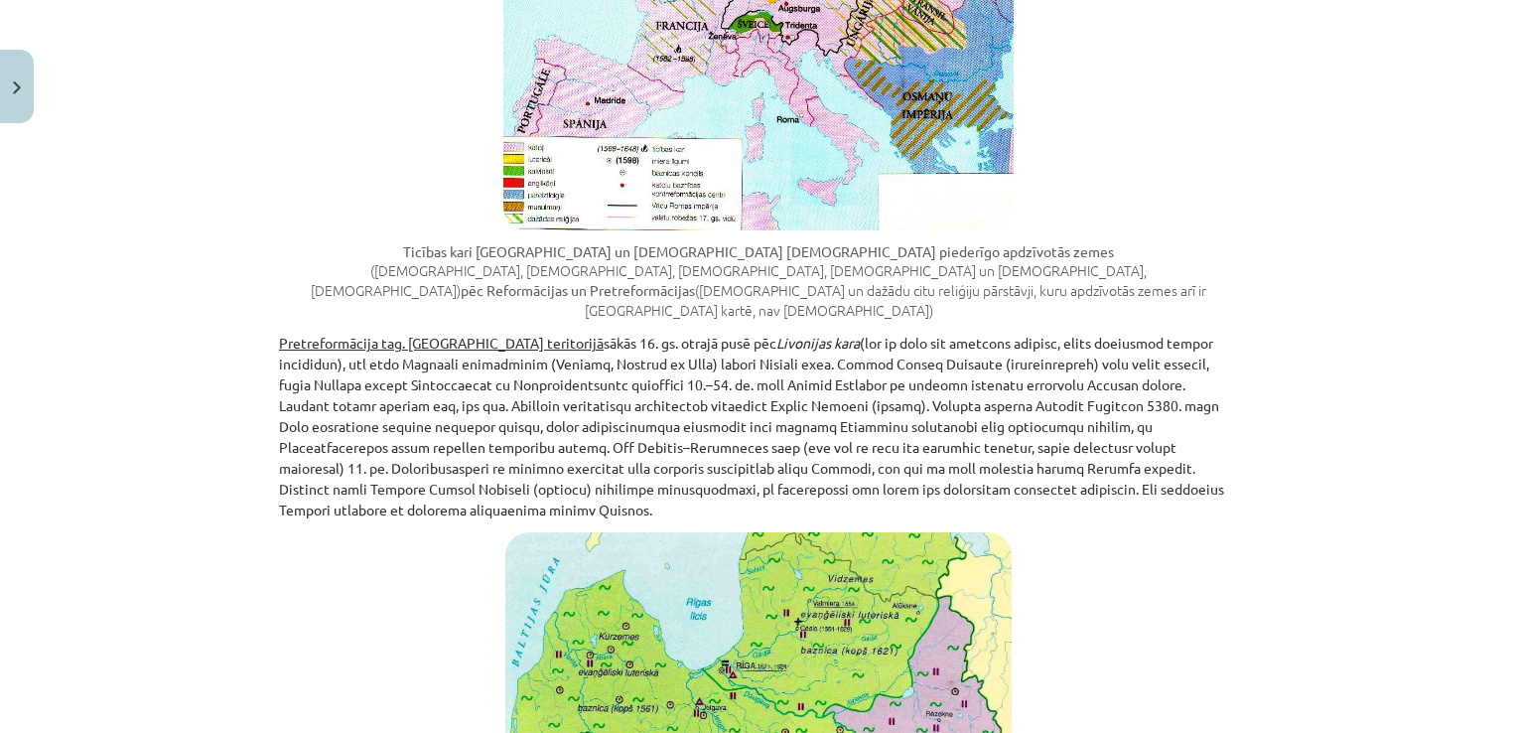
scroll to position [2056, 0]
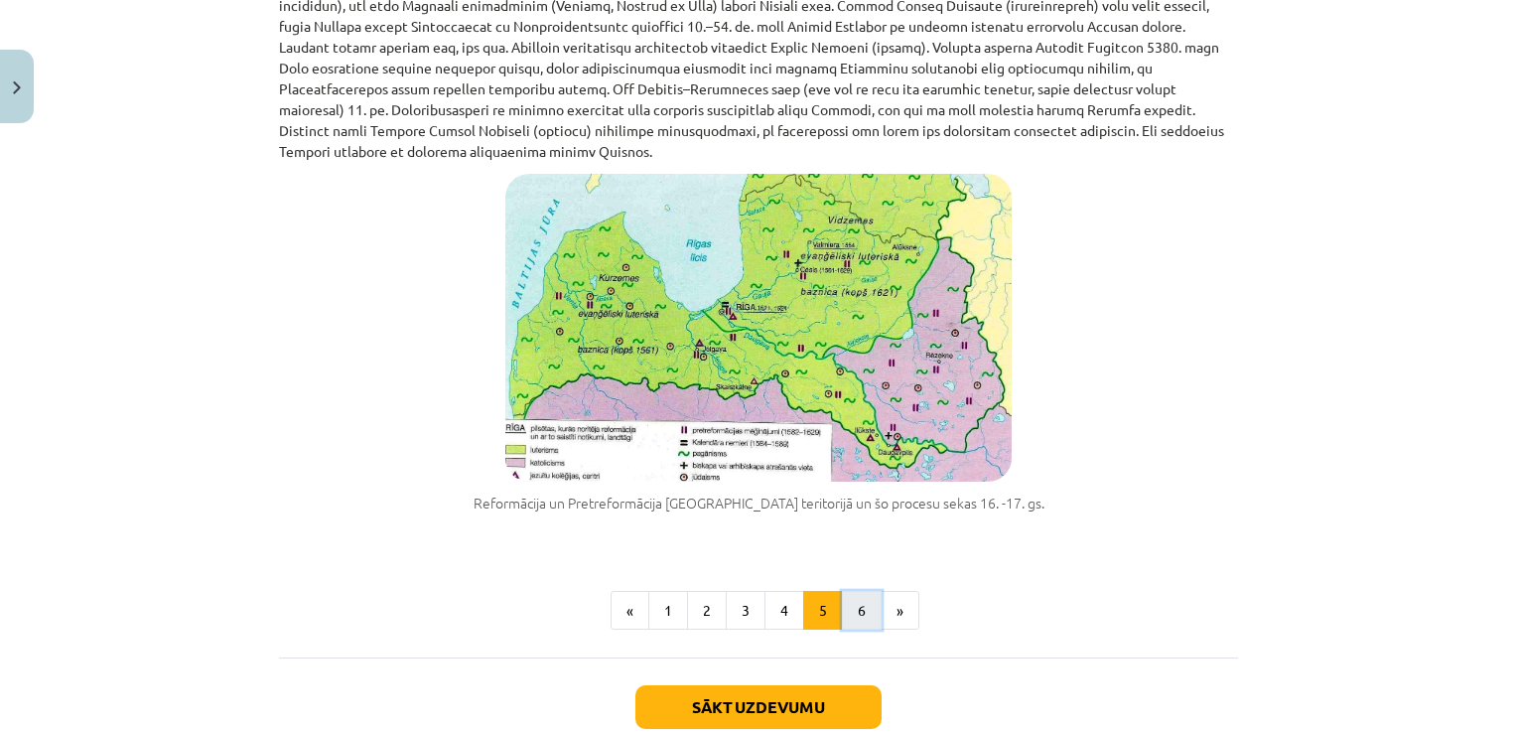
click at [868, 591] on button "6" at bounding box center [862, 611] width 40 height 40
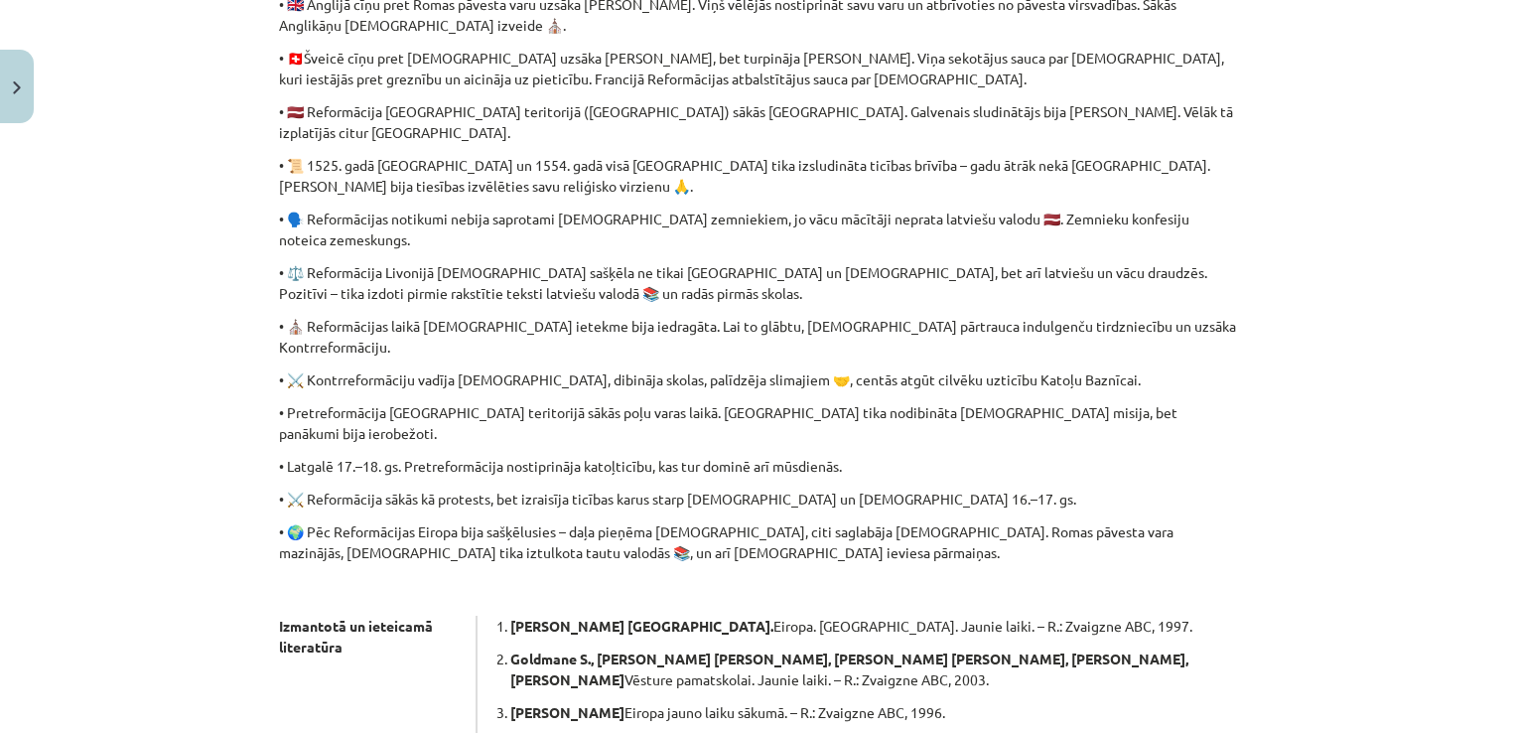
scroll to position [1029, 0]
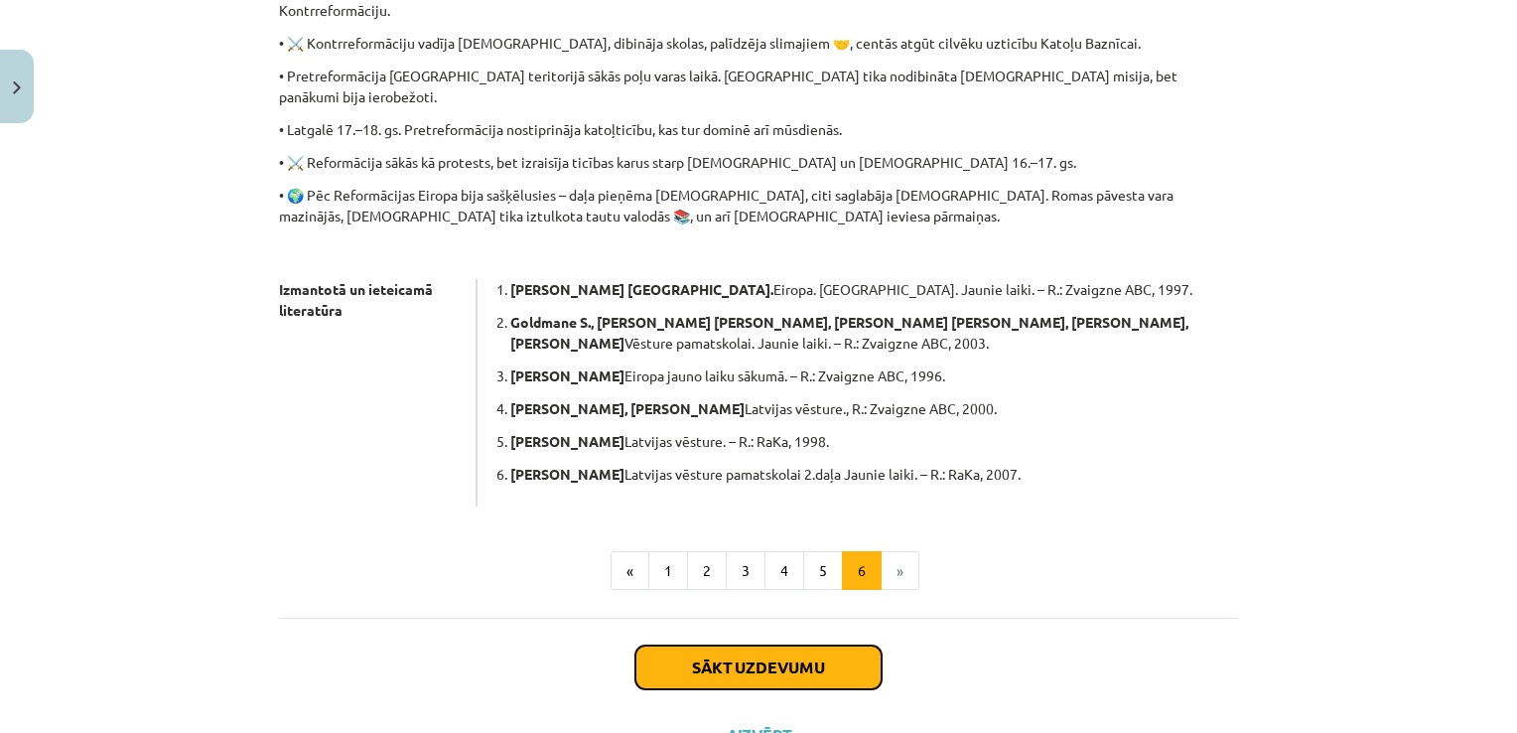
click at [807, 645] on button "Sākt uzdevumu" at bounding box center [758, 667] width 246 height 44
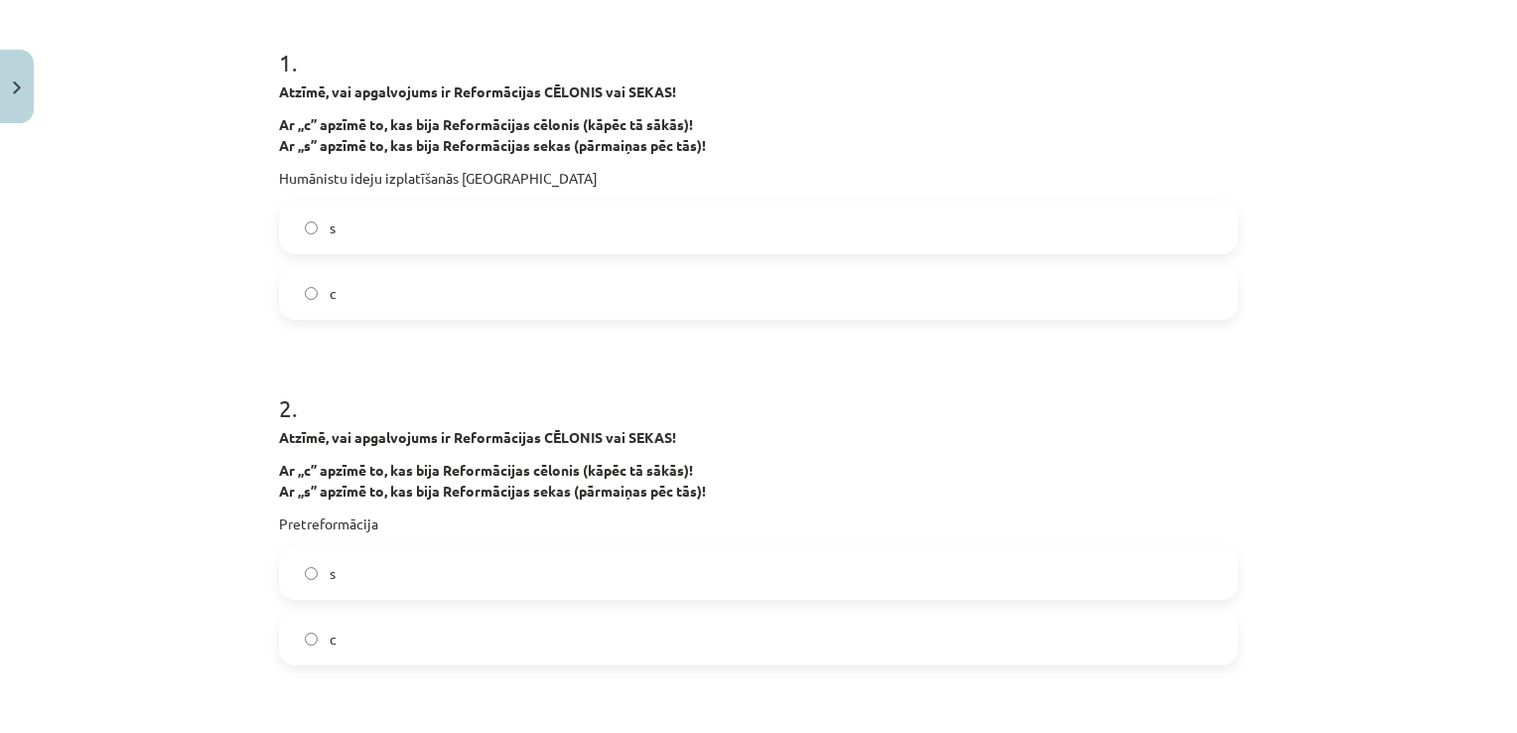
scroll to position [347, 0]
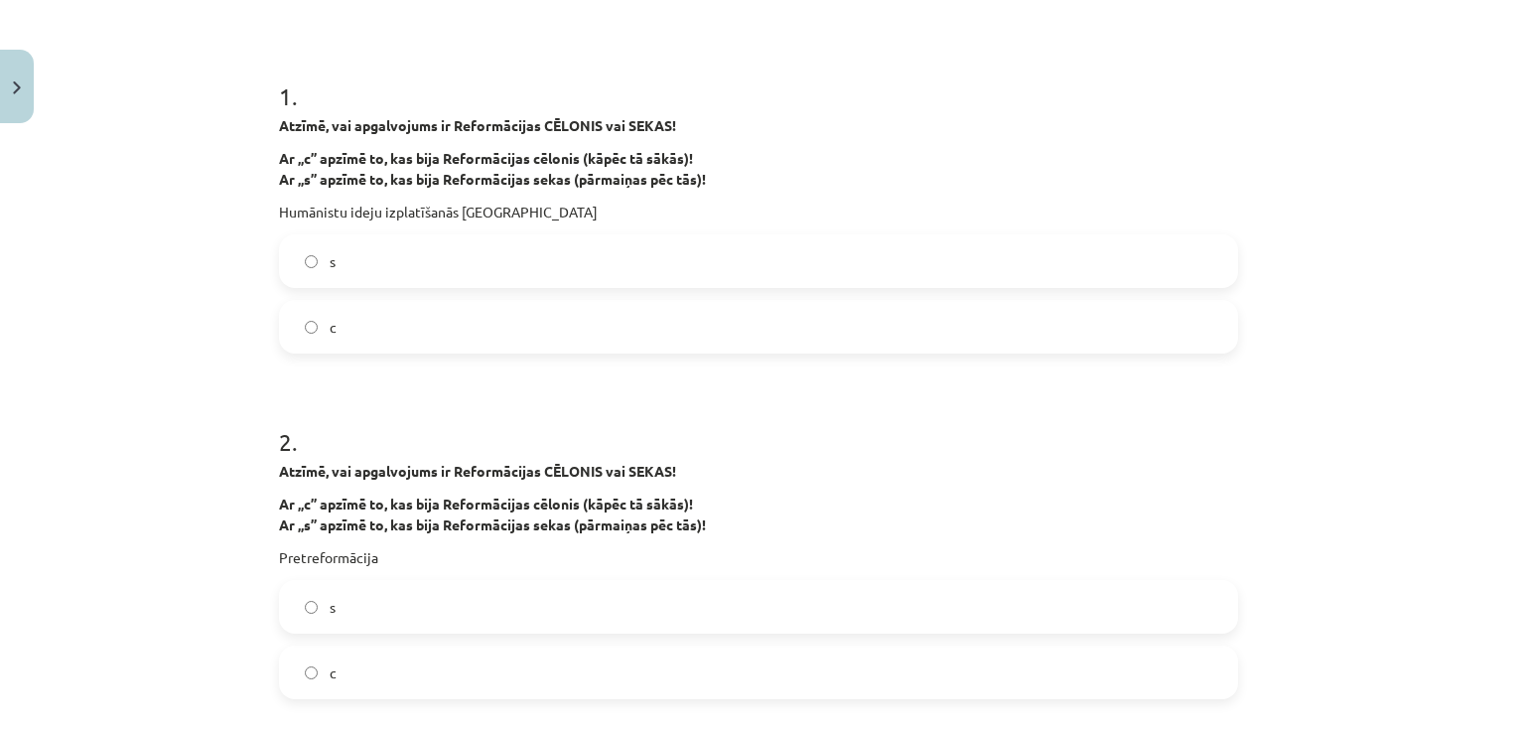
click at [425, 272] on label "s" at bounding box center [758, 261] width 955 height 50
click at [409, 330] on label "с" at bounding box center [758, 327] width 955 height 50
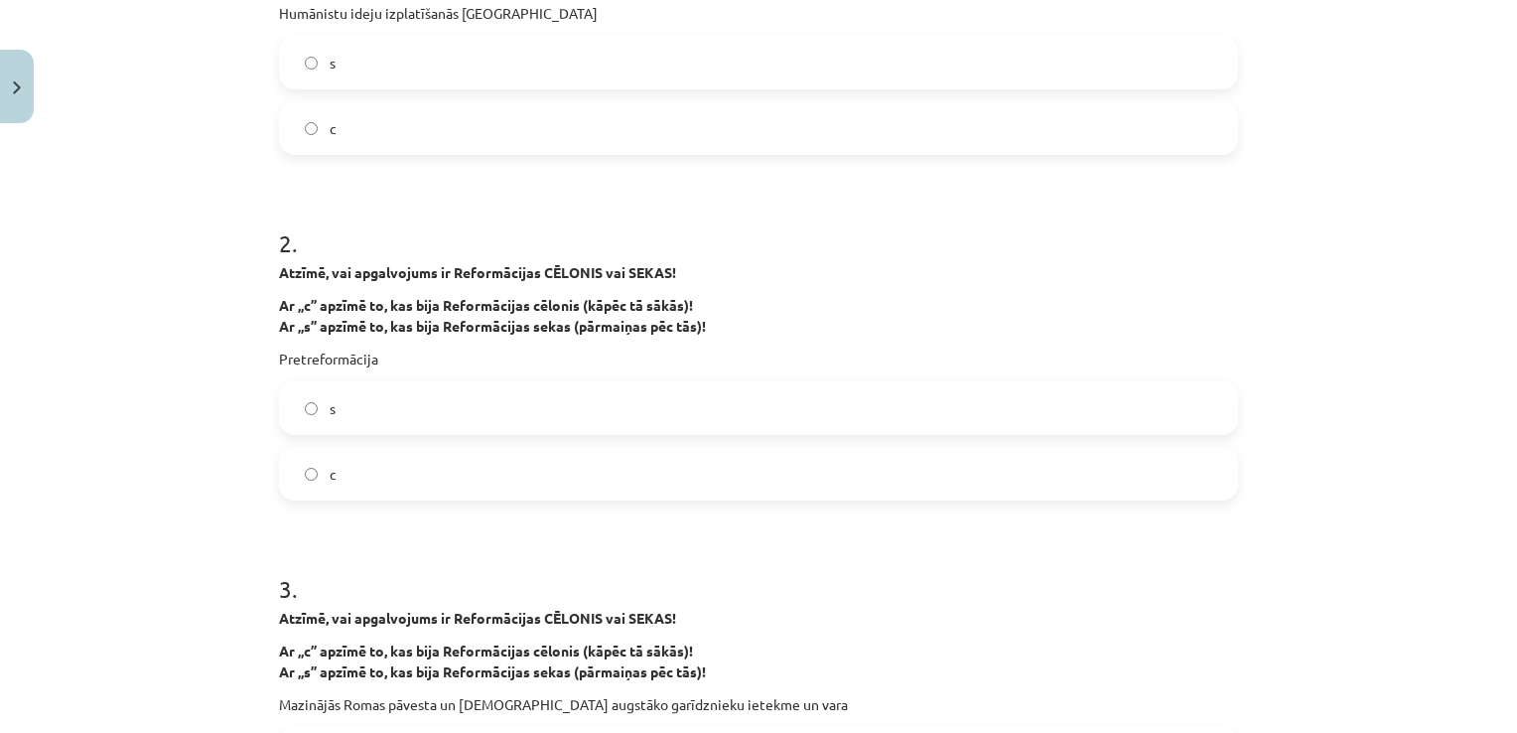
scroll to position [645, 0]
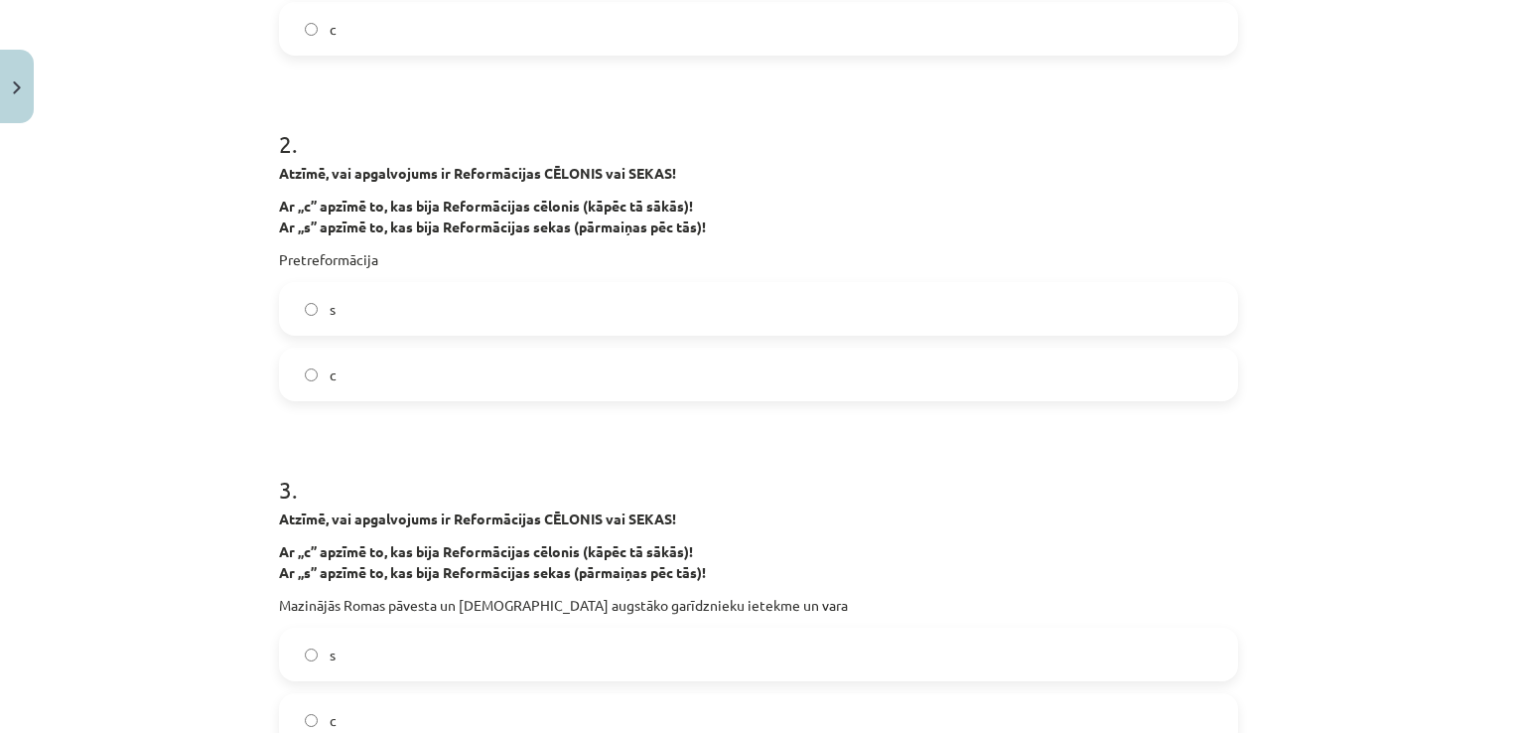
click at [385, 320] on label "s" at bounding box center [758, 309] width 955 height 50
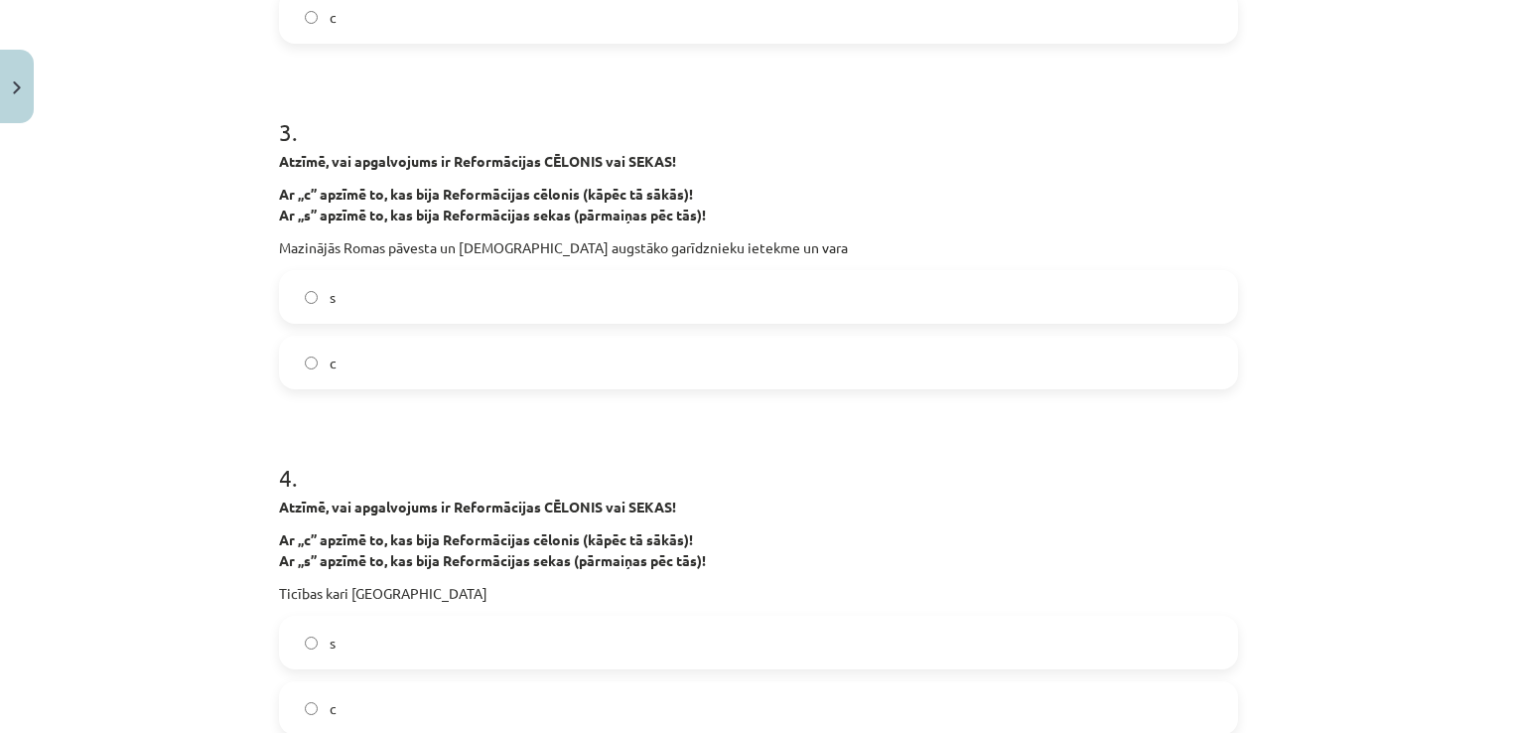
scroll to position [1042, 0]
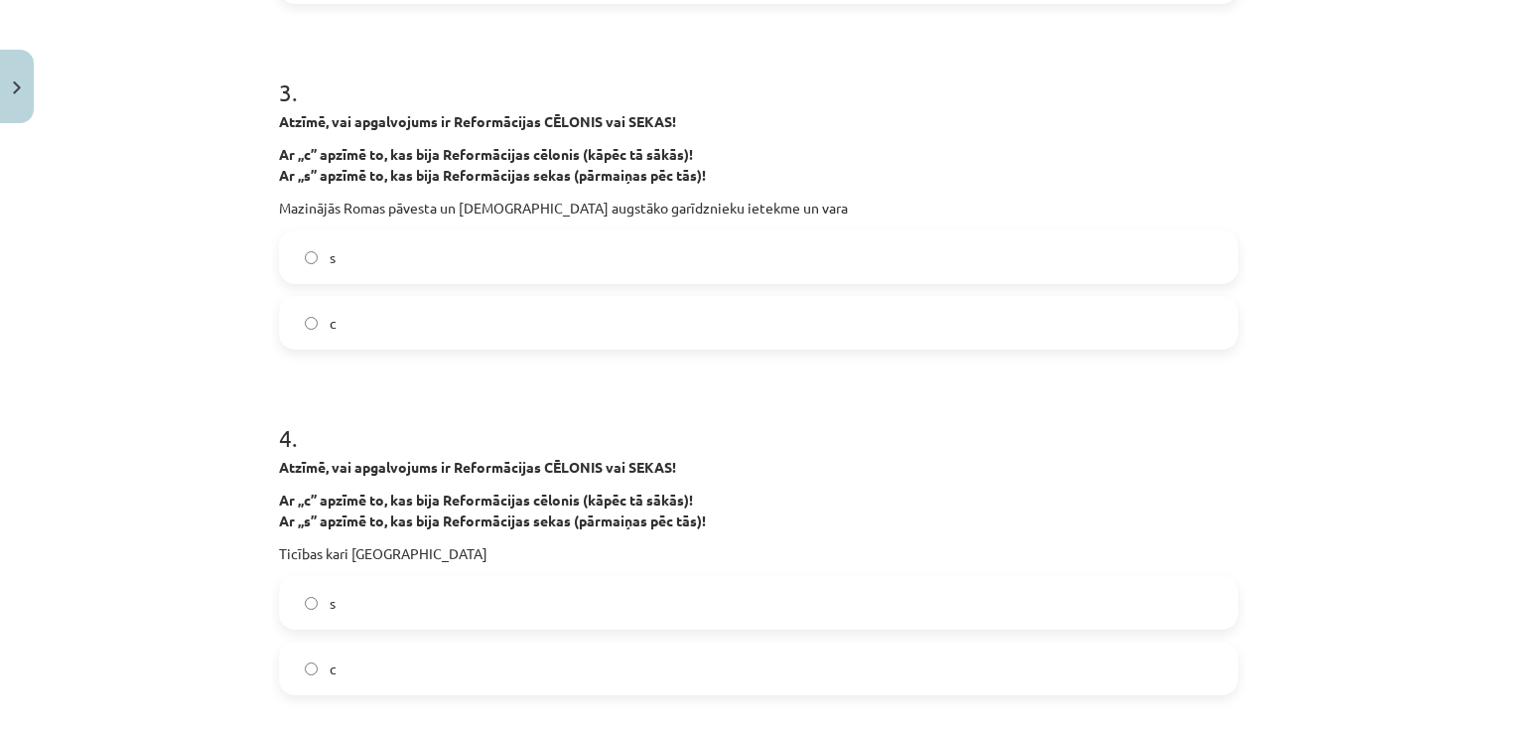
click at [359, 267] on label "s" at bounding box center [758, 257] width 955 height 50
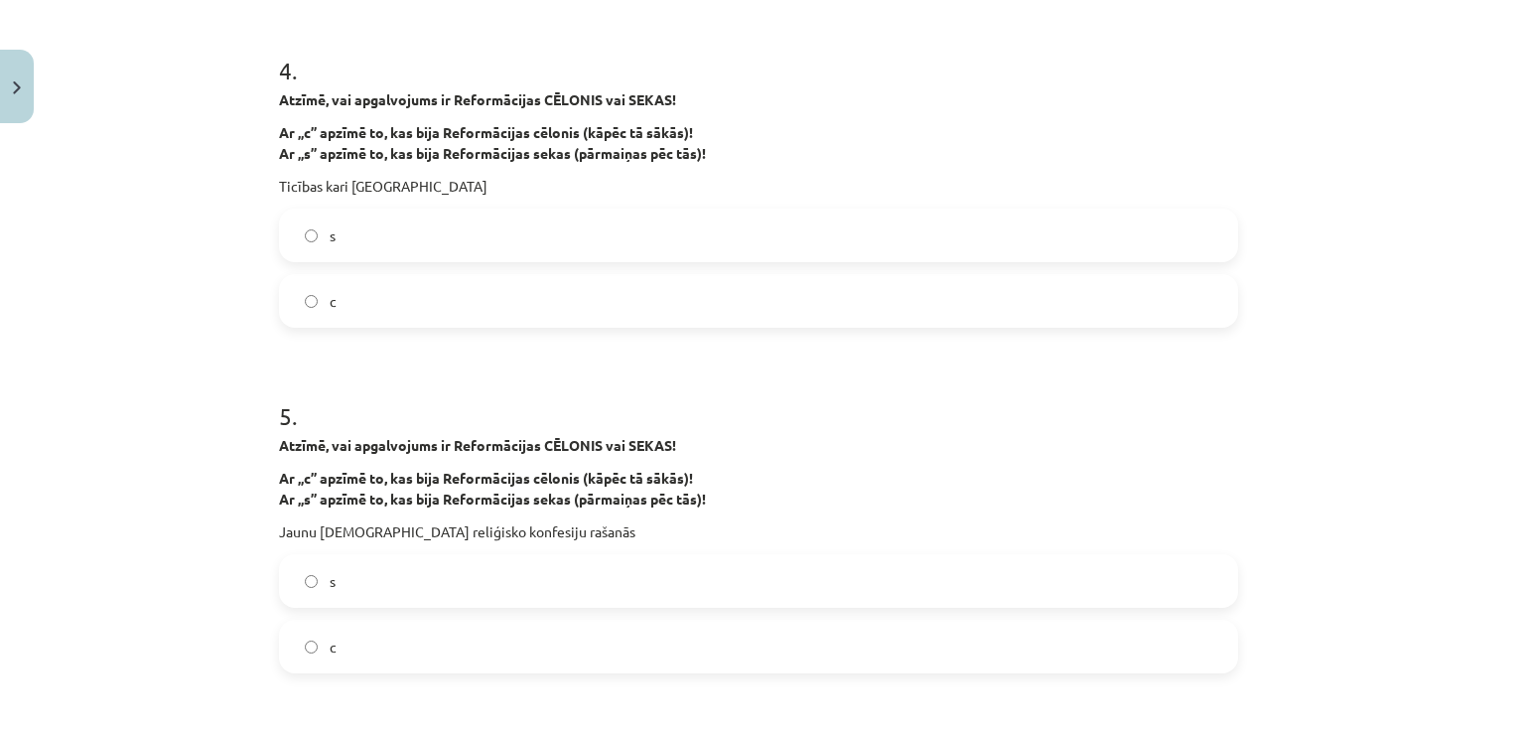
scroll to position [1439, 0]
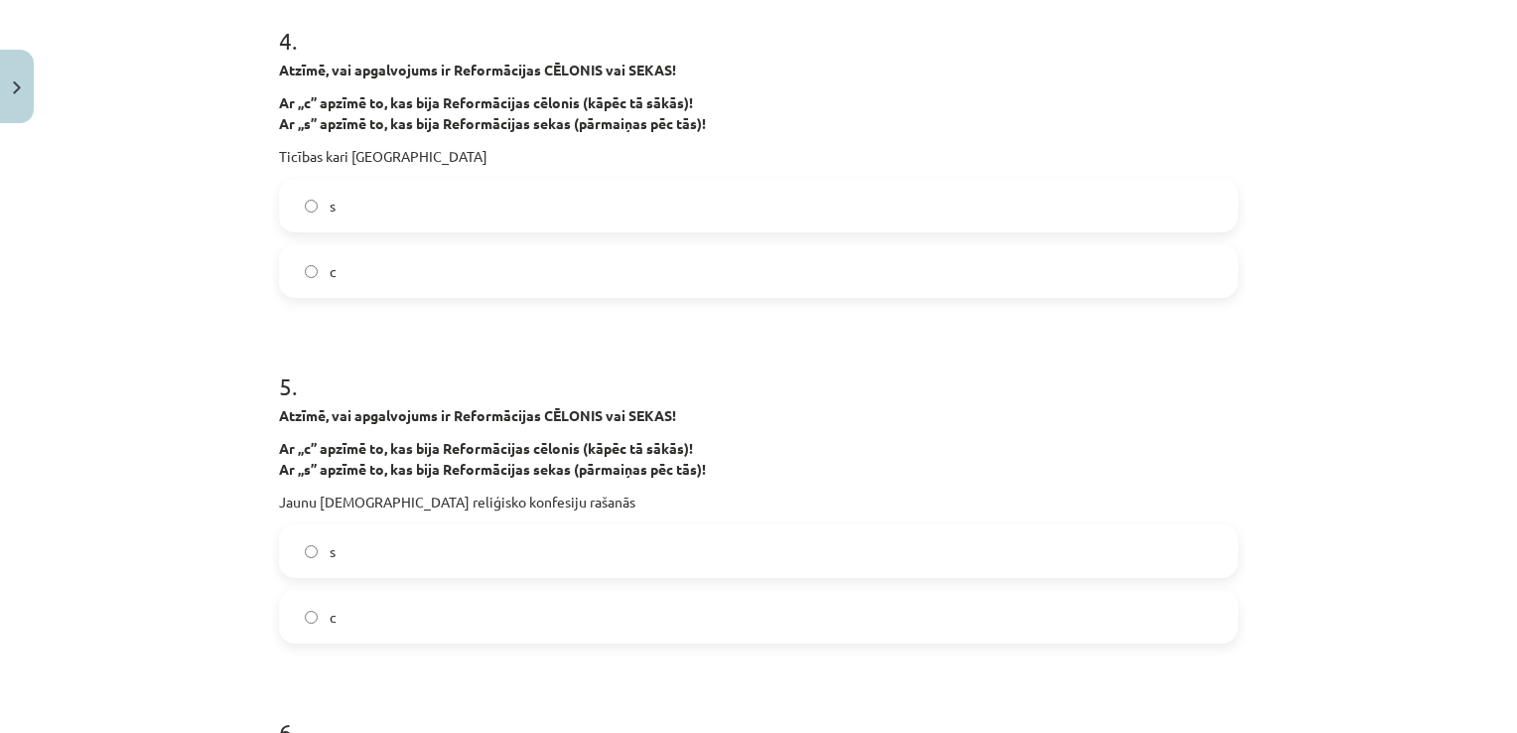
click at [377, 205] on label "s" at bounding box center [758, 206] width 955 height 50
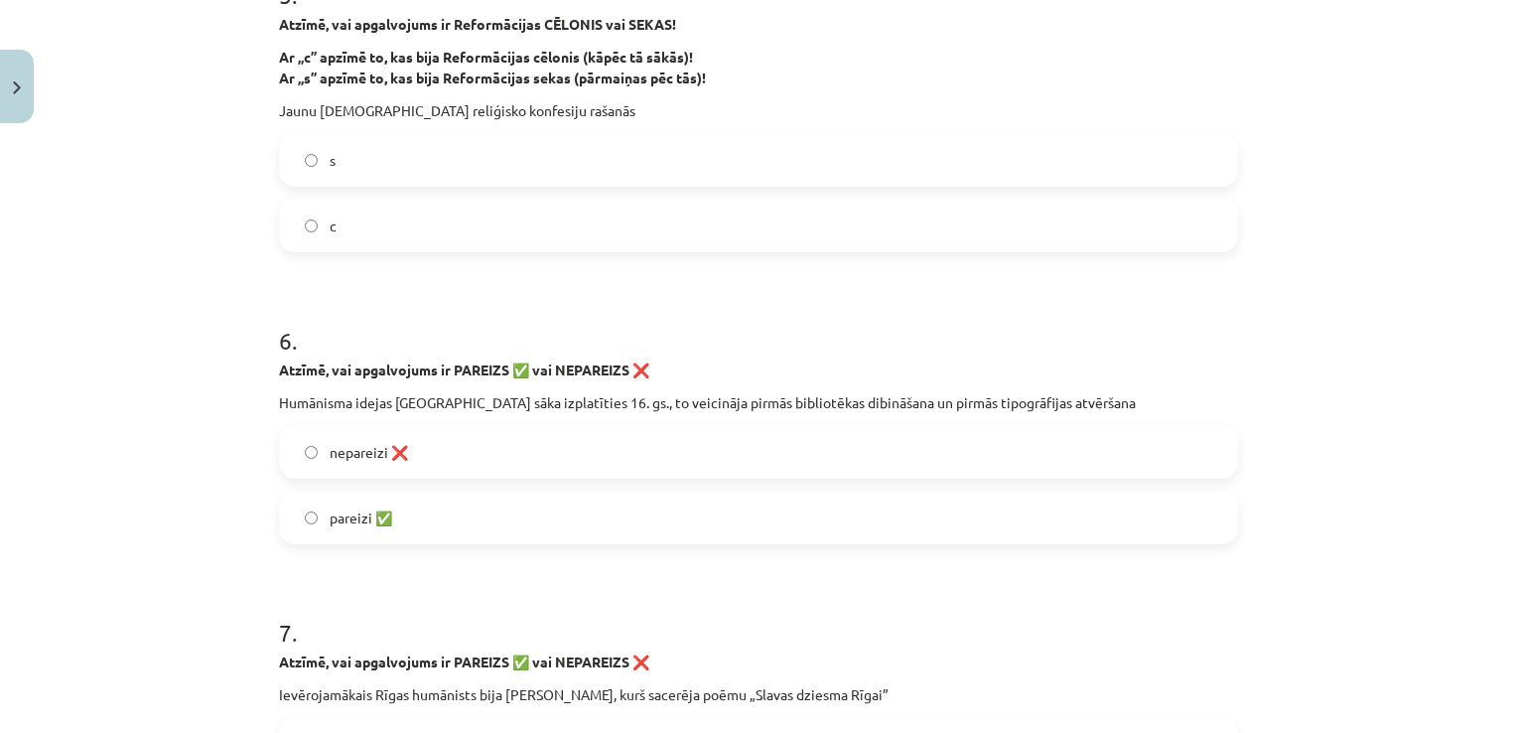
scroll to position [1837, 0]
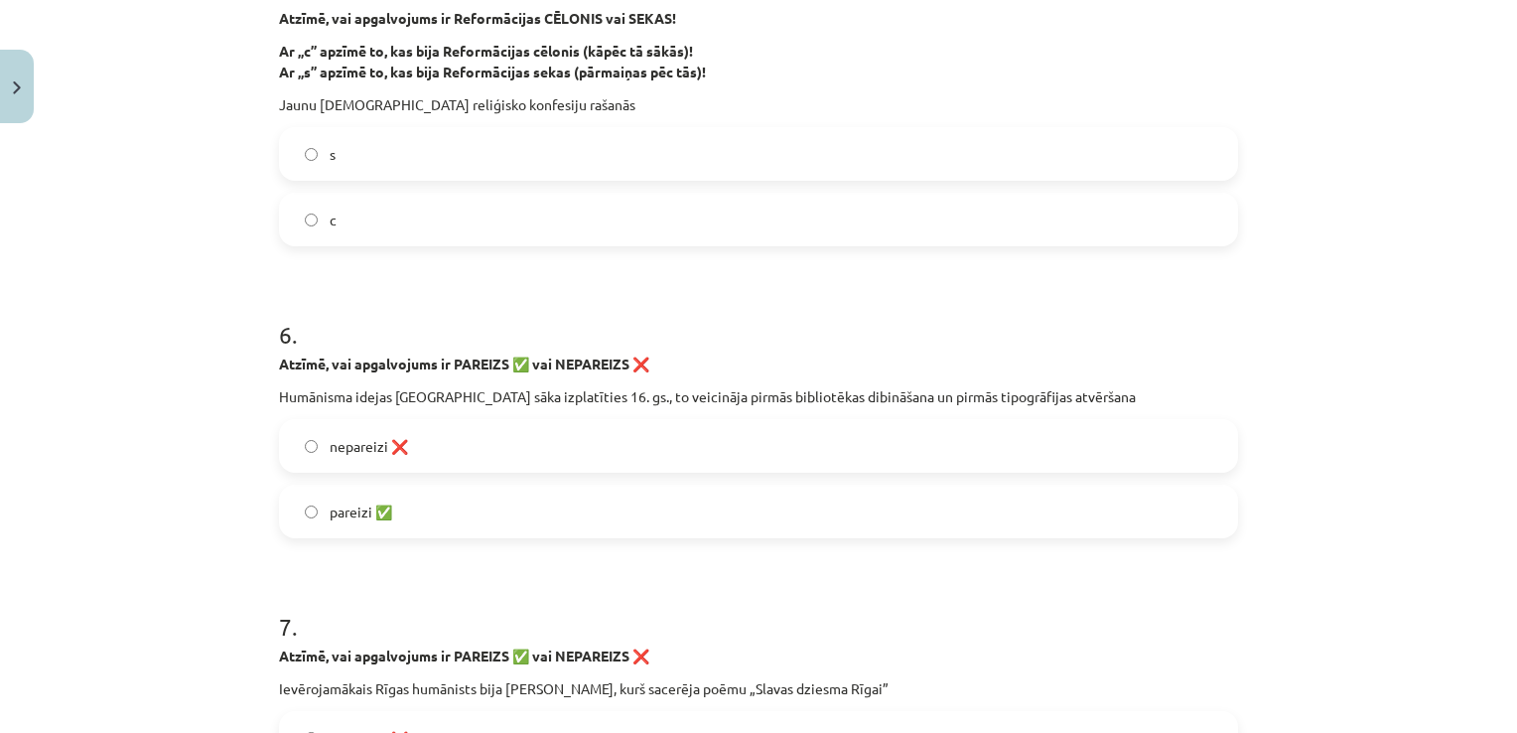
click at [443, 165] on label "s" at bounding box center [758, 154] width 955 height 50
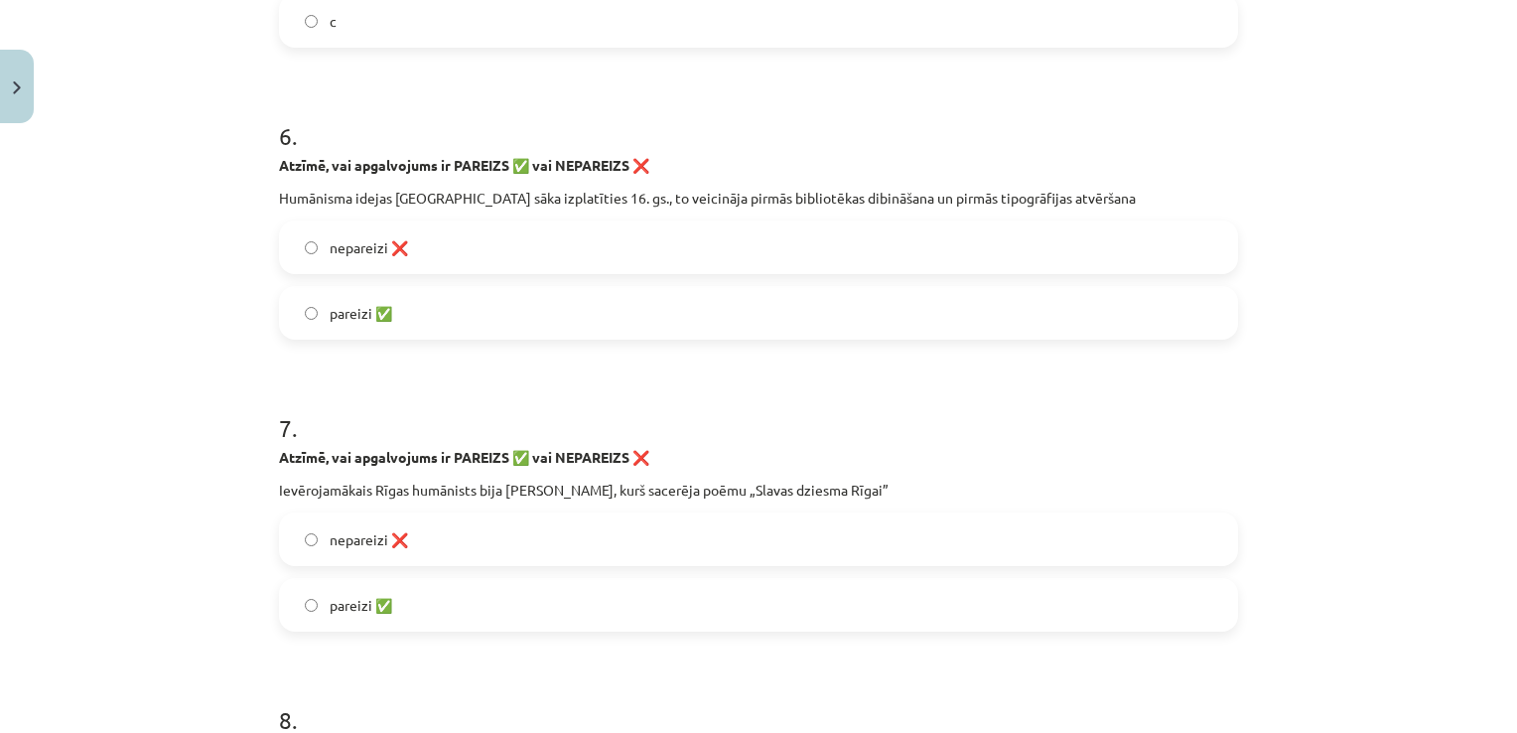
scroll to position [2134, 0]
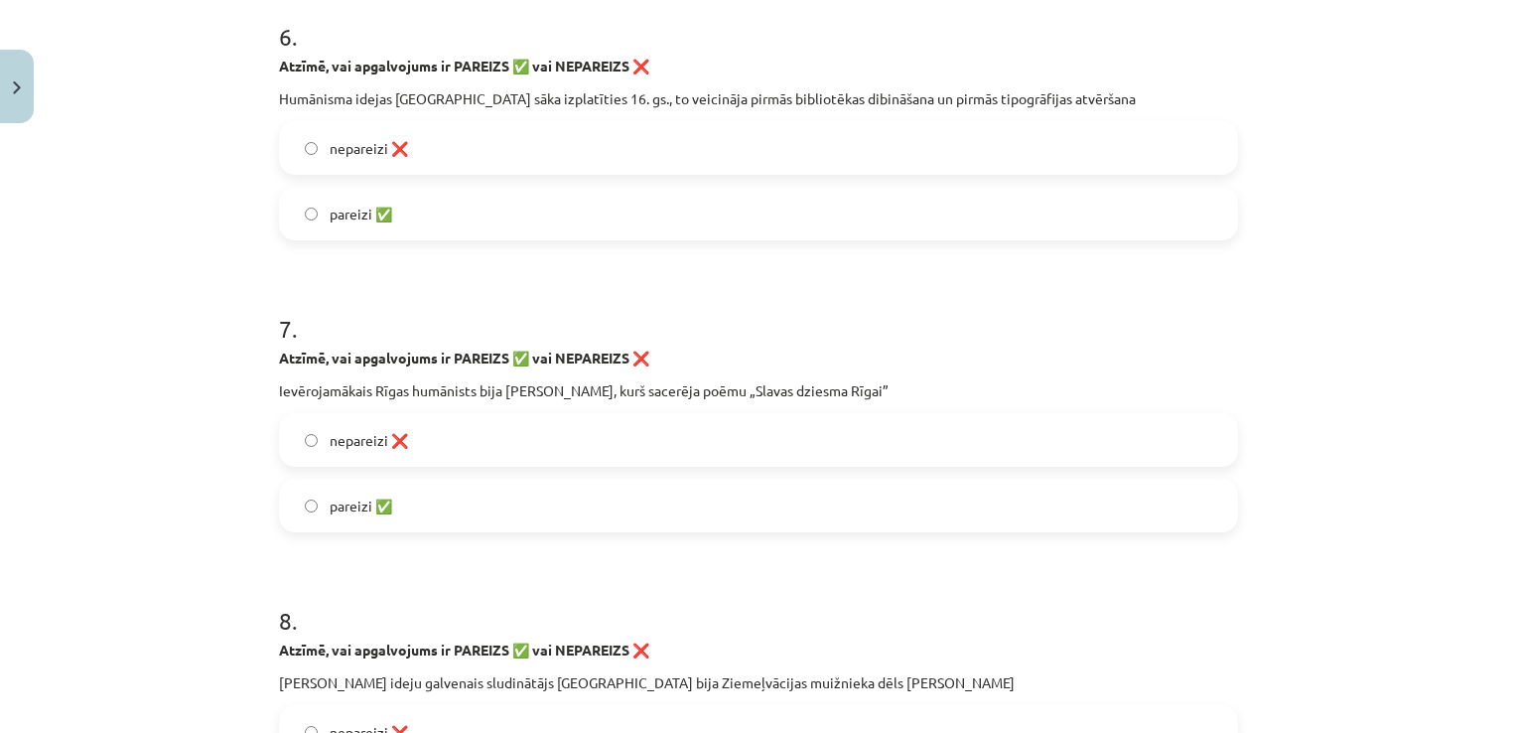
click at [377, 149] on span "nepareizi ❌" at bounding box center [369, 148] width 78 height 21
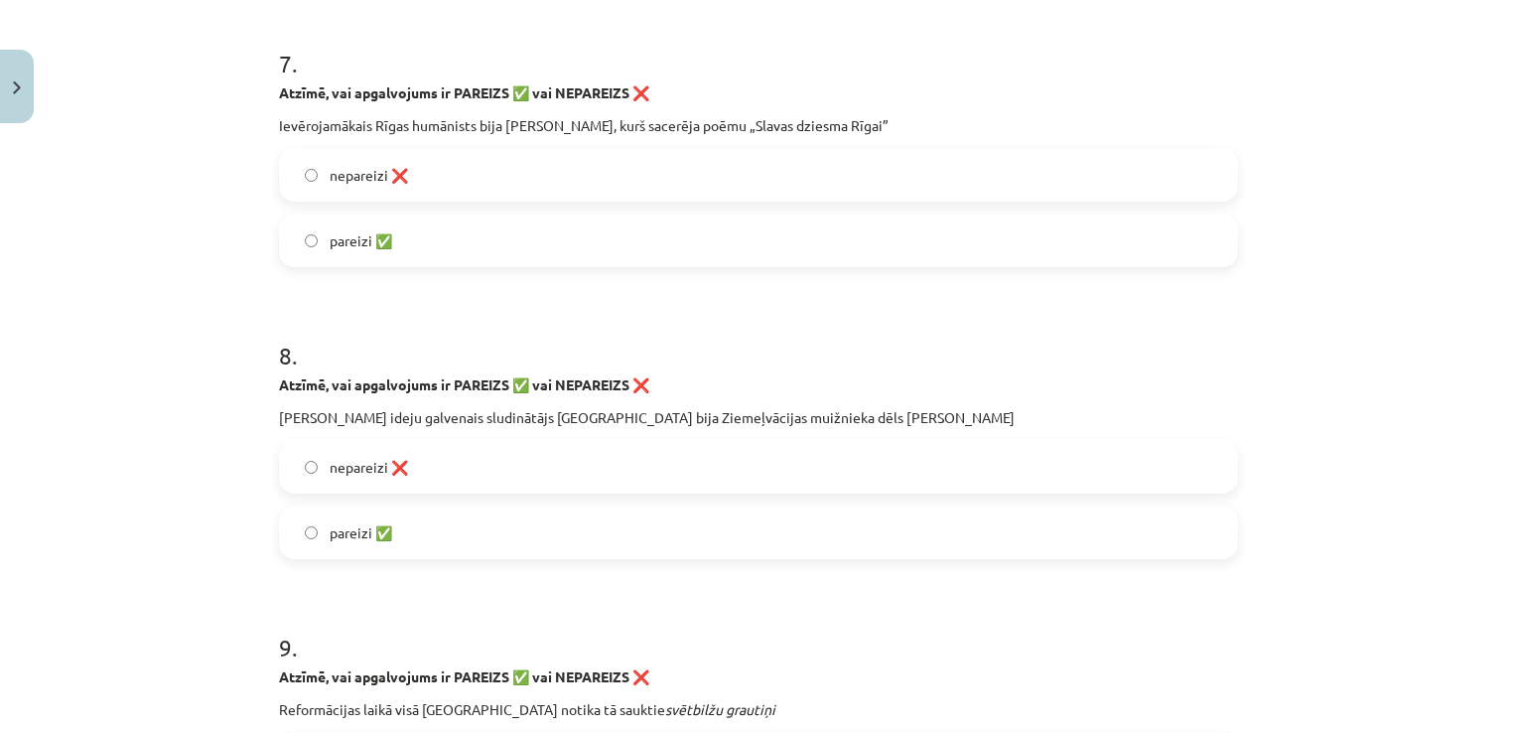
scroll to position [2432, 0]
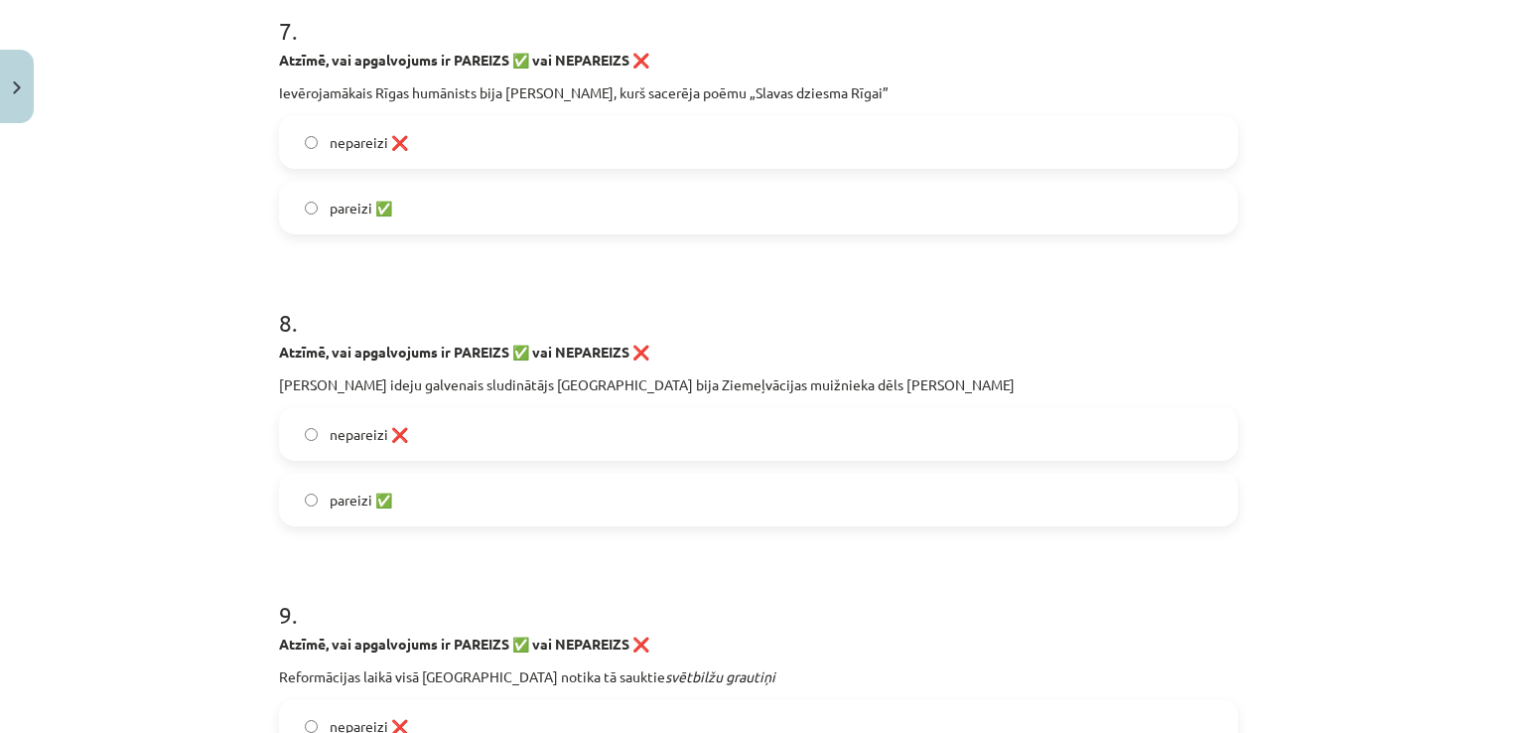
click at [370, 228] on label "pareizi ✅" at bounding box center [758, 208] width 955 height 50
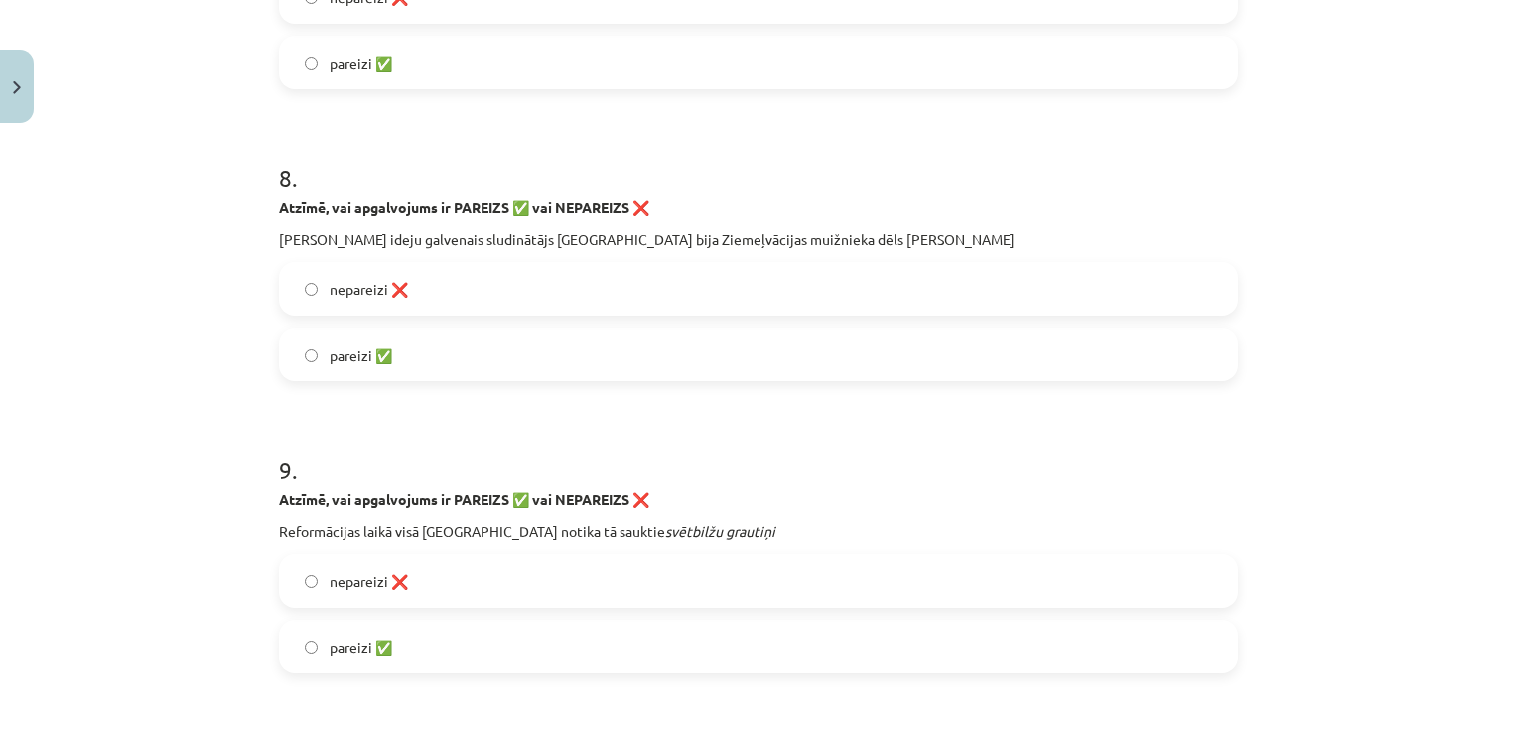
scroll to position [2730, 0]
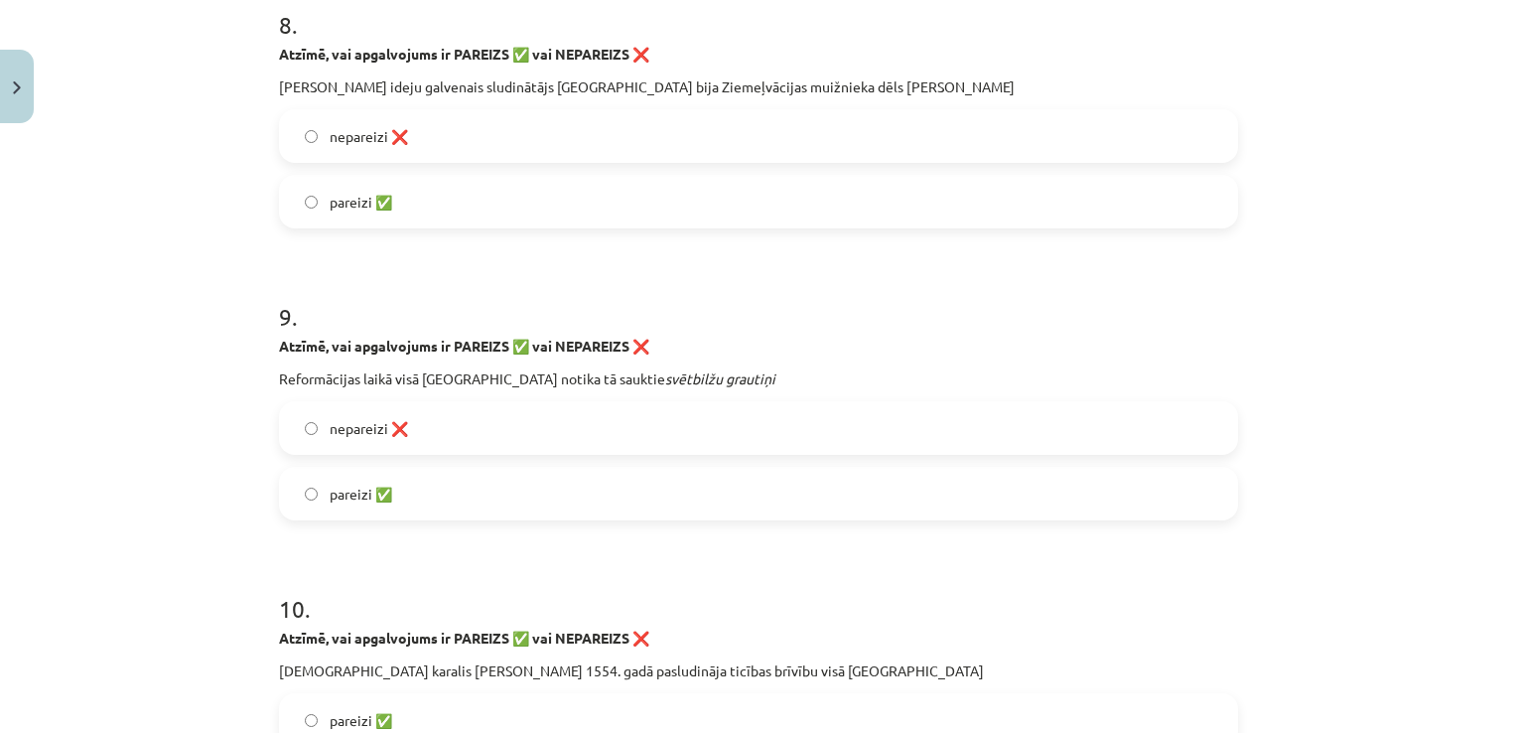
click at [411, 135] on label "nepareizi ❌" at bounding box center [758, 136] width 955 height 50
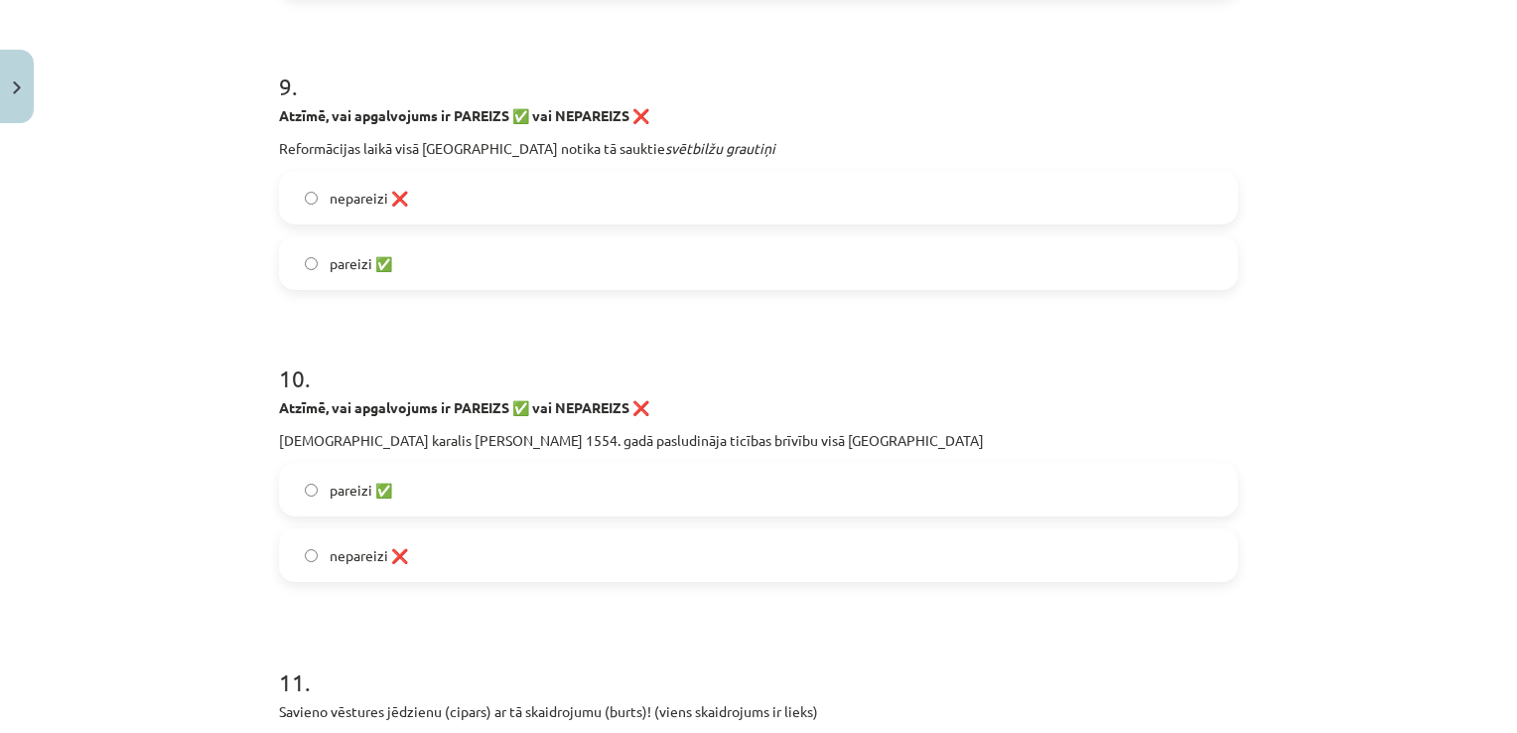
scroll to position [3226, 0]
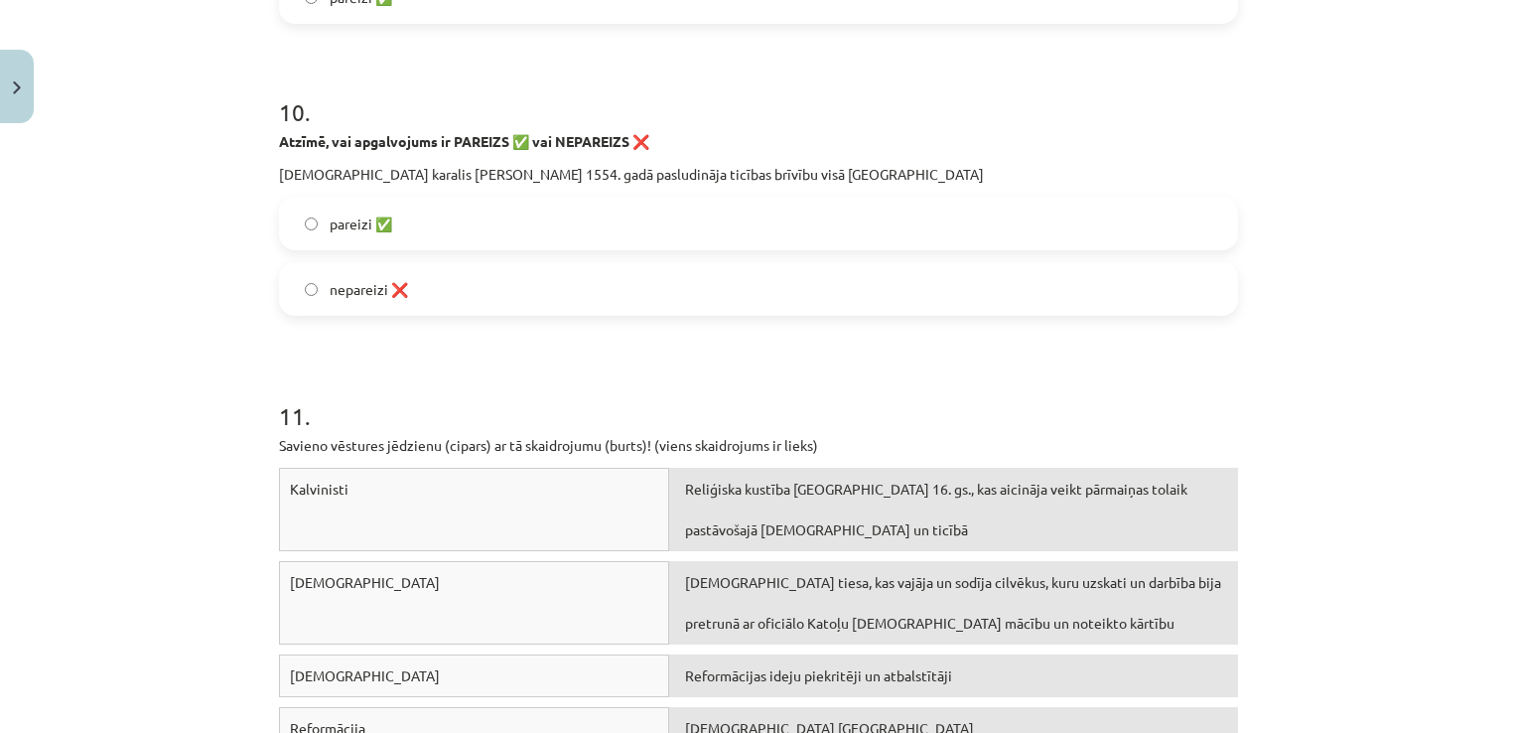
click at [392, 284] on span "nepareizi ❌" at bounding box center [369, 289] width 78 height 21
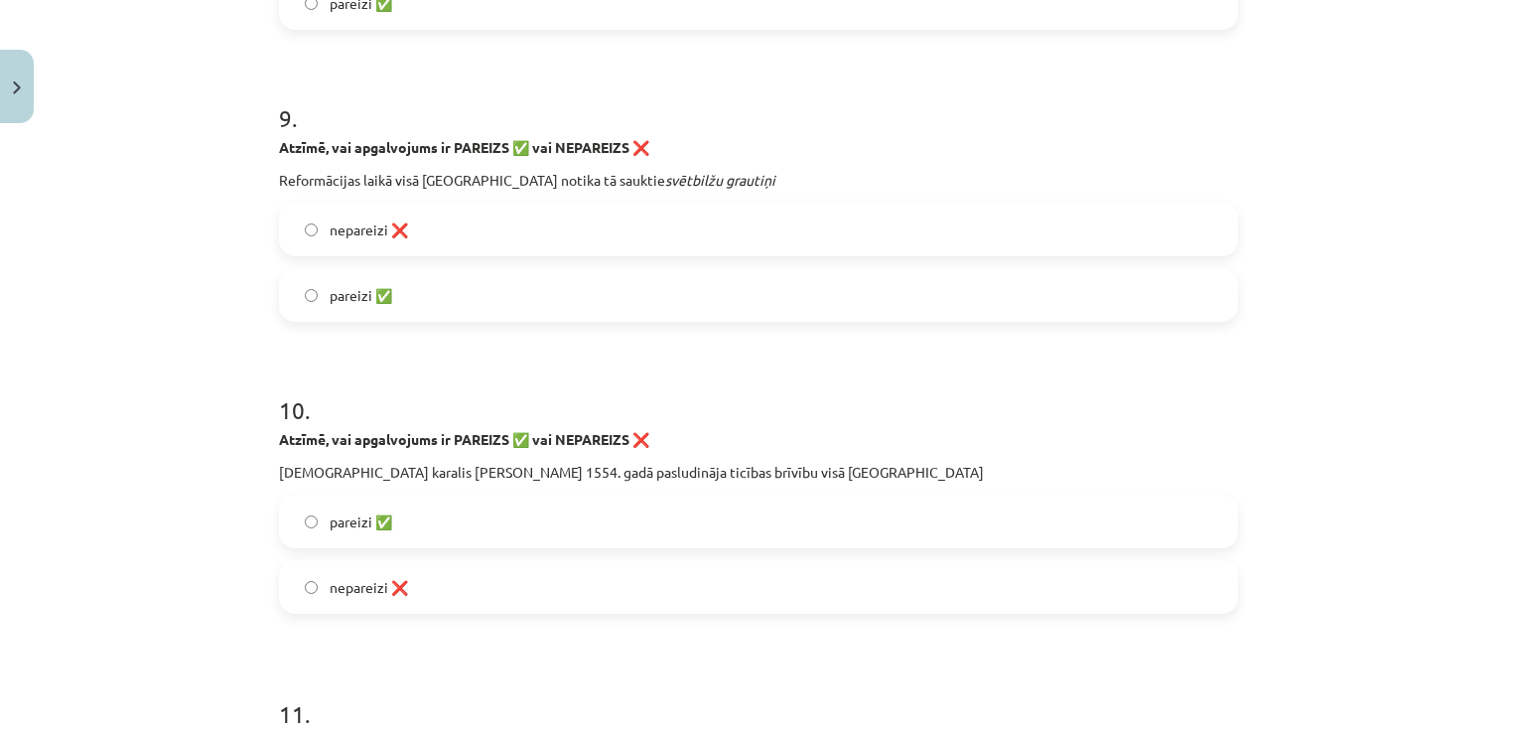
click at [402, 208] on label "nepareizi ❌" at bounding box center [758, 229] width 955 height 50
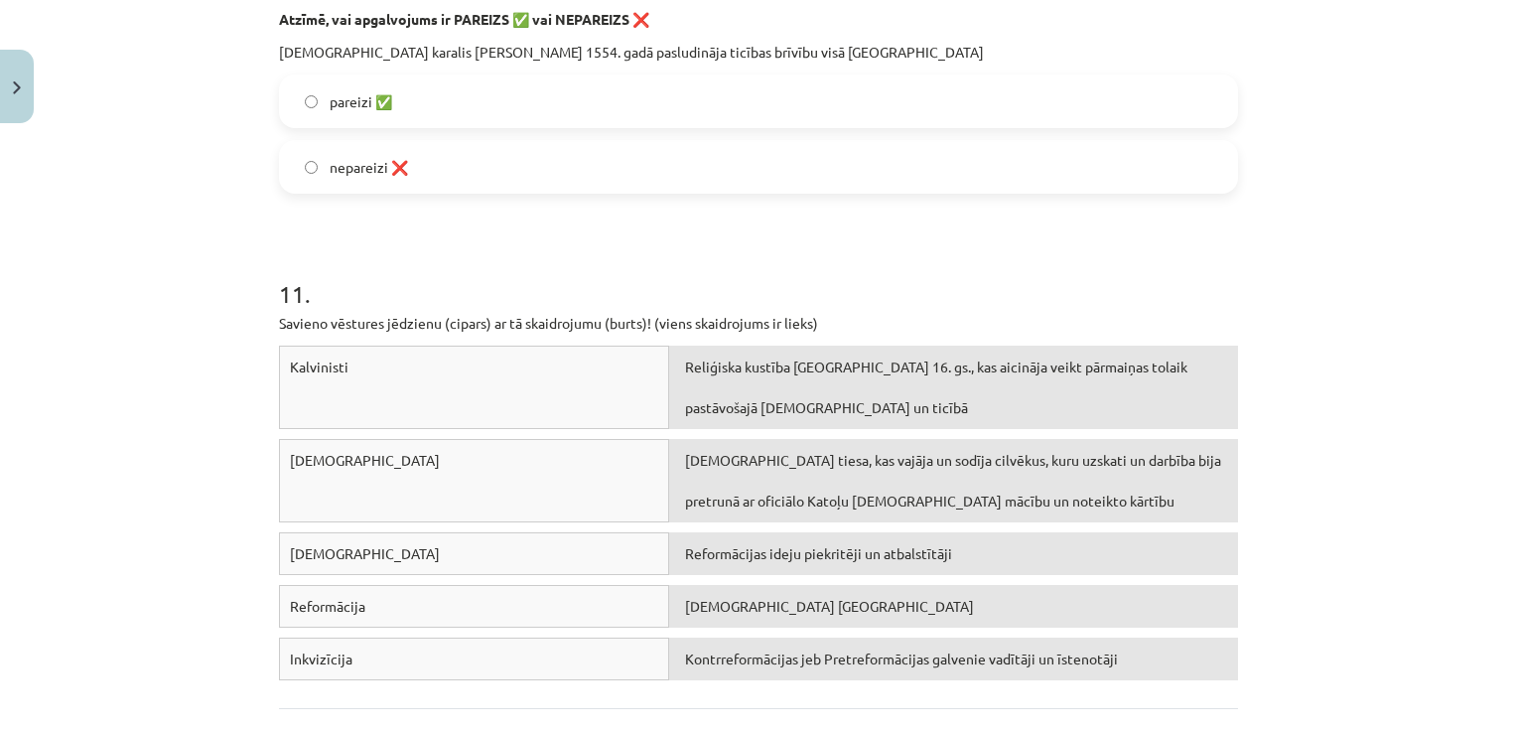
scroll to position [3521, 0]
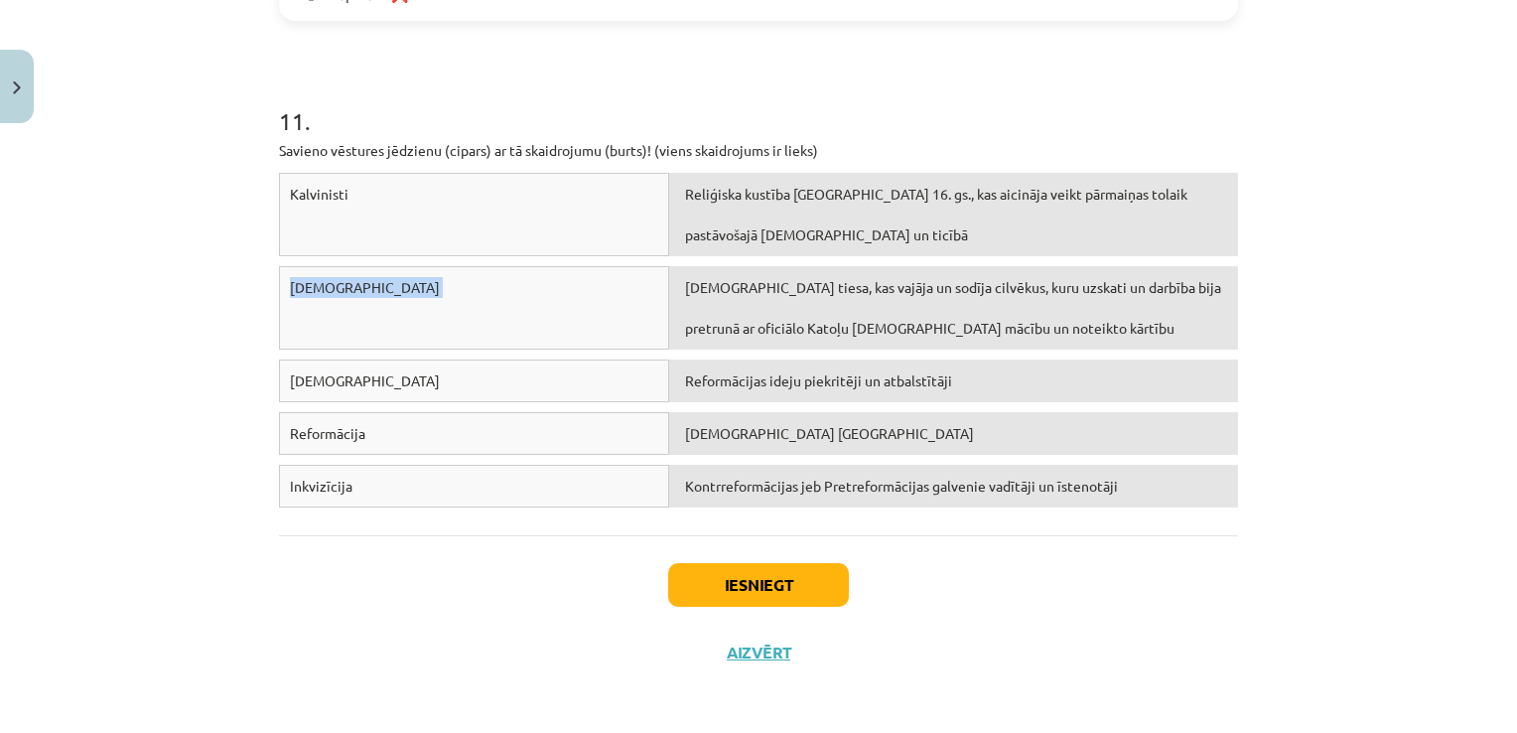
drag, startPoint x: 612, startPoint y: 204, endPoint x: 683, endPoint y: 328, distance: 142.3
click at [683, 328] on div "Kalvinisti Reliģiska kustība Eiropā 16. gs., kas aicināja veikt pārmaiņas tolai…" at bounding box center [758, 345] width 959 height 344
click at [690, 325] on div "Baznīcas tiesa, kas vajāja un sodīja cilvēkus, kuru uzskati un darbība bija pre…" at bounding box center [953, 307] width 569 height 83
drag, startPoint x: 690, startPoint y: 325, endPoint x: 613, endPoint y: 242, distance: 113.1
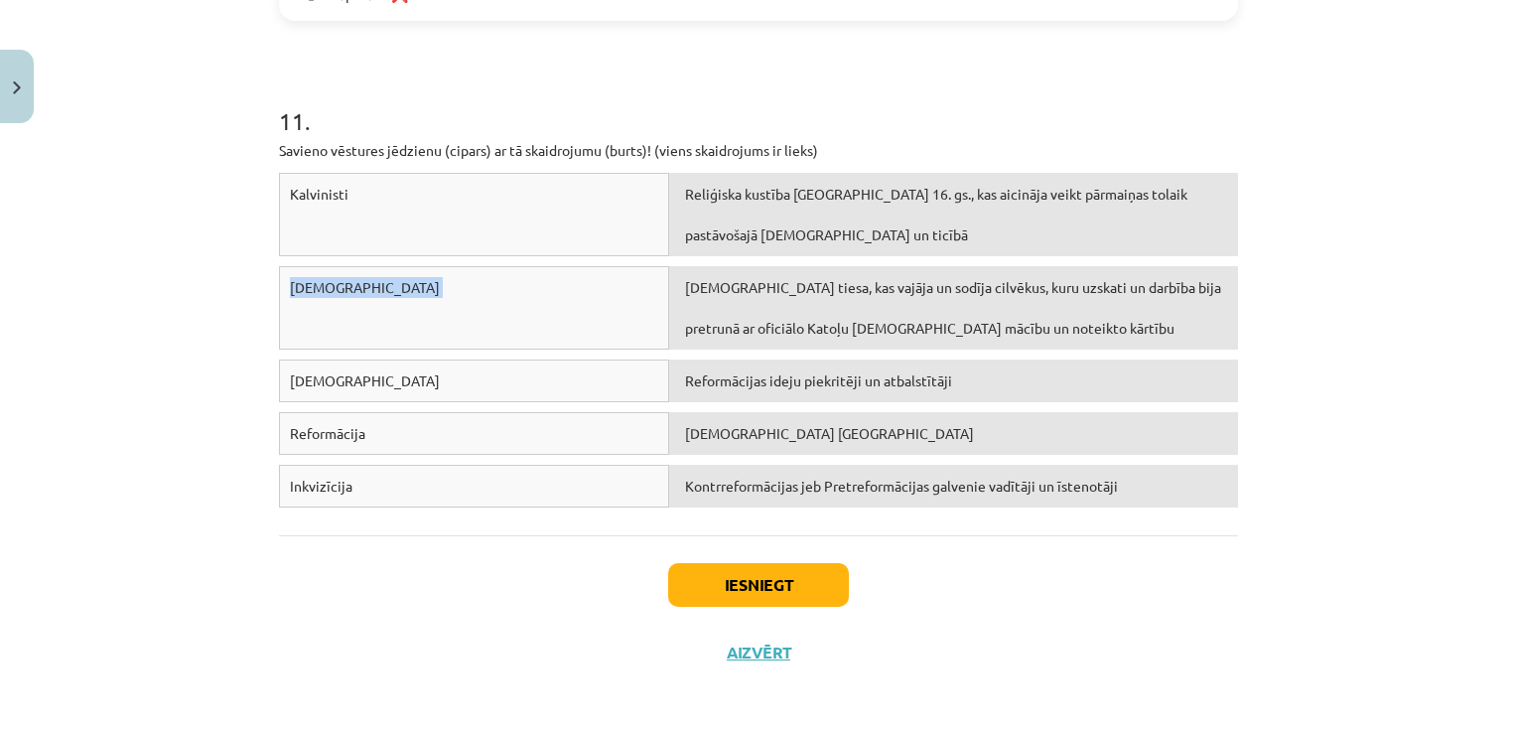
click at [613, 242] on div "Kalvinisti" at bounding box center [474, 214] width 390 height 83
click at [295, 193] on div "Kalvinisti" at bounding box center [474, 214] width 390 height 83
drag, startPoint x: 295, startPoint y: 193, endPoint x: 307, endPoint y: 204, distance: 16.2
click at [307, 204] on div "Kalvinisti" at bounding box center [474, 214] width 390 height 83
drag, startPoint x: 307, startPoint y: 204, endPoint x: 375, endPoint y: 215, distance: 69.5
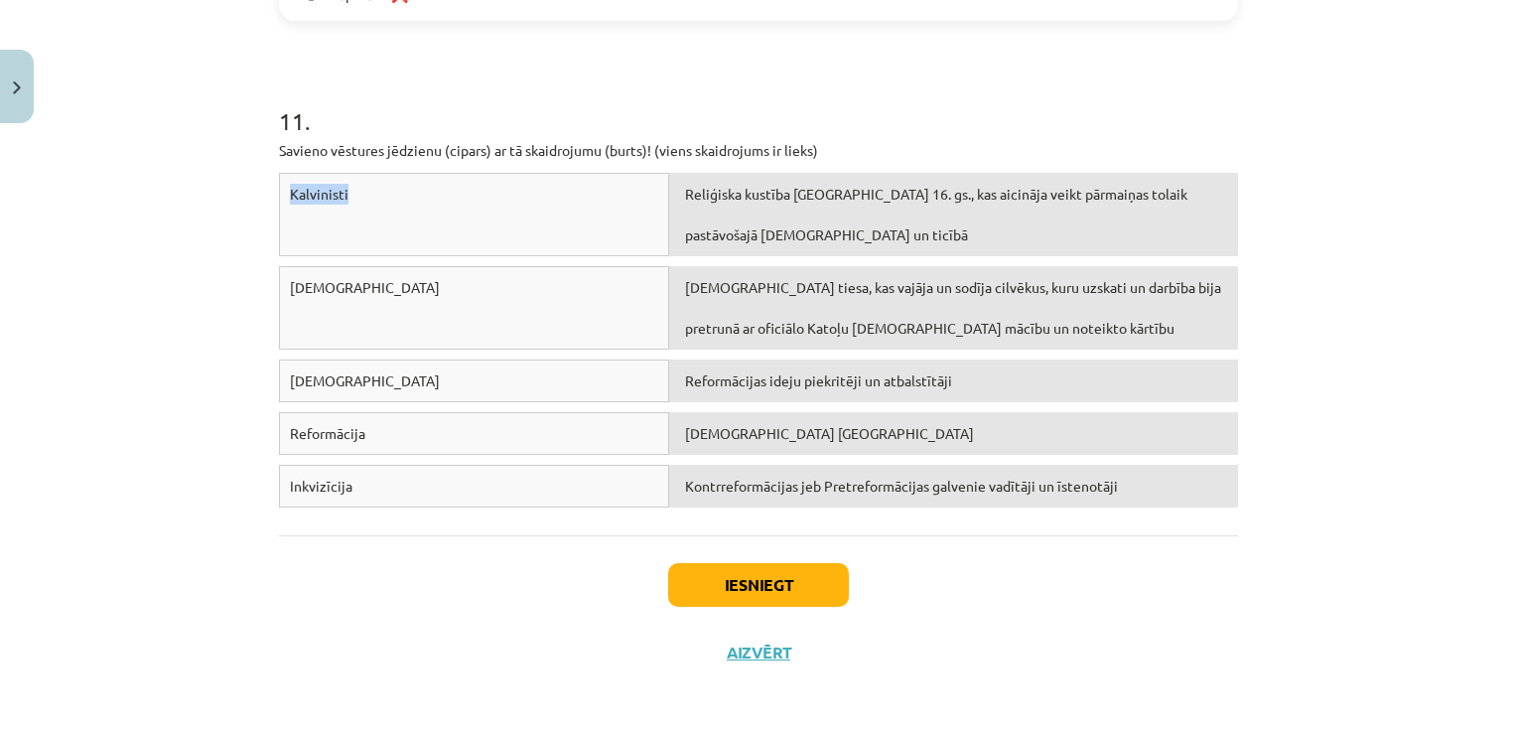
click at [375, 215] on div "Kalvinisti" at bounding box center [474, 214] width 390 height 83
click at [459, 239] on div "Kalvinisti" at bounding box center [474, 214] width 390 height 83
click at [459, 234] on div "Kalvinisti" at bounding box center [474, 214] width 390 height 83
click at [700, 477] on div "Reformācijas ideju piekritēji un atbalstītāji" at bounding box center [953, 486] width 569 height 43
drag, startPoint x: 473, startPoint y: 299, endPoint x: 516, endPoint y: 327, distance: 51.8
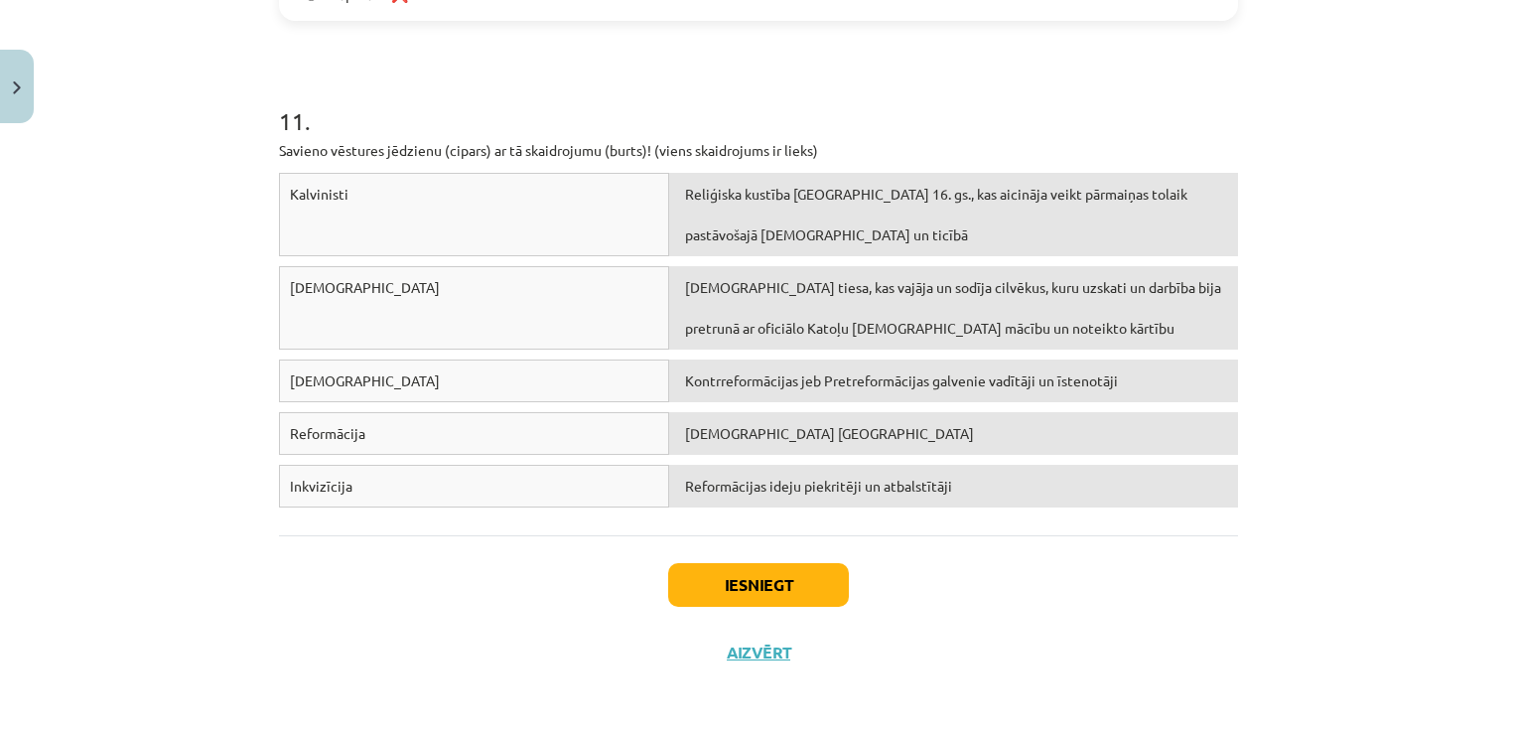
click at [463, 314] on div "Jezuīti" at bounding box center [474, 307] width 390 height 83
click at [723, 581] on button "Iesniegt" at bounding box center [758, 585] width 181 height 44
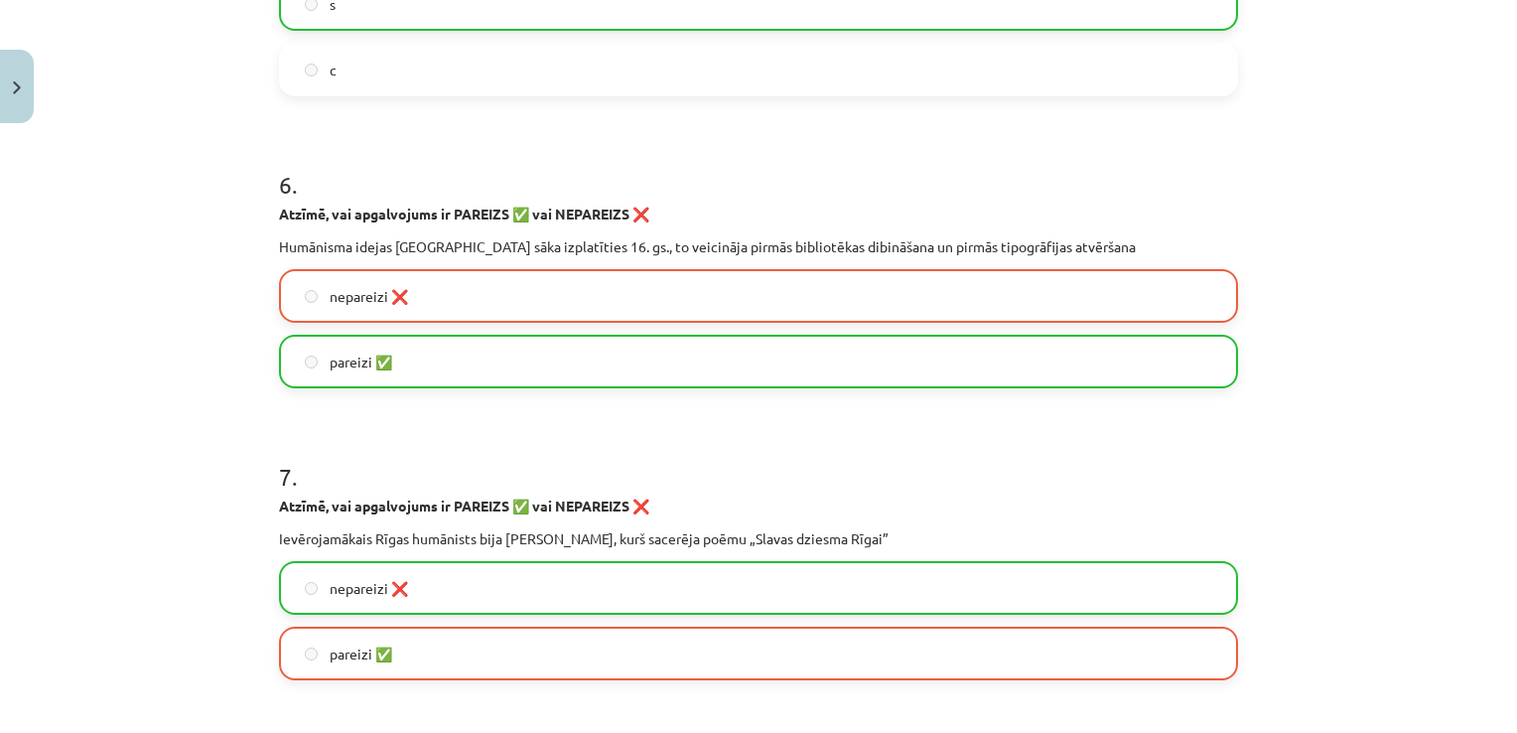
scroll to position [2085, 0]
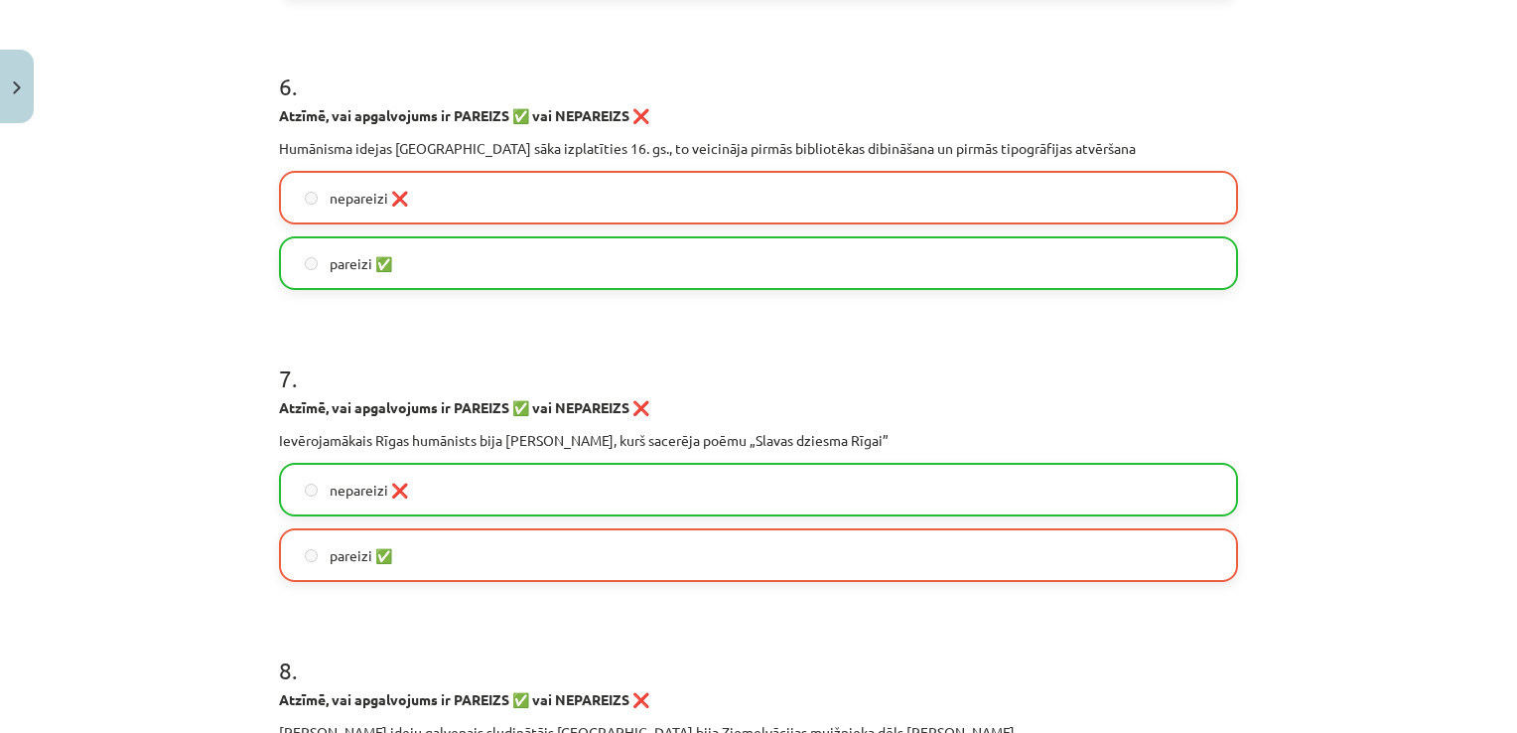
click at [470, 273] on label "pareizi ✅" at bounding box center [758, 263] width 955 height 50
click at [456, 478] on label "nepareizi ❌" at bounding box center [758, 490] width 955 height 50
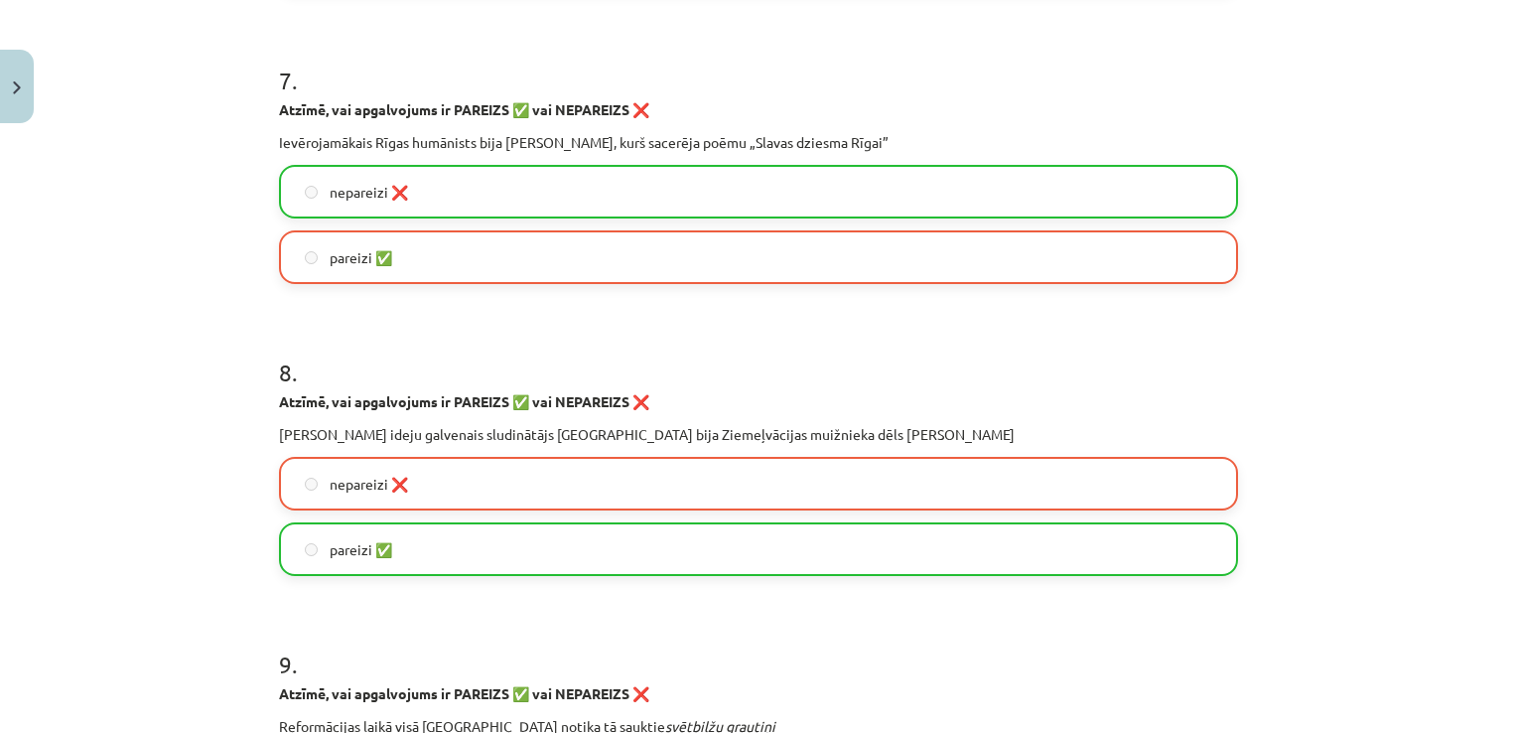
scroll to position [2482, 0]
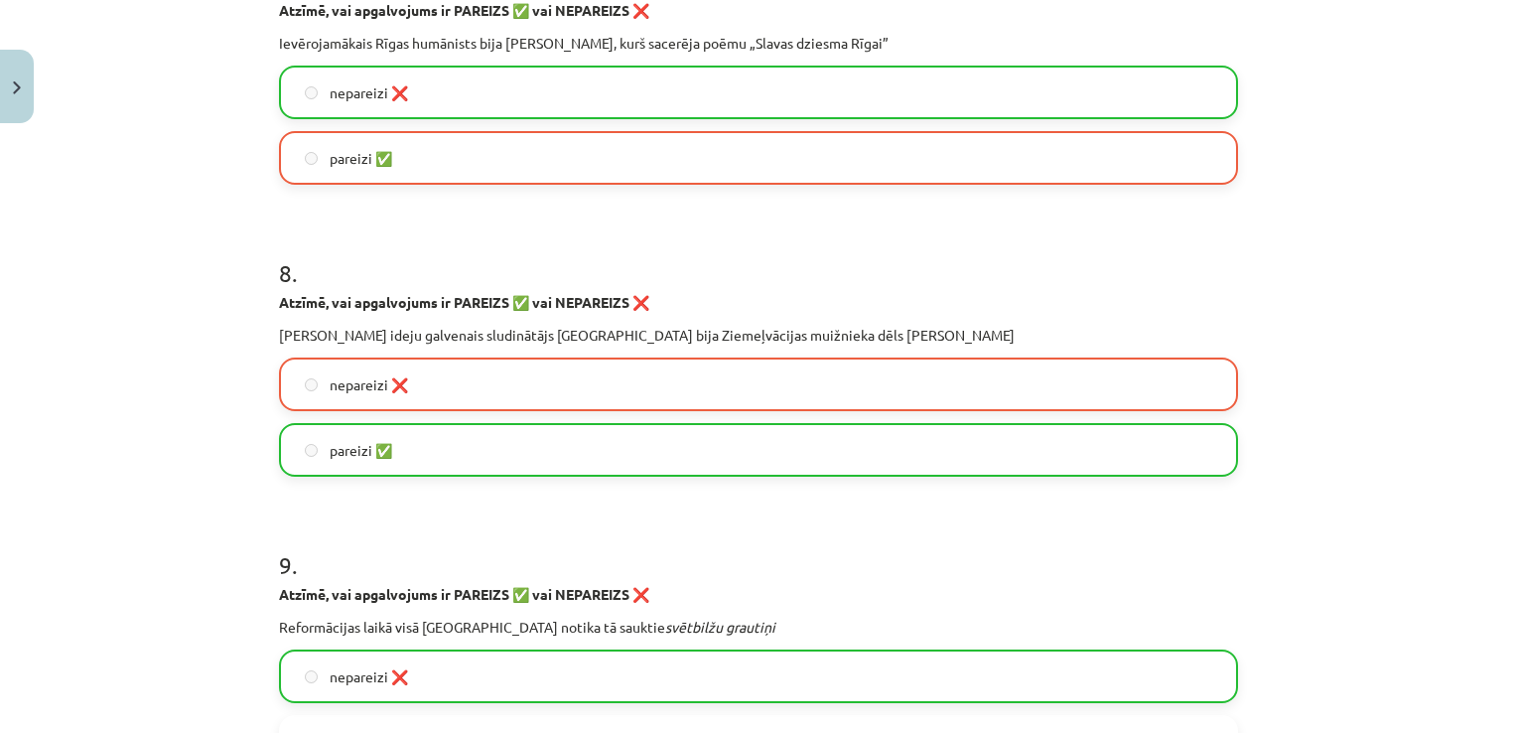
click at [429, 367] on label "nepareizi ❌" at bounding box center [758, 384] width 955 height 50
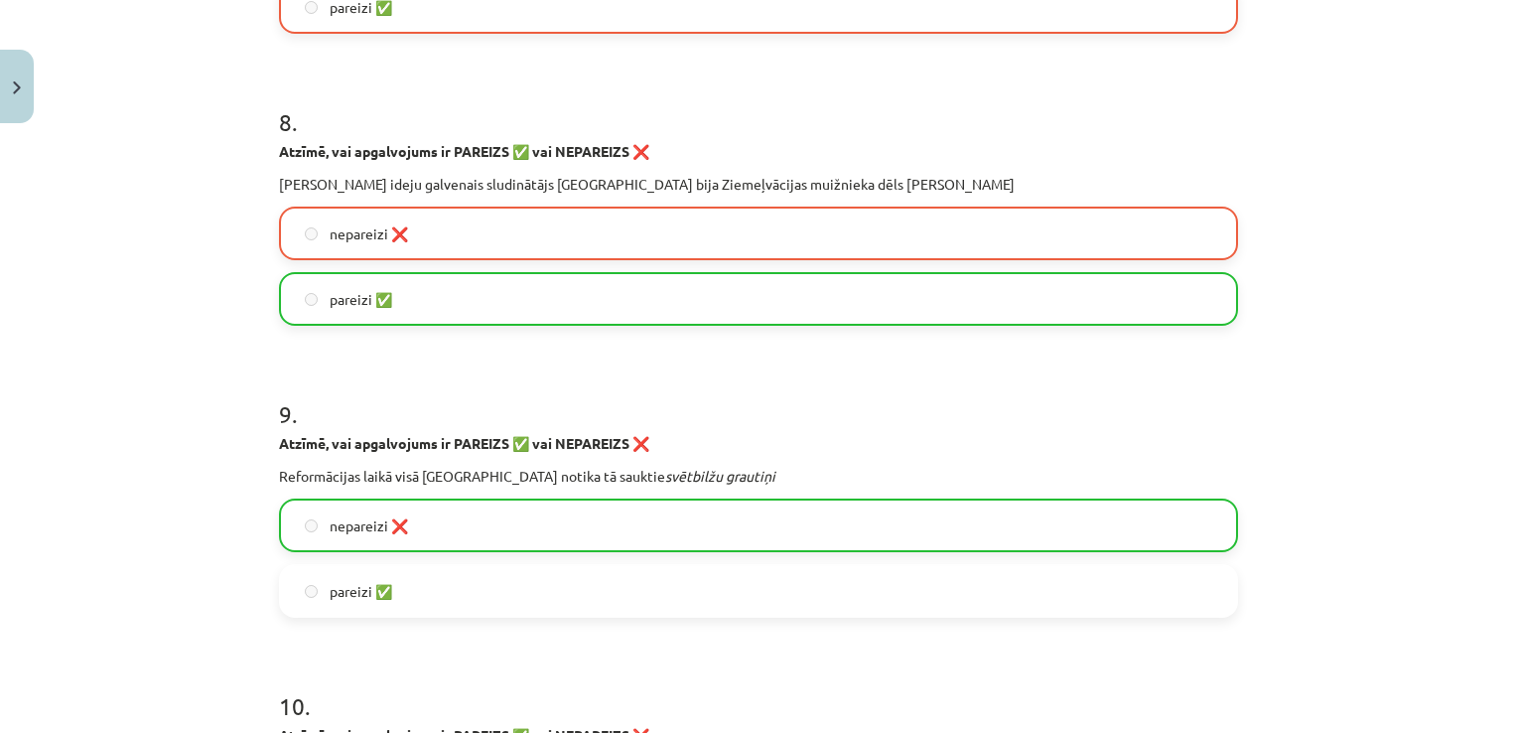
scroll to position [2680, 0]
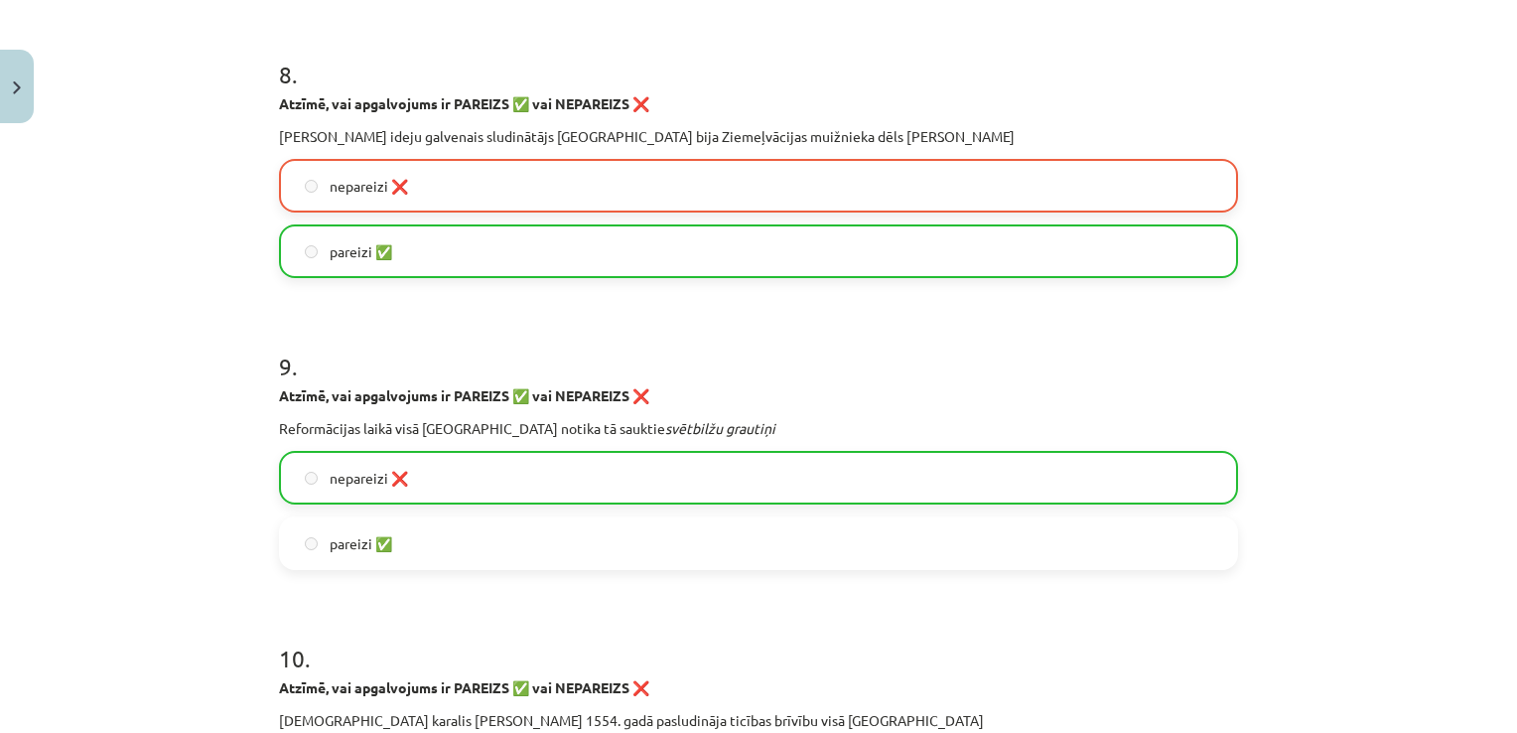
click at [393, 251] on label "pareizi ✅" at bounding box center [758, 251] width 955 height 50
click at [393, 252] on label "pareizi ✅" at bounding box center [758, 251] width 955 height 50
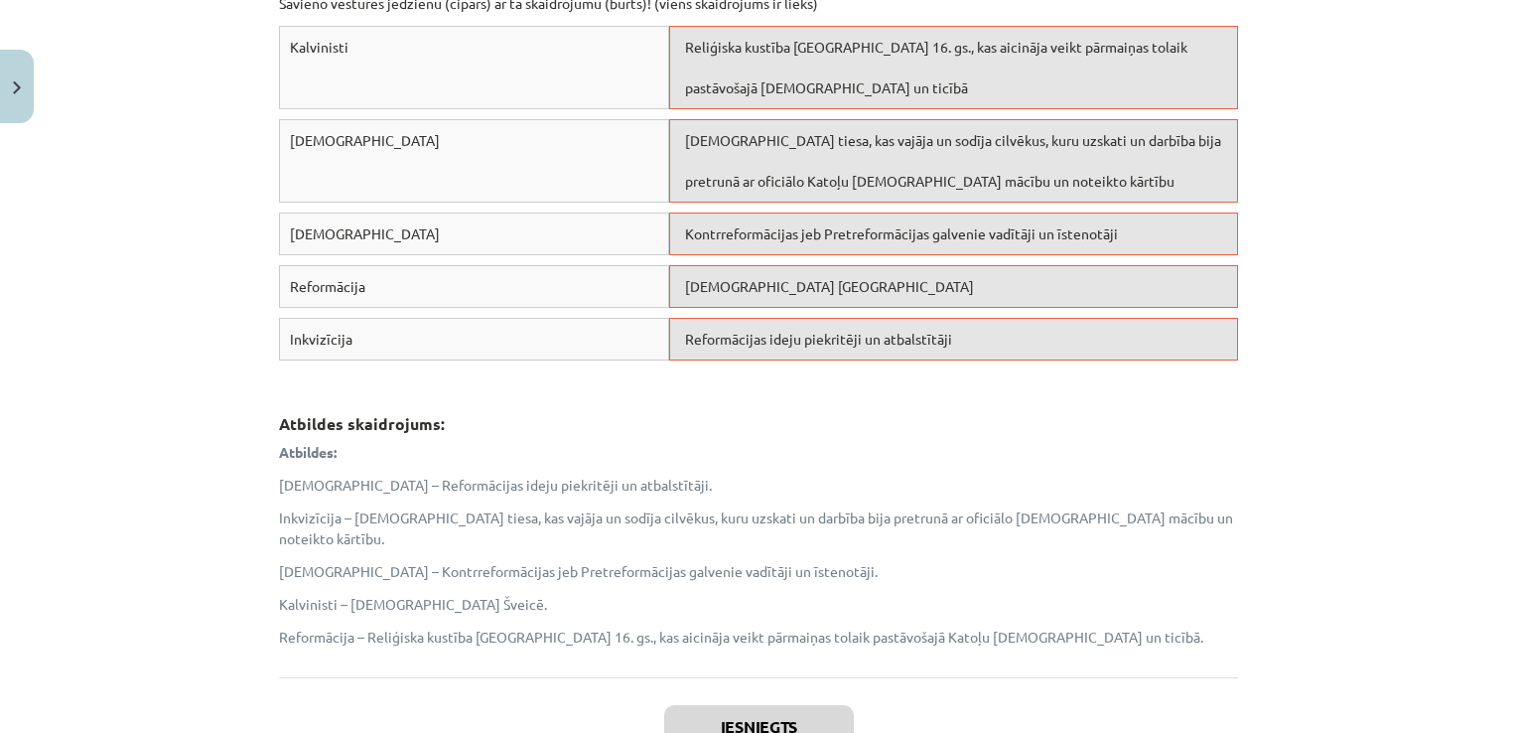
scroll to position [3673, 0]
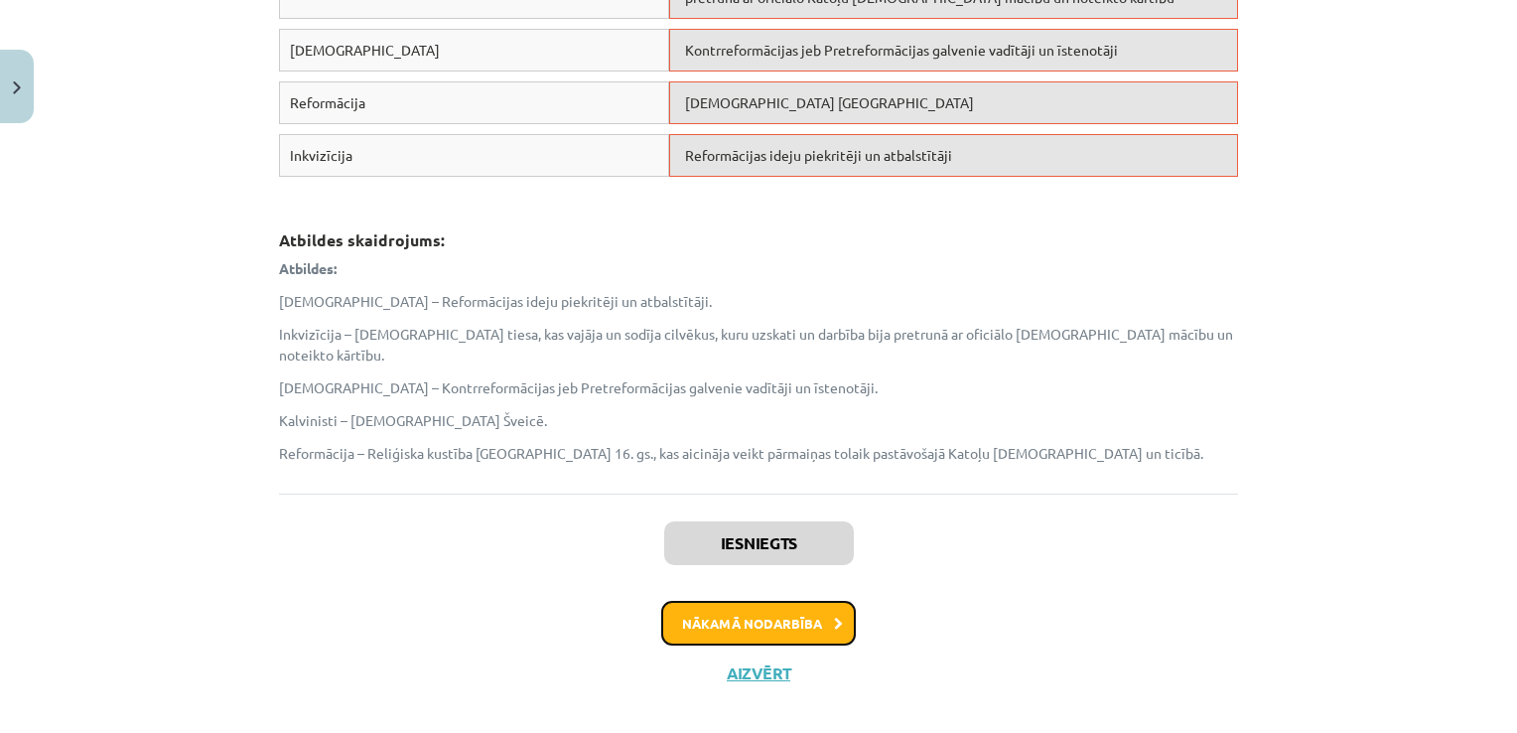
click at [723, 601] on button "Nākamā nodarbība" at bounding box center [758, 624] width 195 height 46
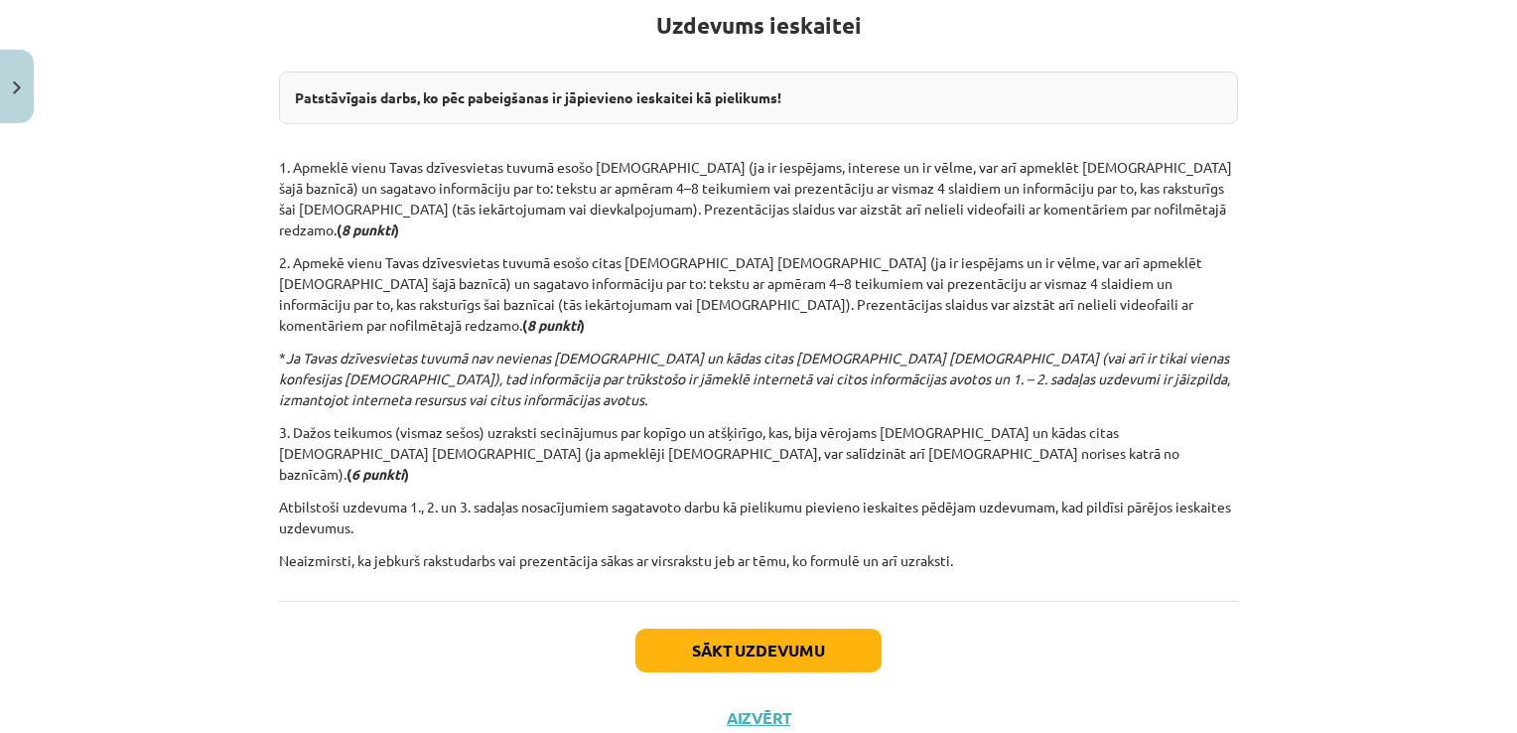
scroll to position [382, 0]
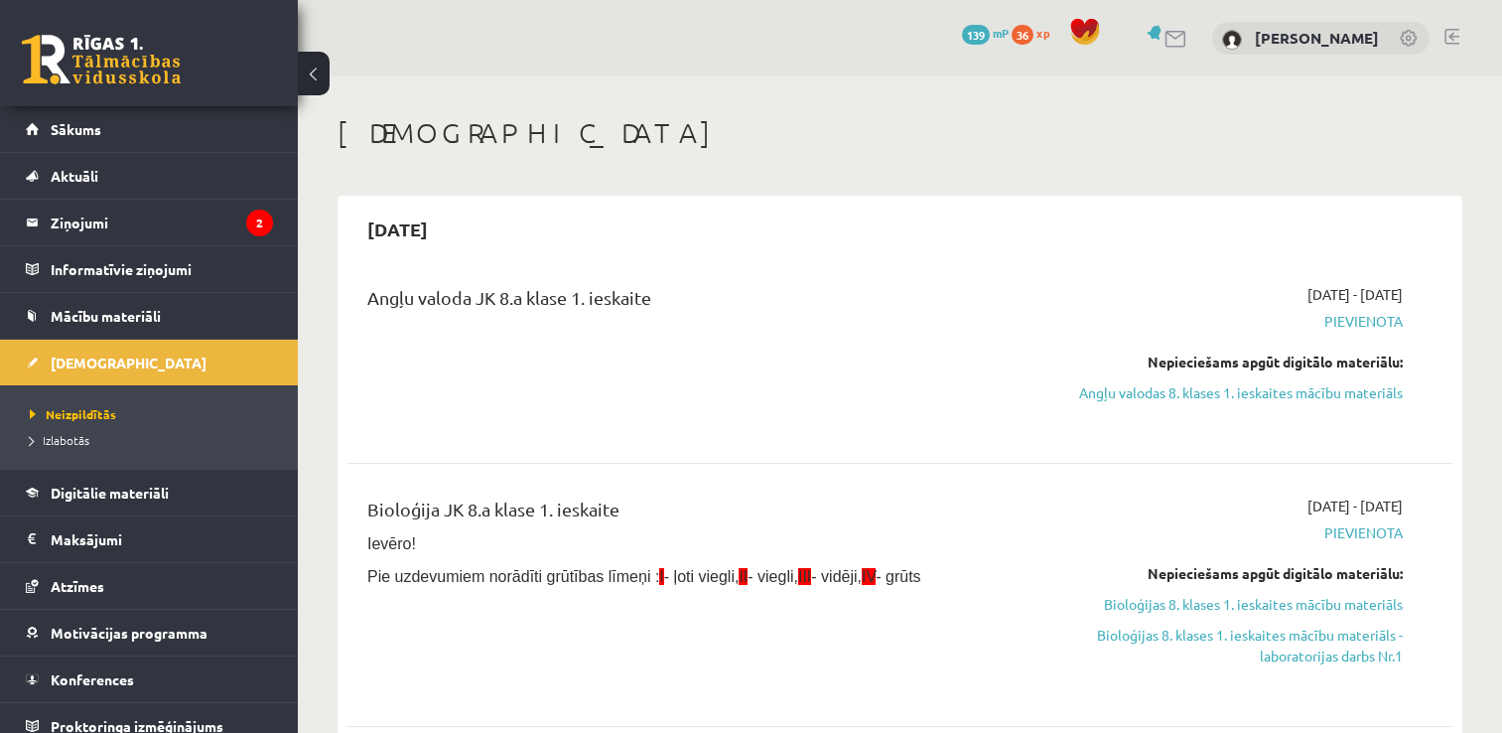
scroll to position [596, 0]
